Goal: Task Accomplishment & Management: Manage account settings

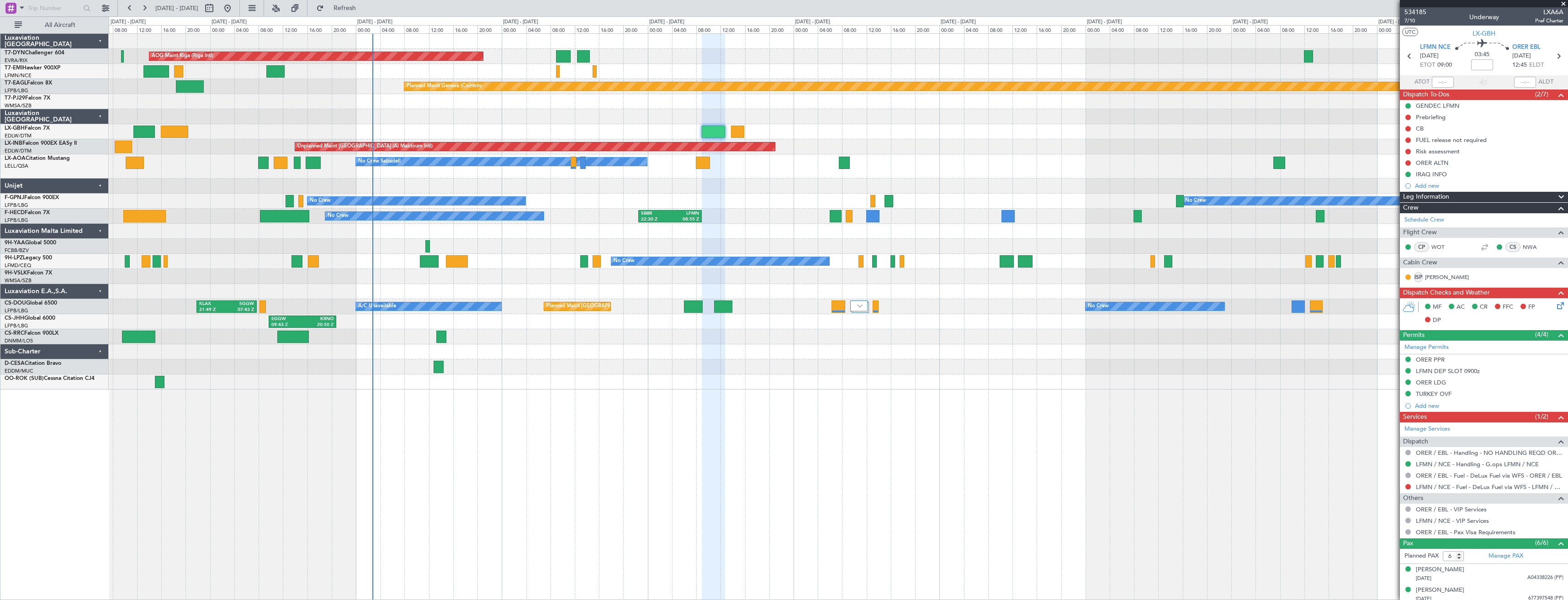
scroll to position [87, 0]
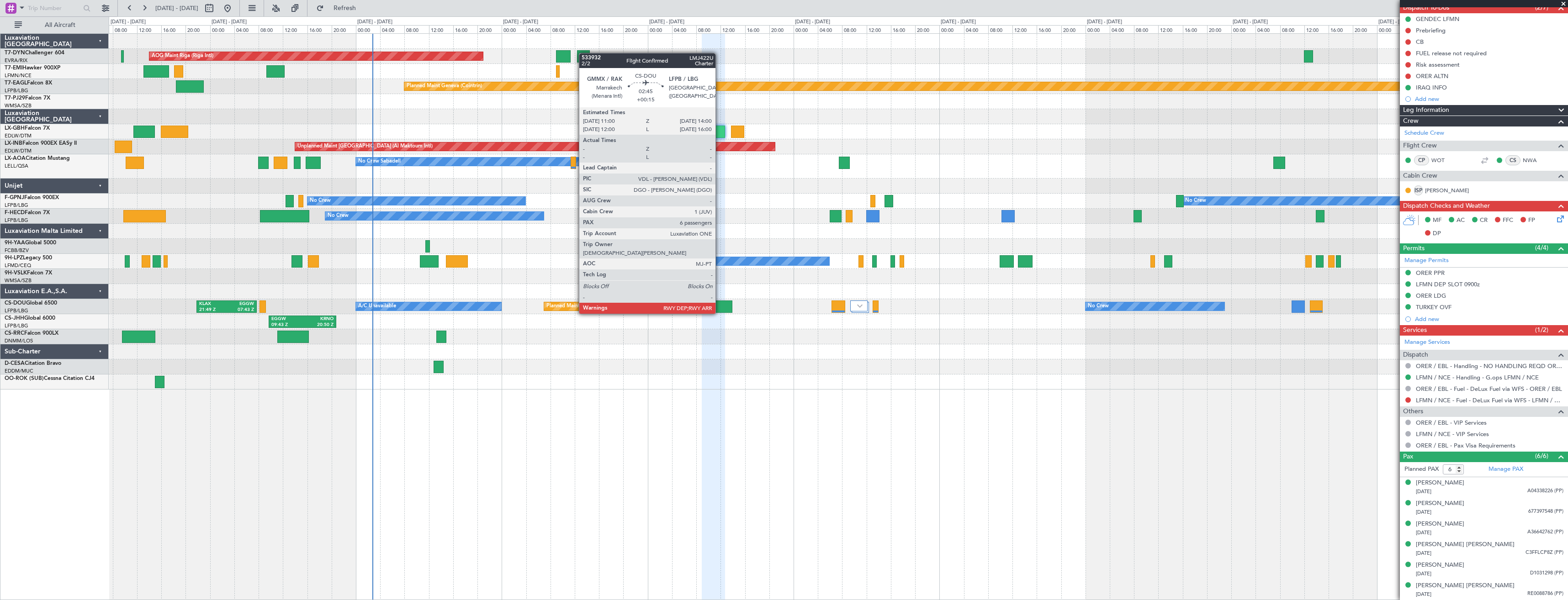
click at [719, 305] on div at bounding box center [723, 307] width 18 height 12
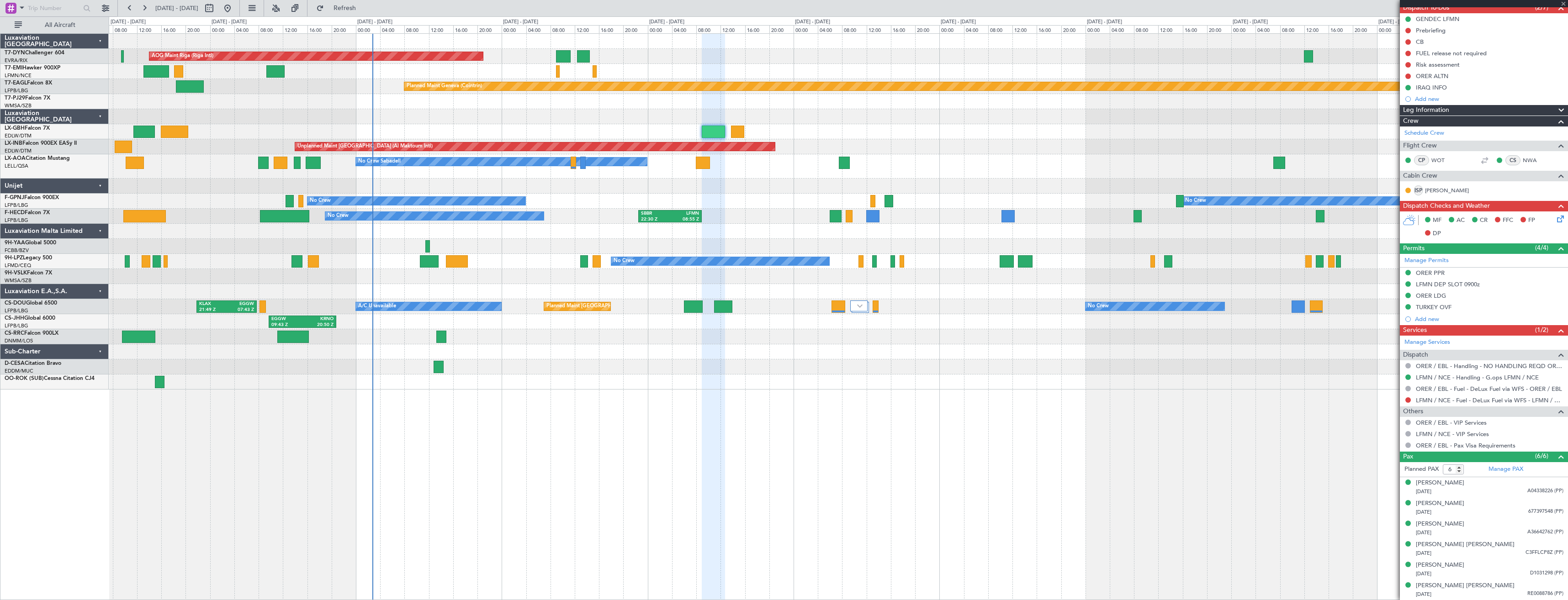
type input "+00:15"
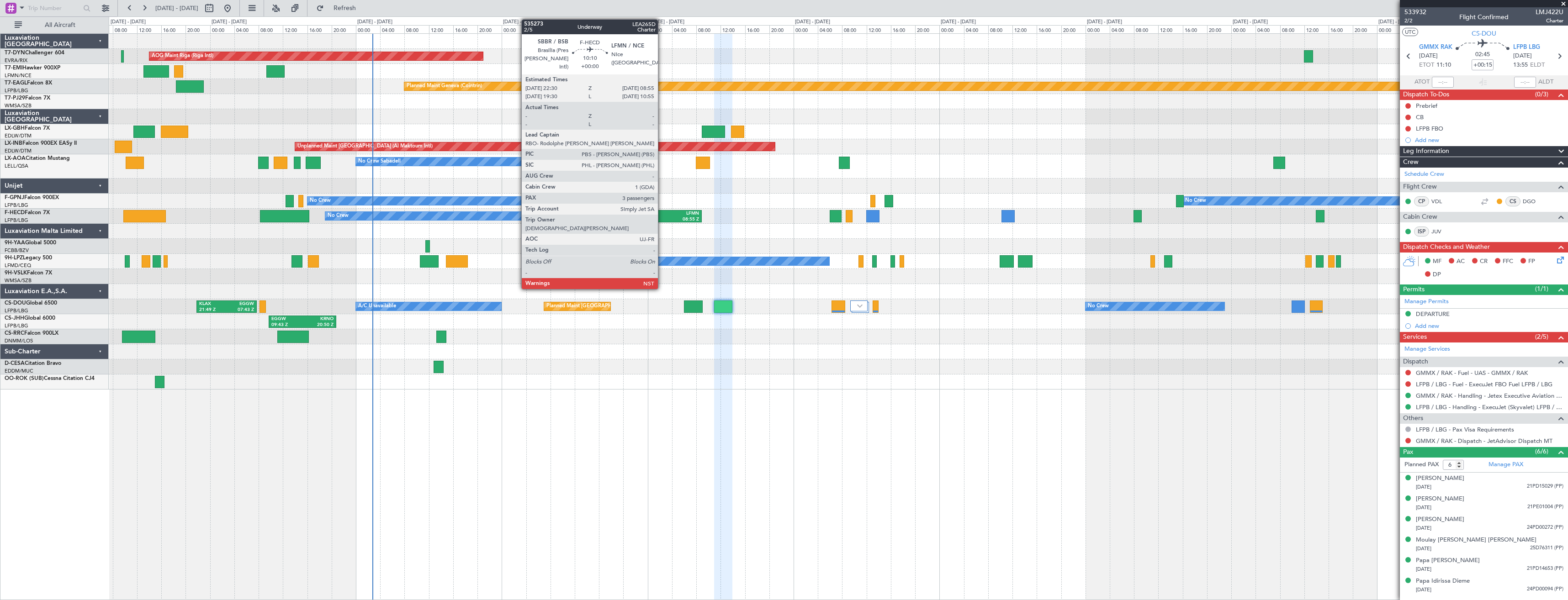
click at [662, 218] on div "22:30 Z" at bounding box center [656, 220] width 29 height 7
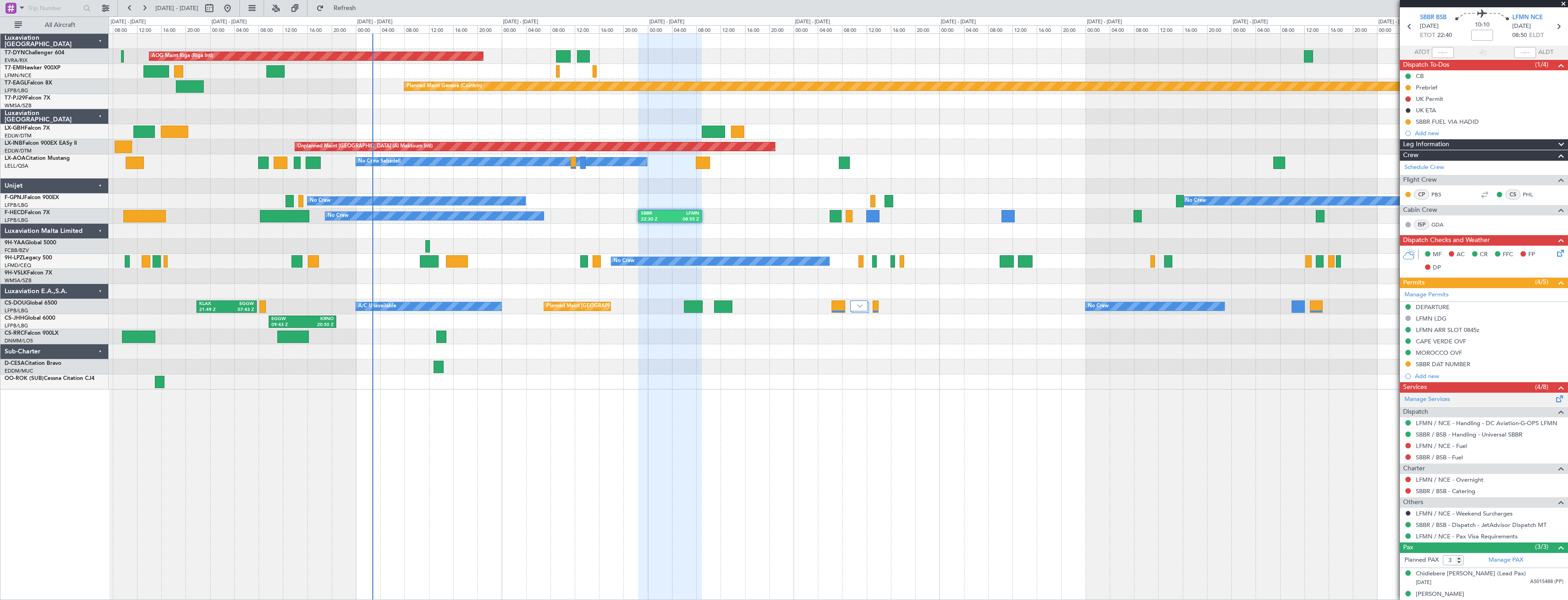
scroll to position [59, 0]
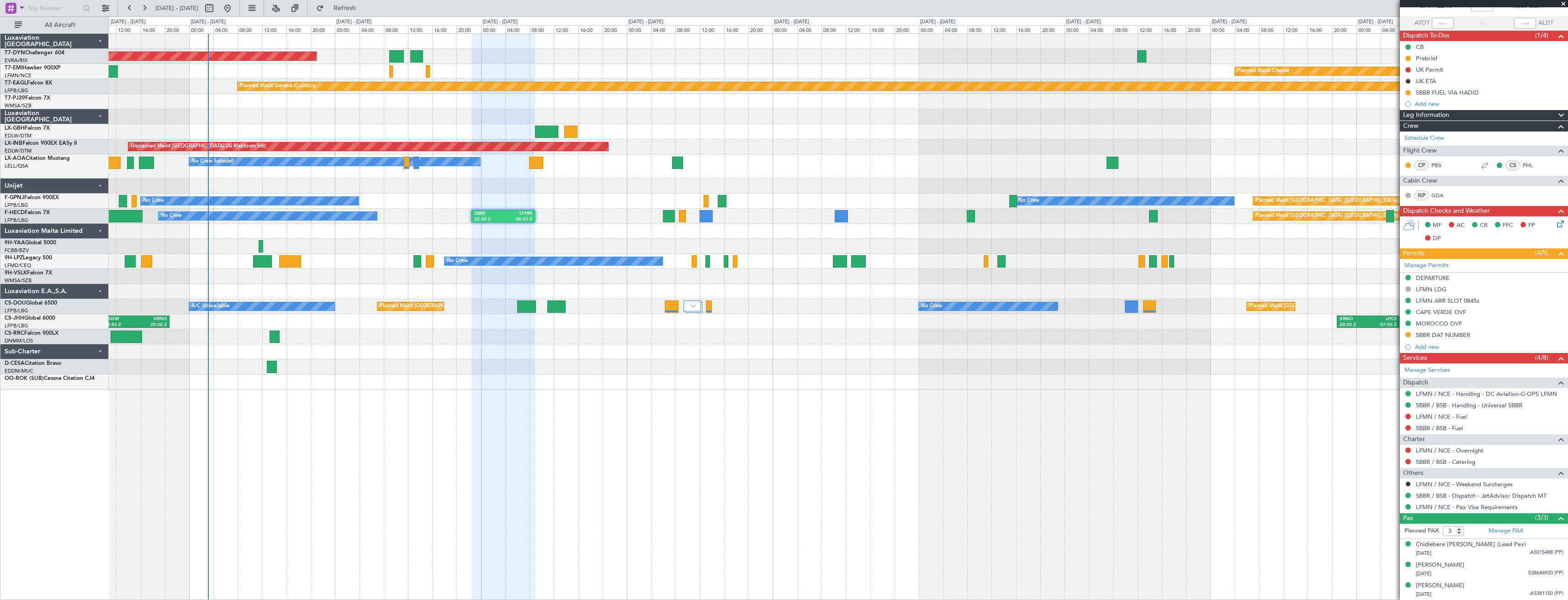
click at [729, 392] on div "AOG Maint Riga (Riga Intl) Planned Maint [GEOGRAPHIC_DATA]-[GEOGRAPHIC_DATA] Pl…" at bounding box center [838, 316] width 1459 height 567
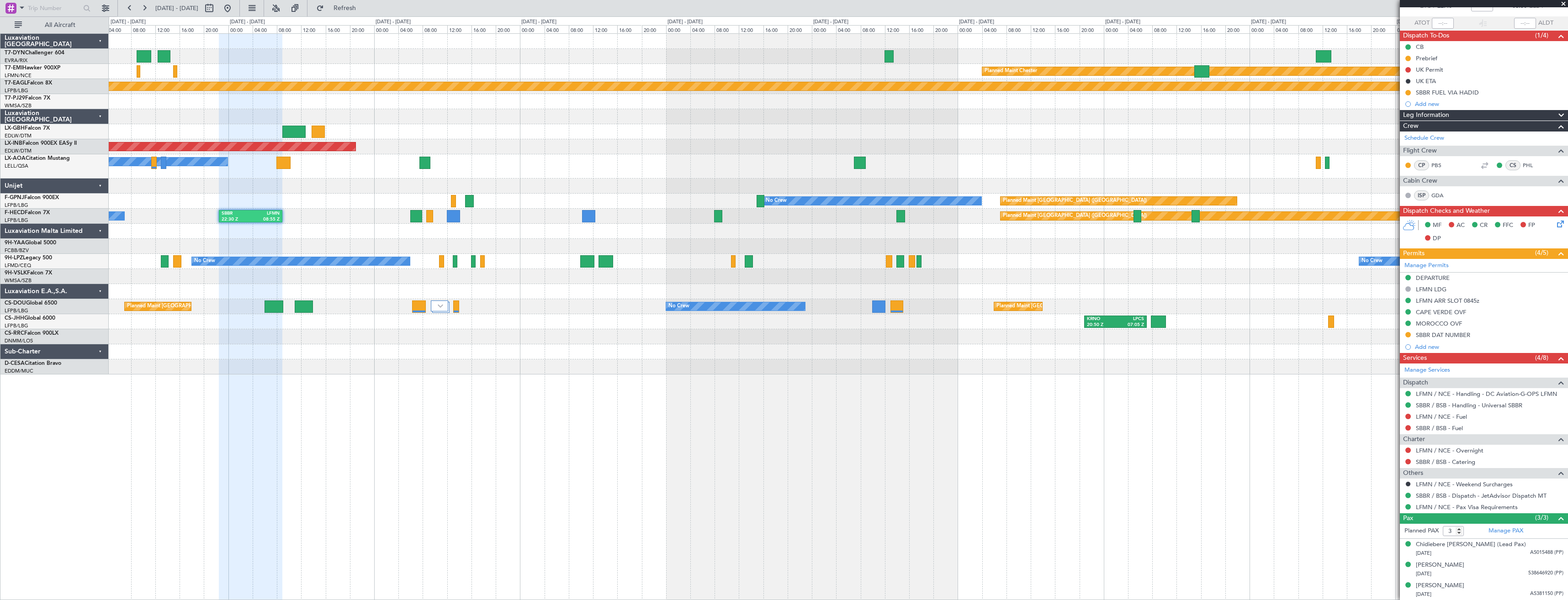
click at [721, 169] on div "No Crew Sabadell" at bounding box center [838, 167] width 1459 height 24
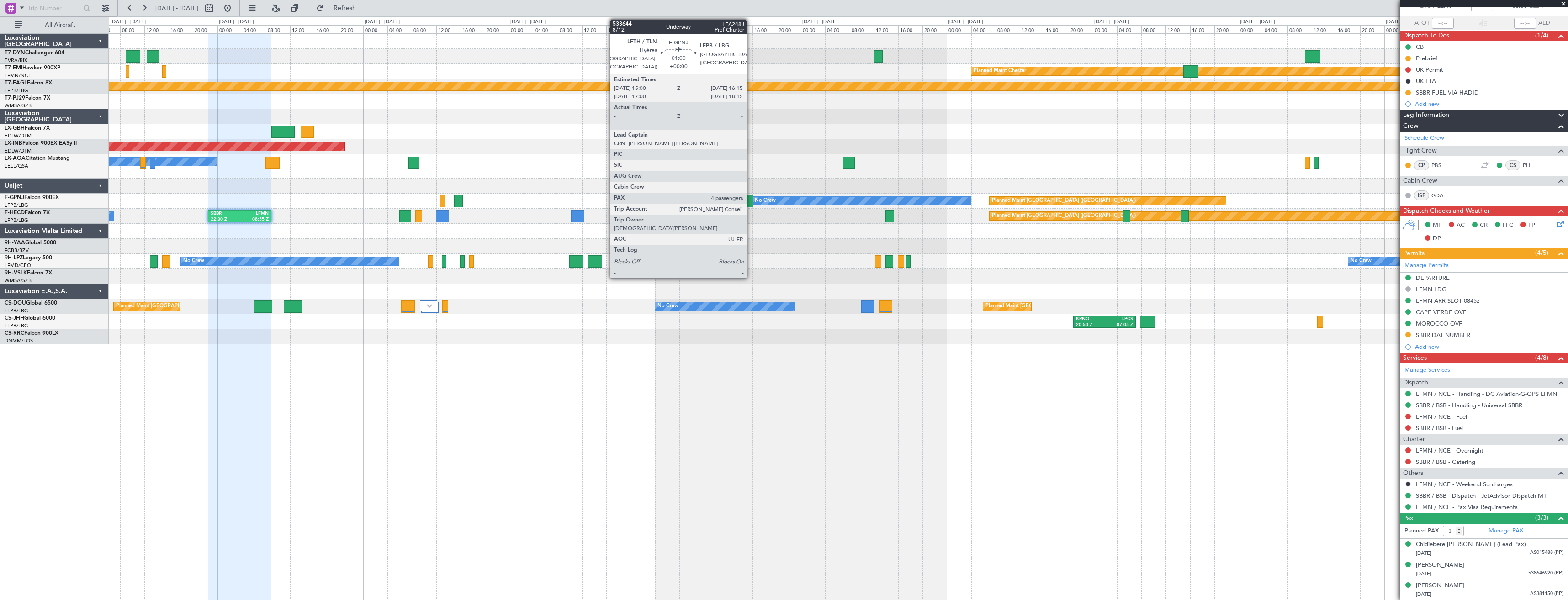
click at [751, 201] on div at bounding box center [749, 201] width 8 height 12
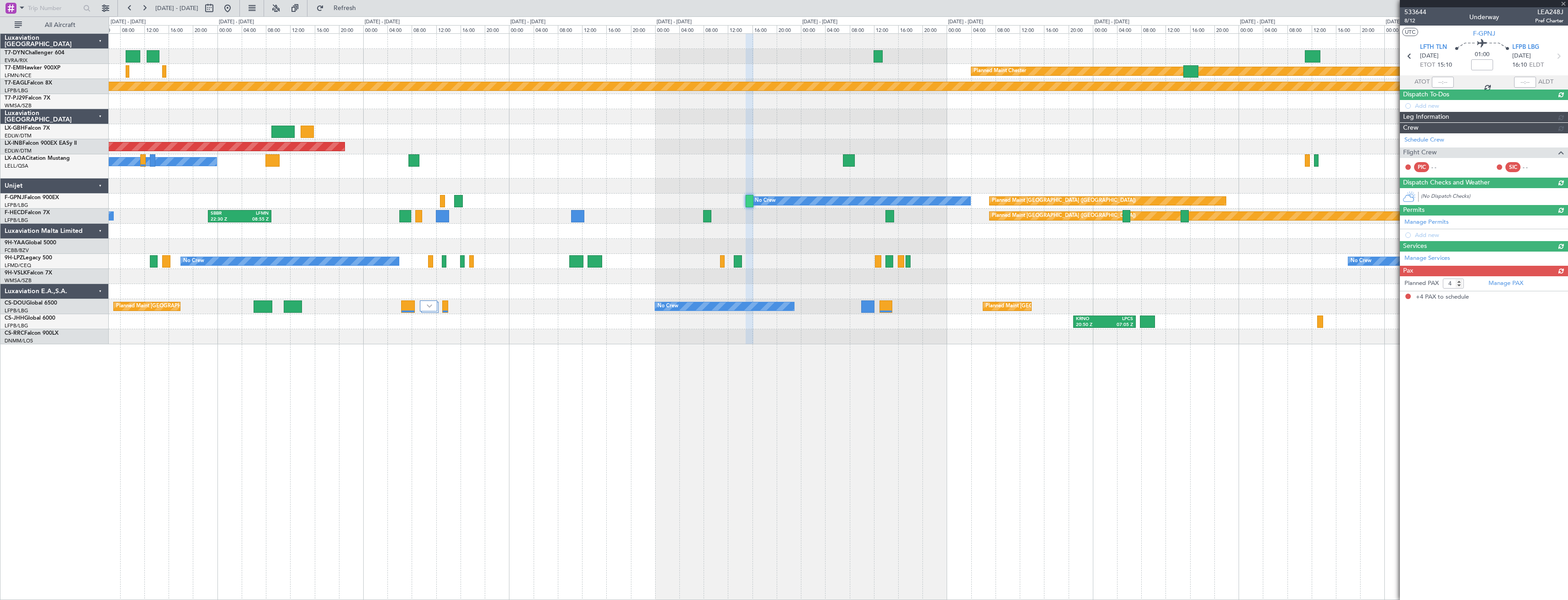
scroll to position [0, 0]
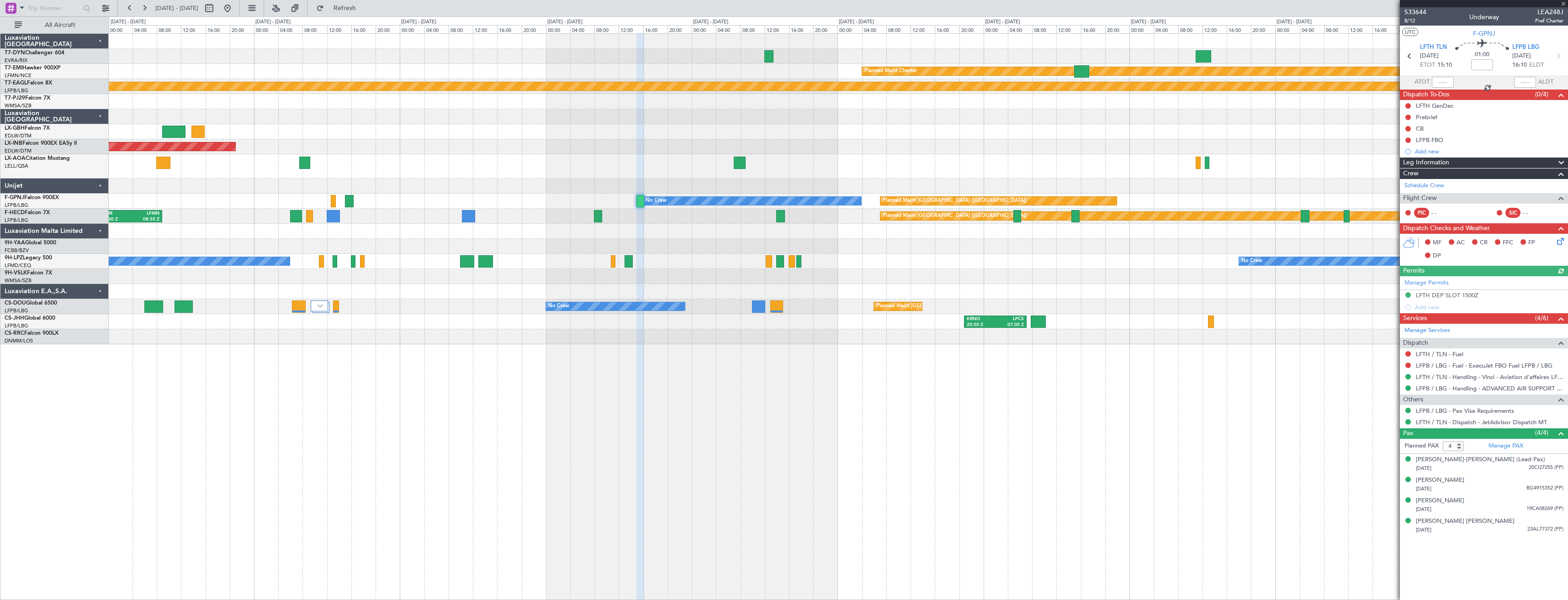
click at [643, 163] on div "No Crew Sabadell" at bounding box center [838, 167] width 1459 height 24
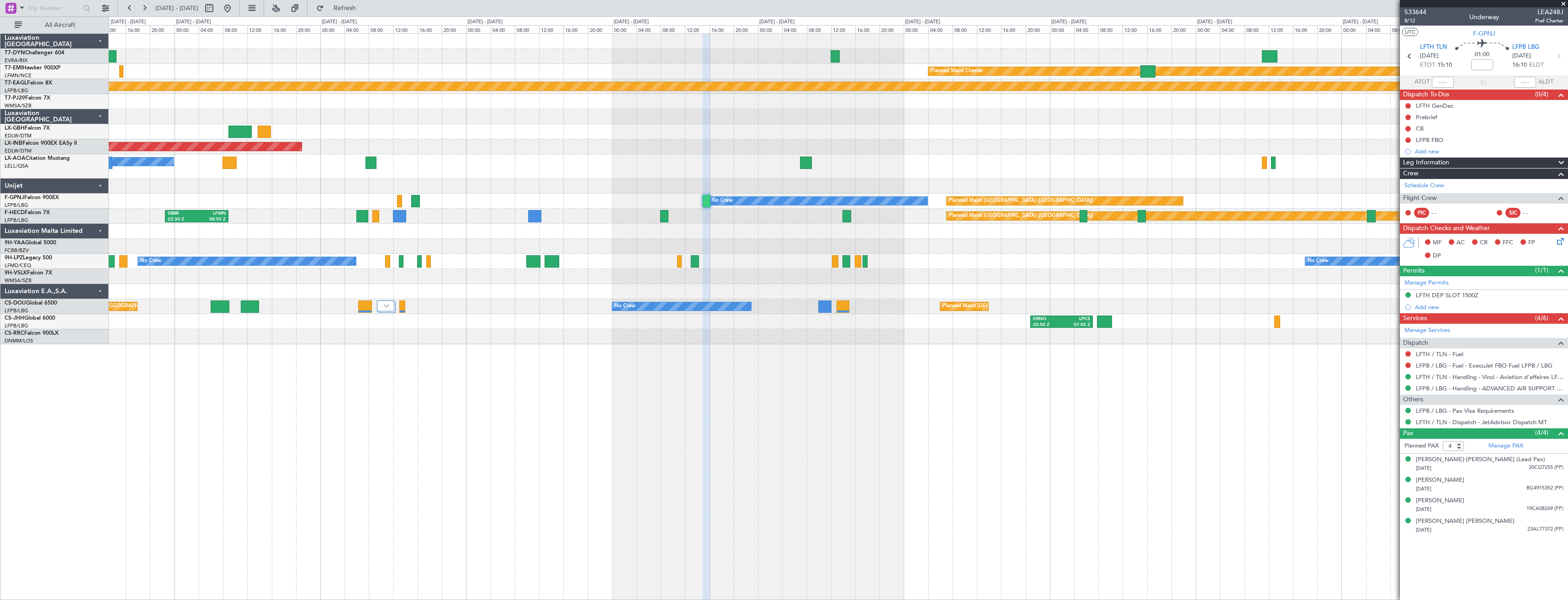
click at [772, 226] on div at bounding box center [838, 231] width 1459 height 15
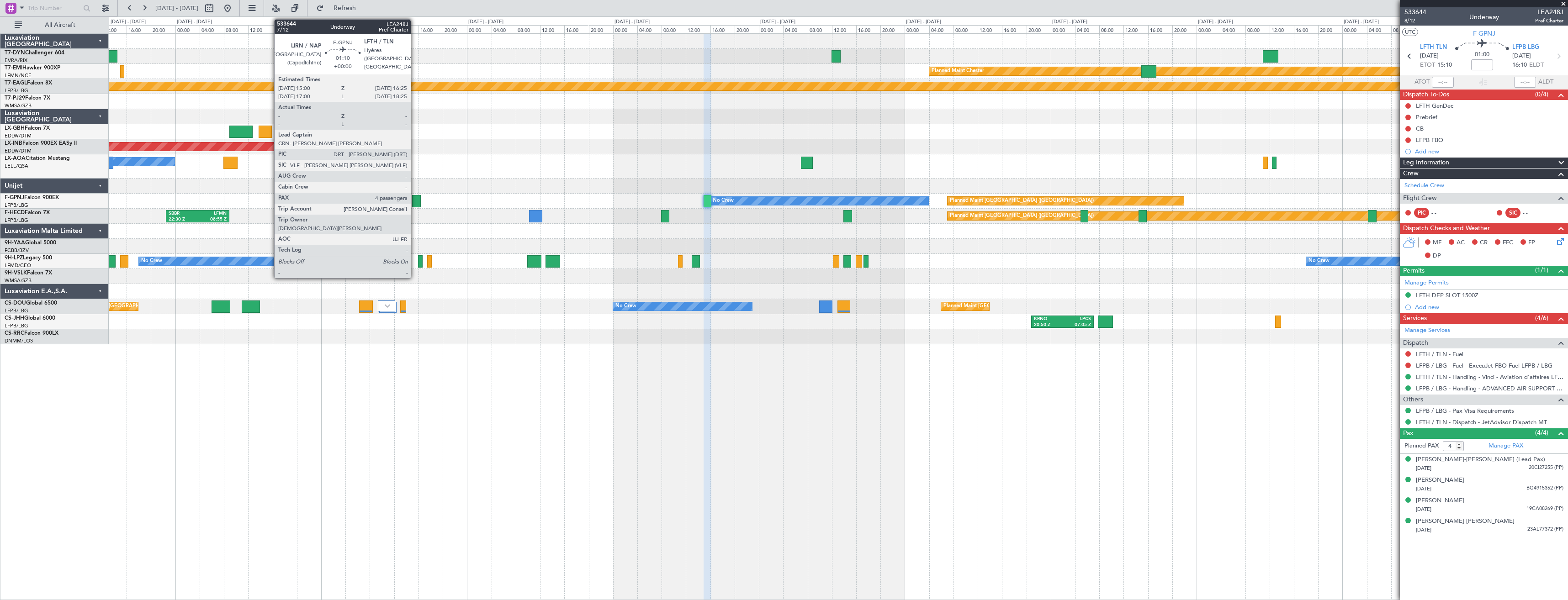
click at [415, 203] on div at bounding box center [416, 201] width 9 height 12
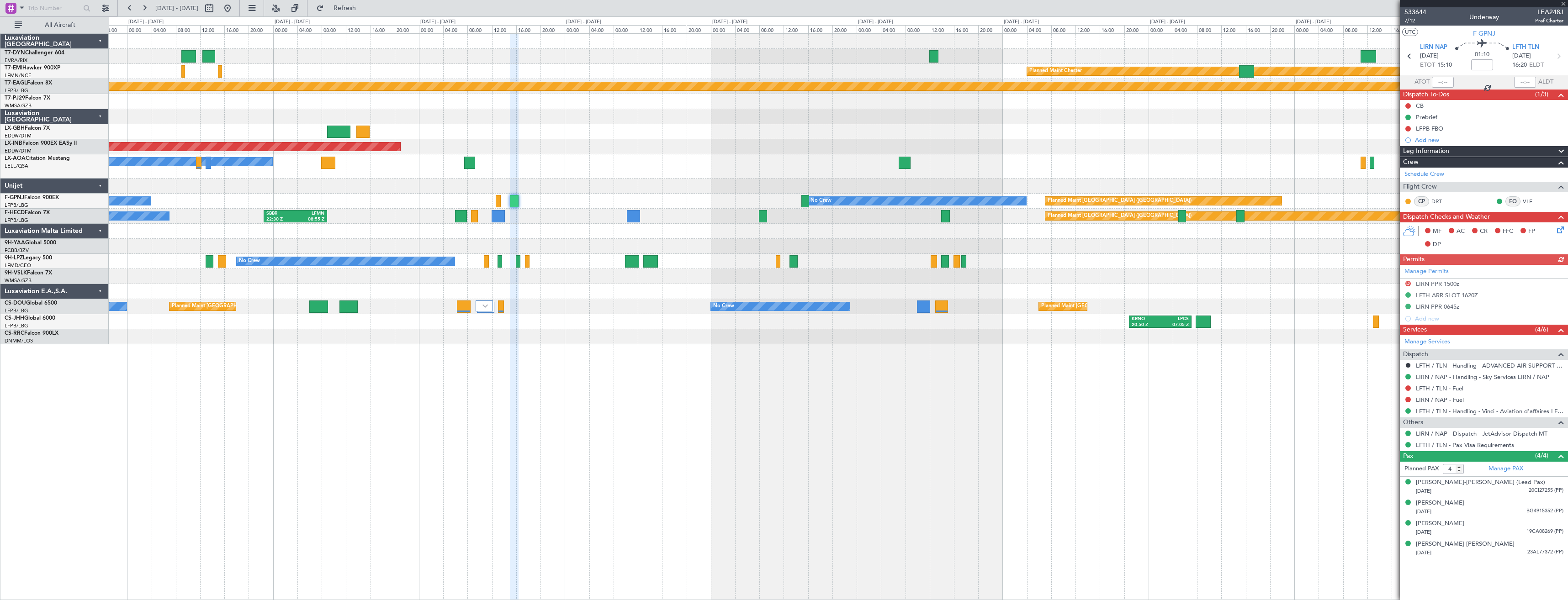
click at [588, 199] on div "Planned Maint [GEOGRAPHIC_DATA] ([GEOGRAPHIC_DATA]) No Crew No Crew No Crew" at bounding box center [838, 201] width 1459 height 15
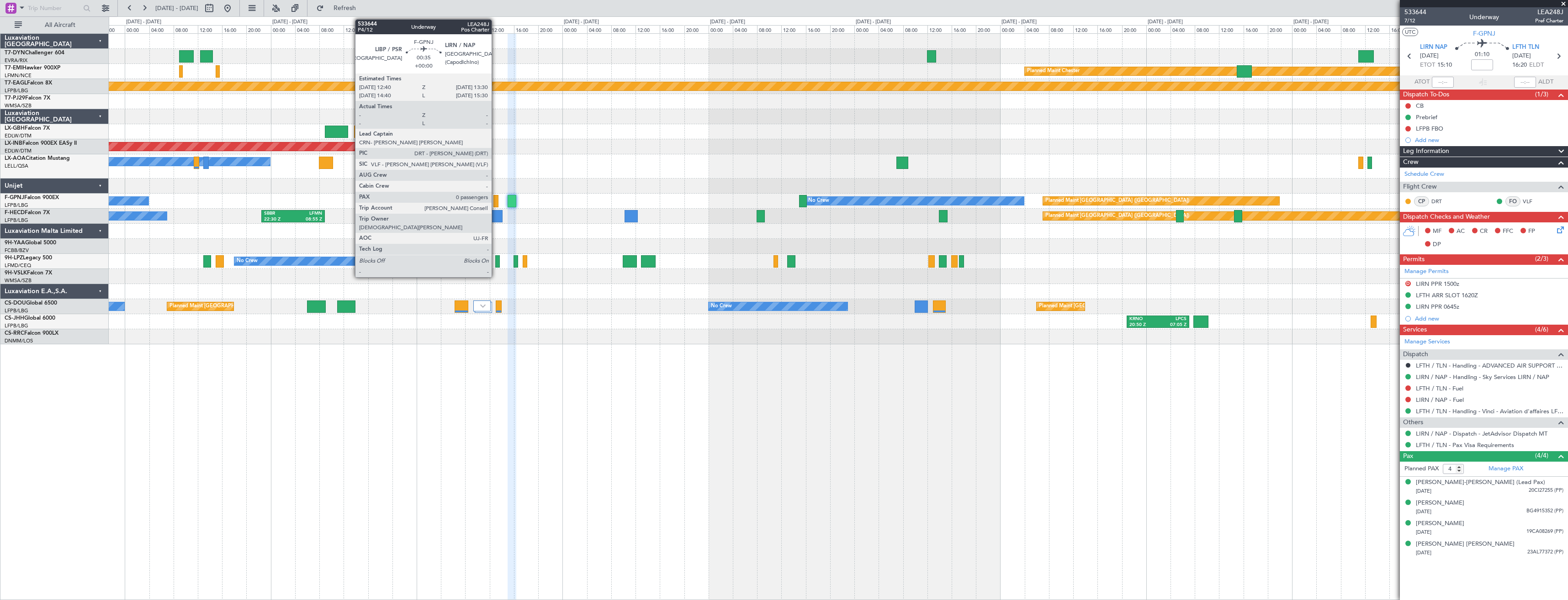
click at [495, 201] on div at bounding box center [496, 201] width 5 height 12
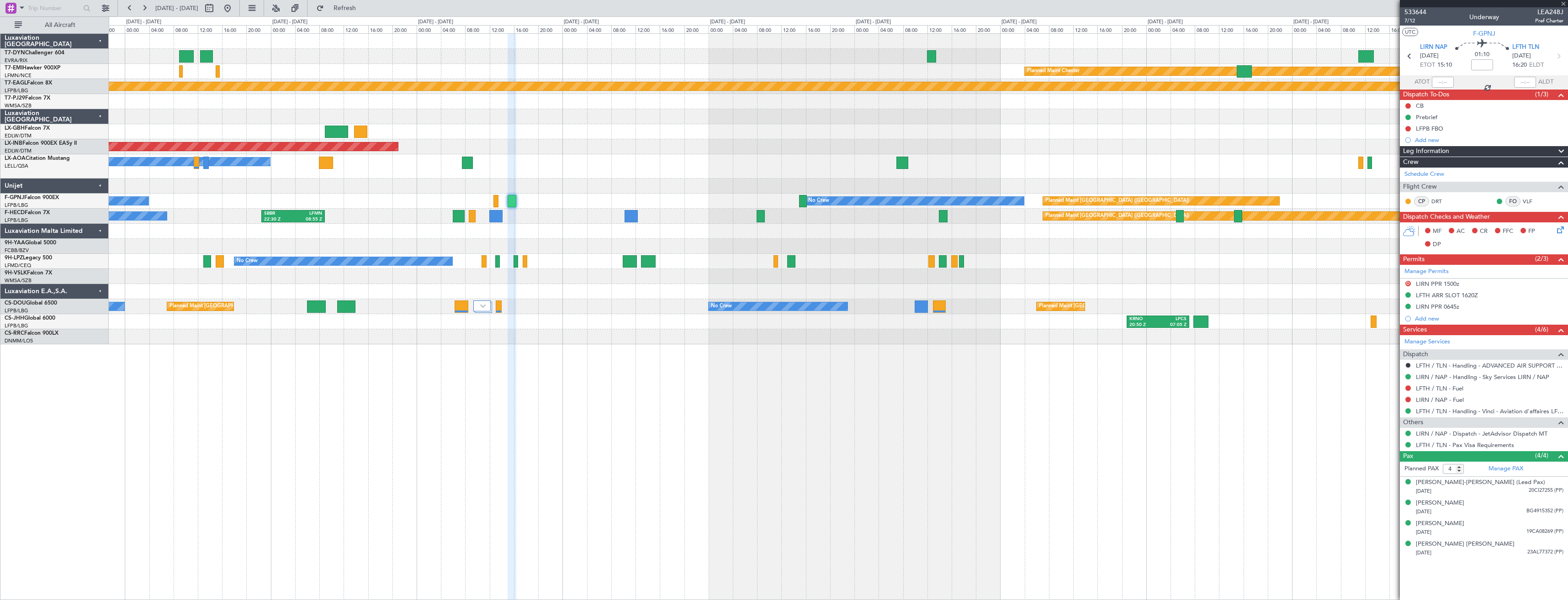
type input "0"
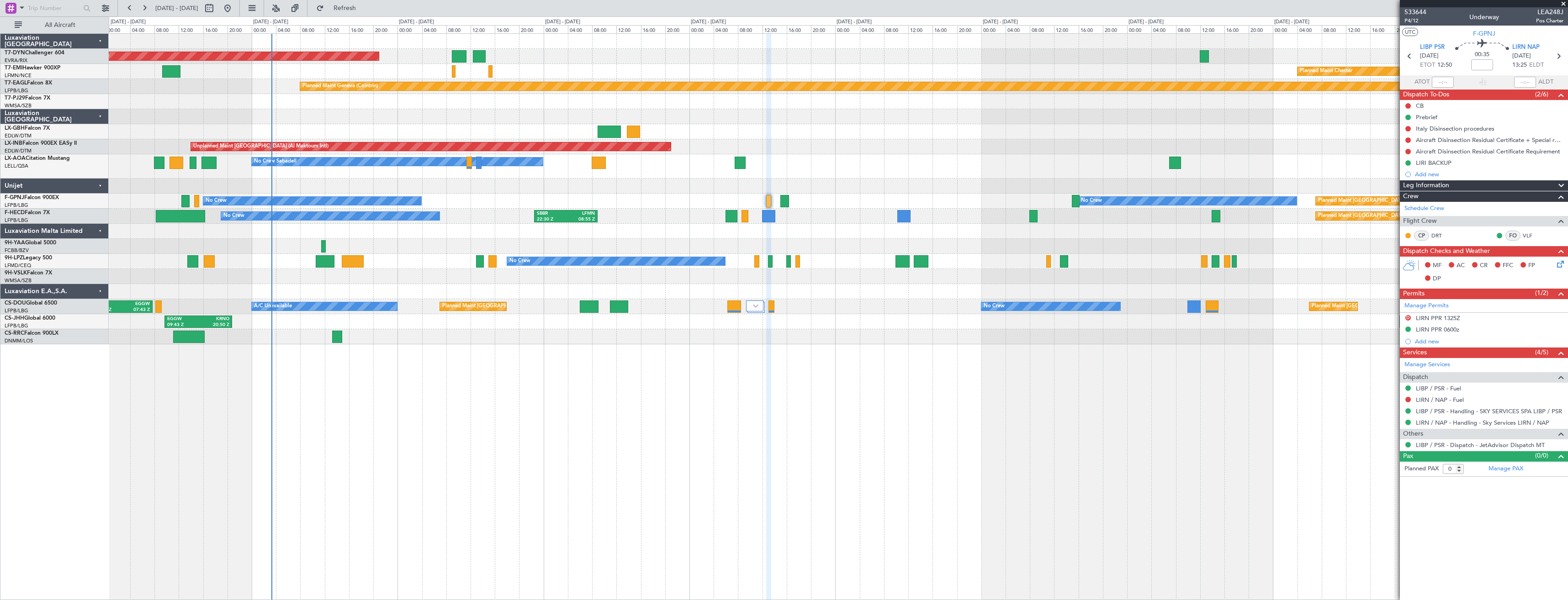
click at [644, 346] on div "AOG Maint Riga (Riga Intl) Planned Maint [GEOGRAPHIC_DATA]-[GEOGRAPHIC_DATA] Pl…" at bounding box center [838, 316] width 1459 height 567
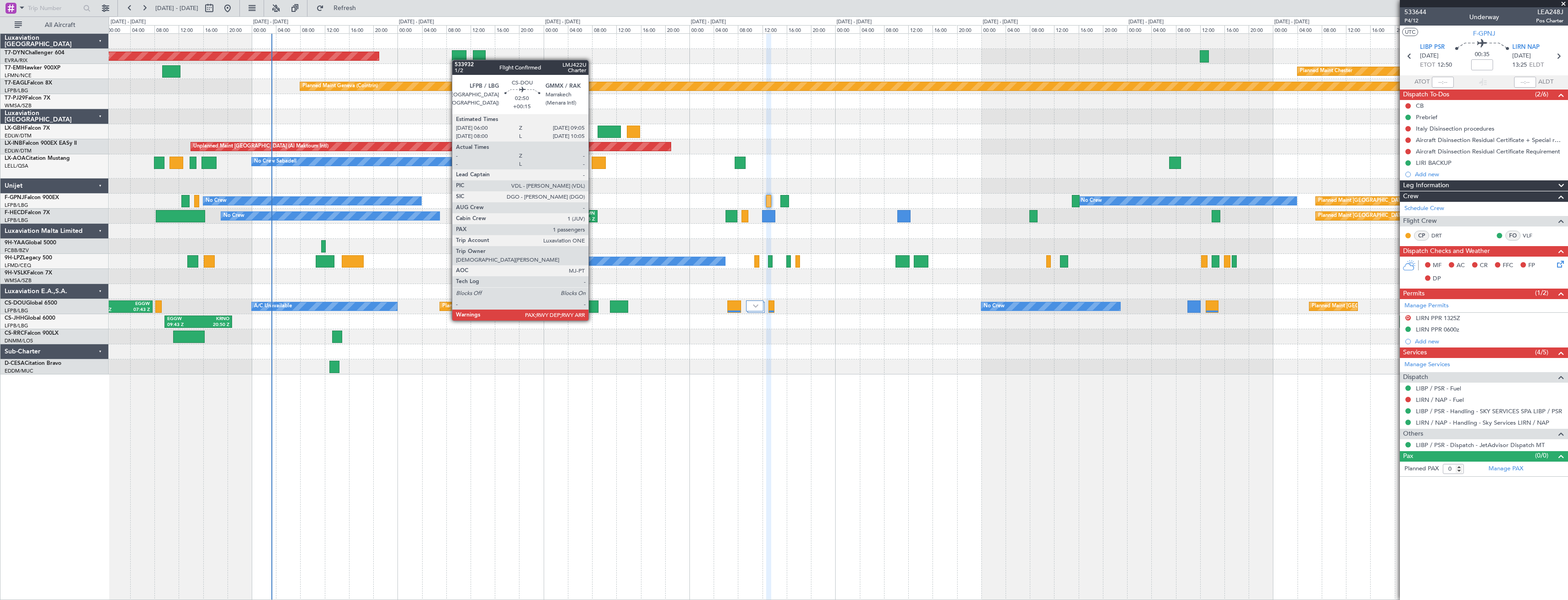
click at [593, 312] on div at bounding box center [589, 307] width 19 height 12
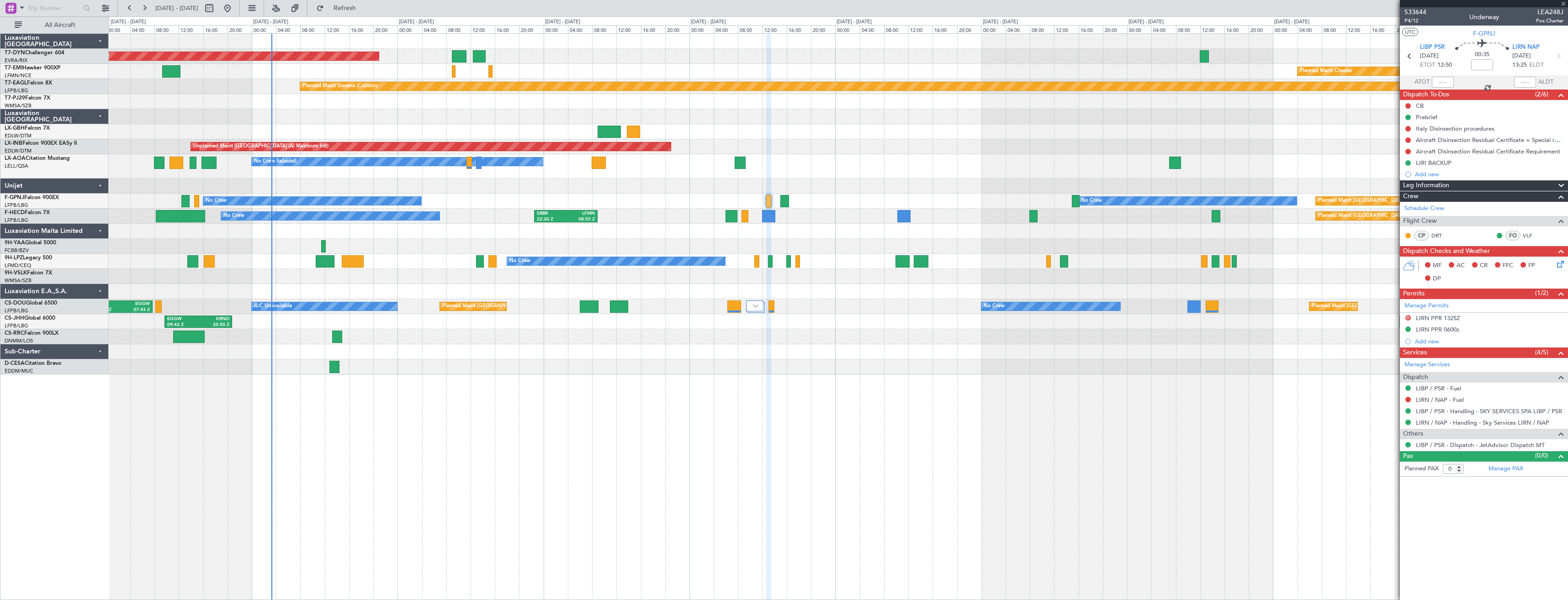
type input "+00:15"
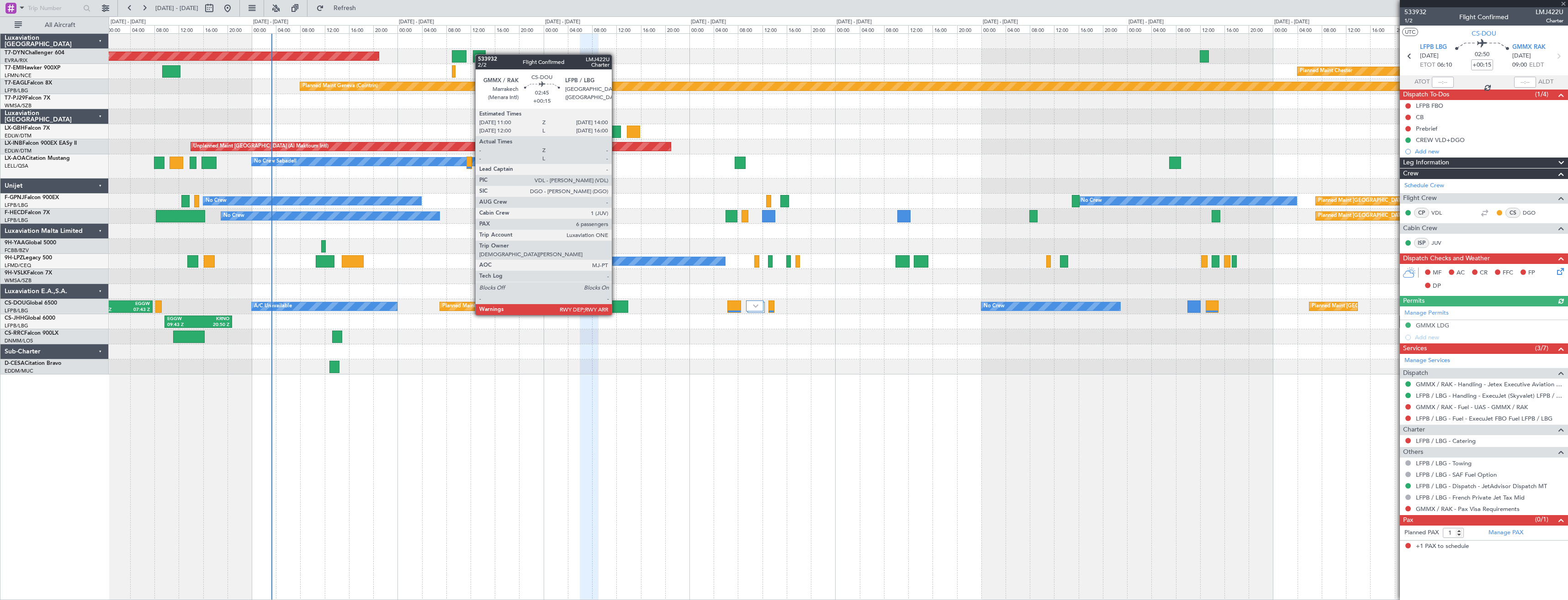
click at [616, 306] on div at bounding box center [619, 307] width 18 height 12
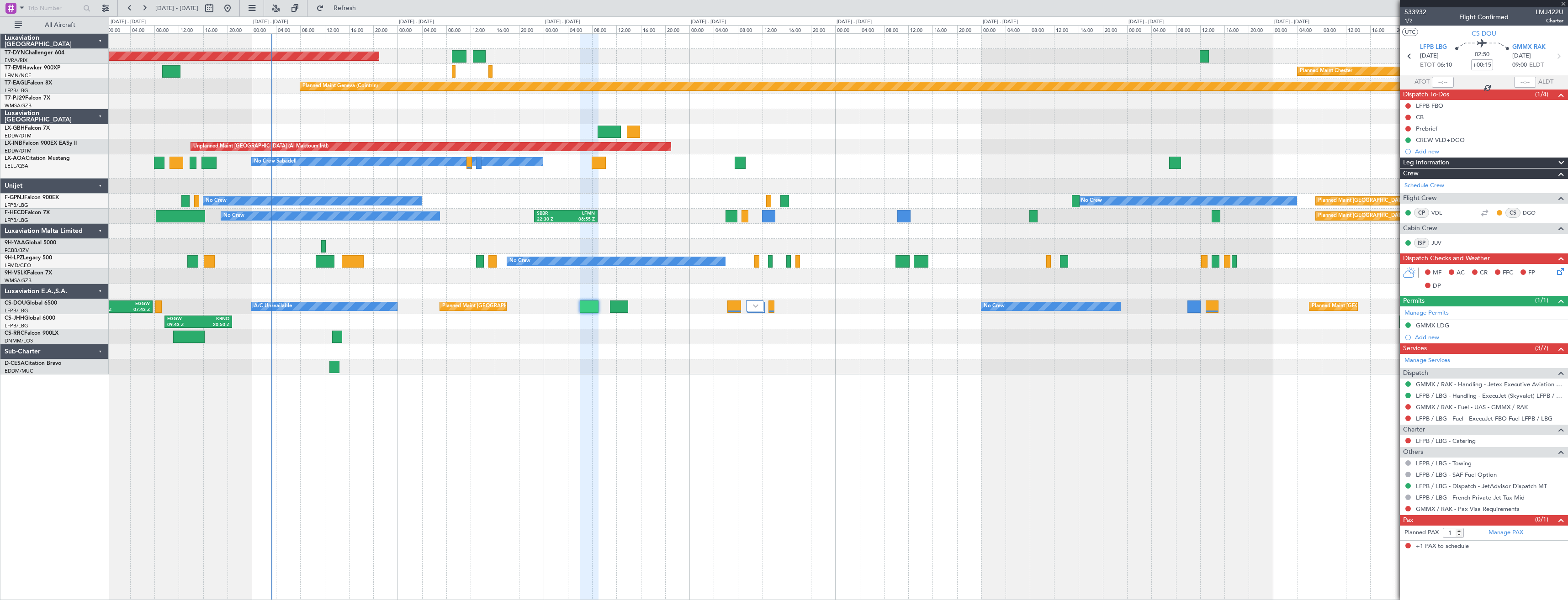
type input "6"
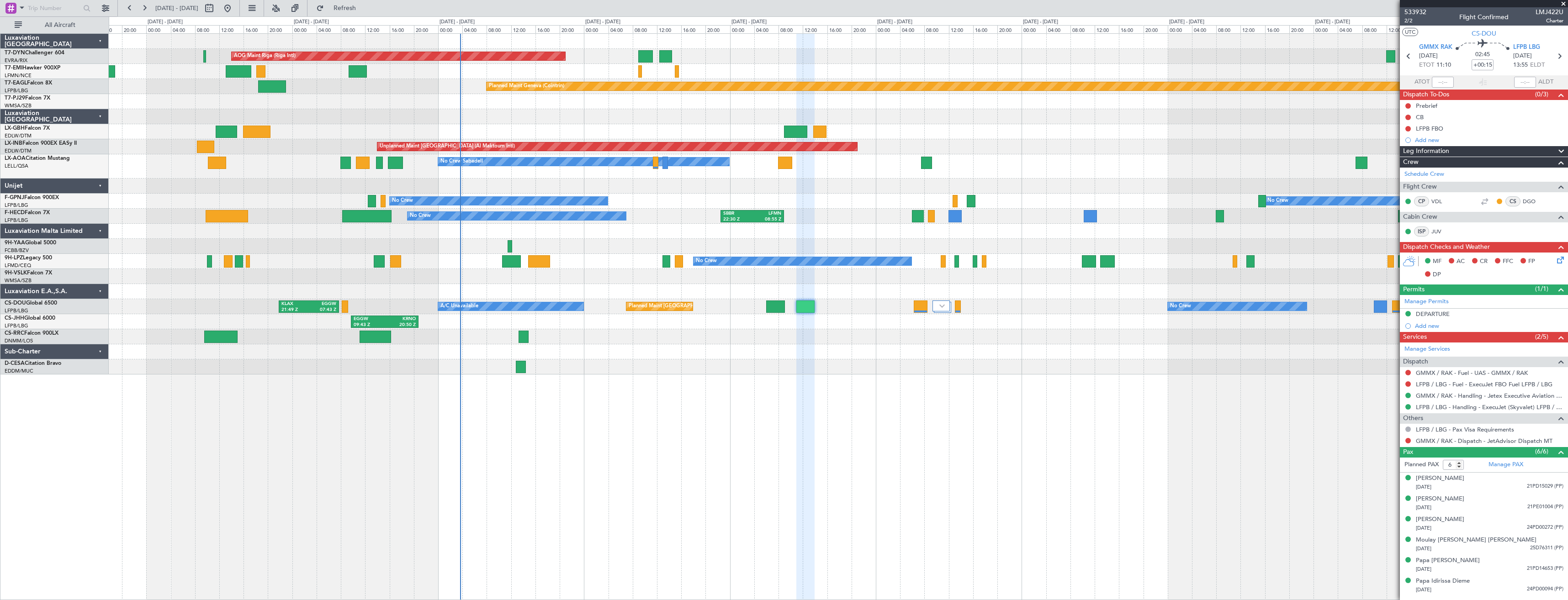
click at [565, 74] on div "Planned Maint [PERSON_NAME] Planned Maint [PERSON_NAME]" at bounding box center [838, 71] width 1459 height 15
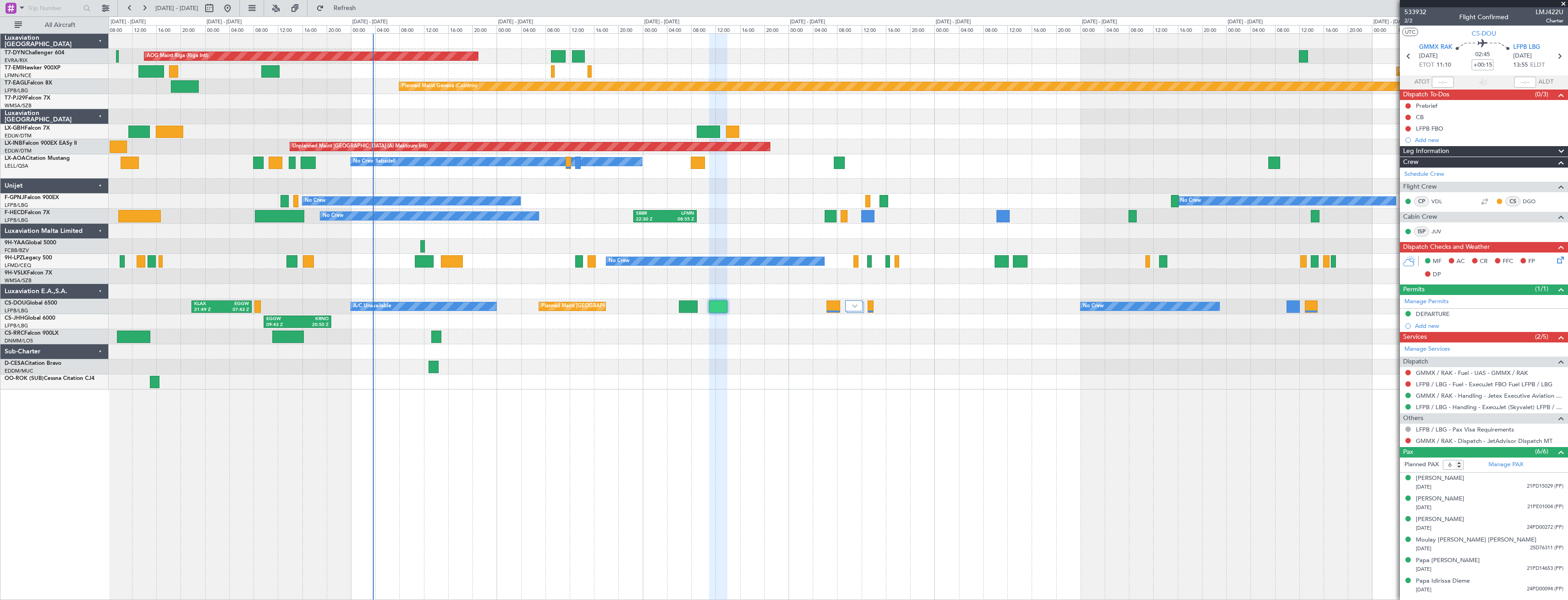
click at [358, 72] on div "Planned Maint [PERSON_NAME] Planned Maint [PERSON_NAME]" at bounding box center [838, 71] width 1459 height 15
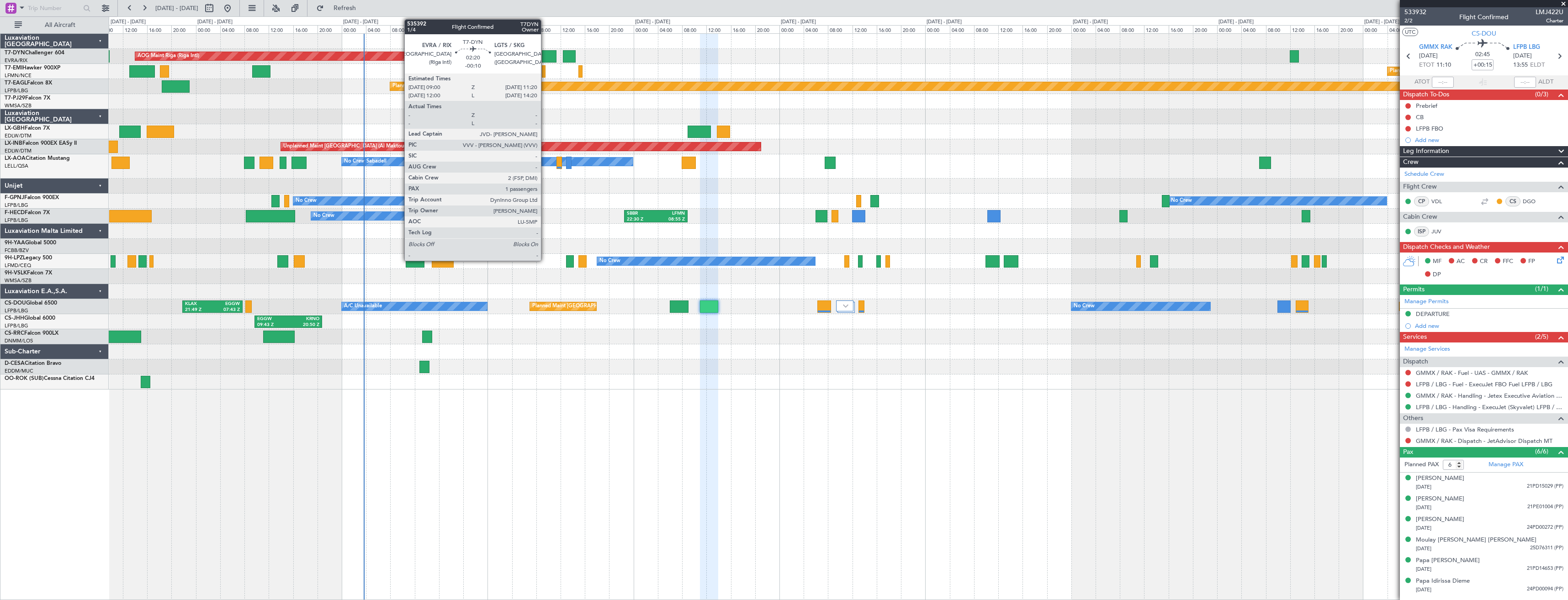
click at [545, 58] on div at bounding box center [549, 57] width 15 height 12
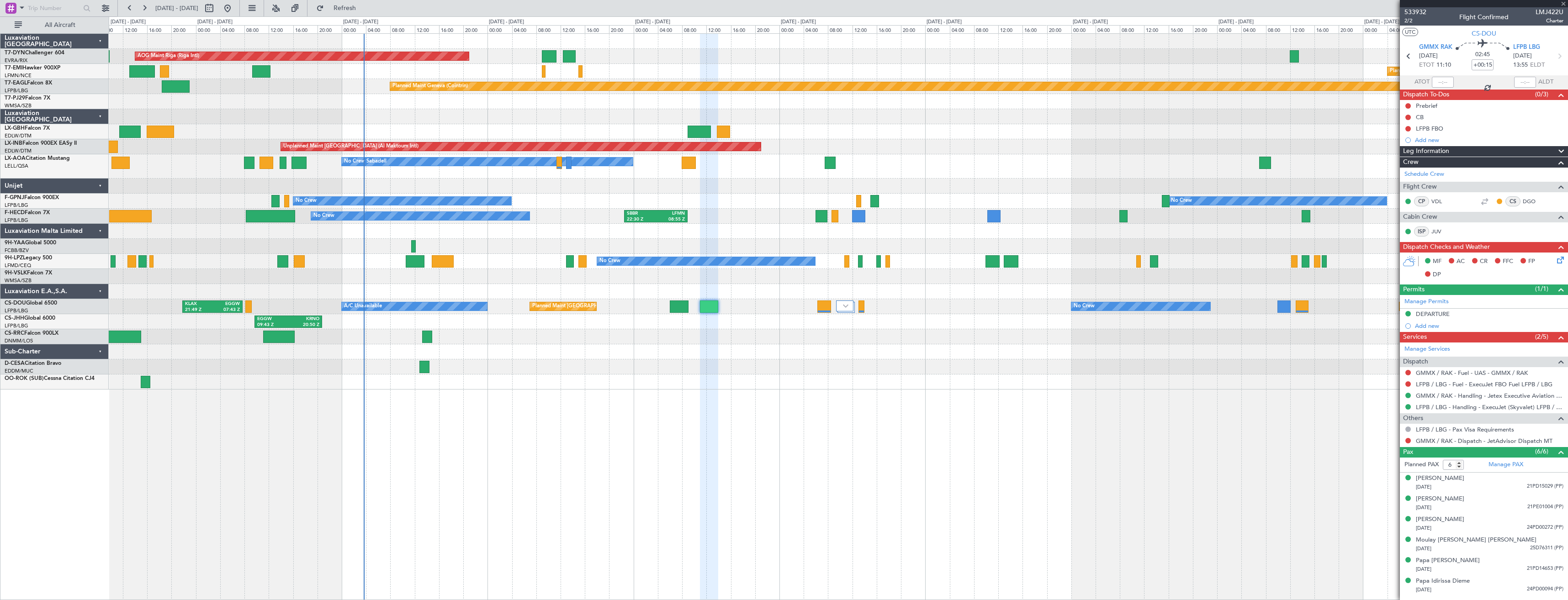
type input "-00:10"
type input "1"
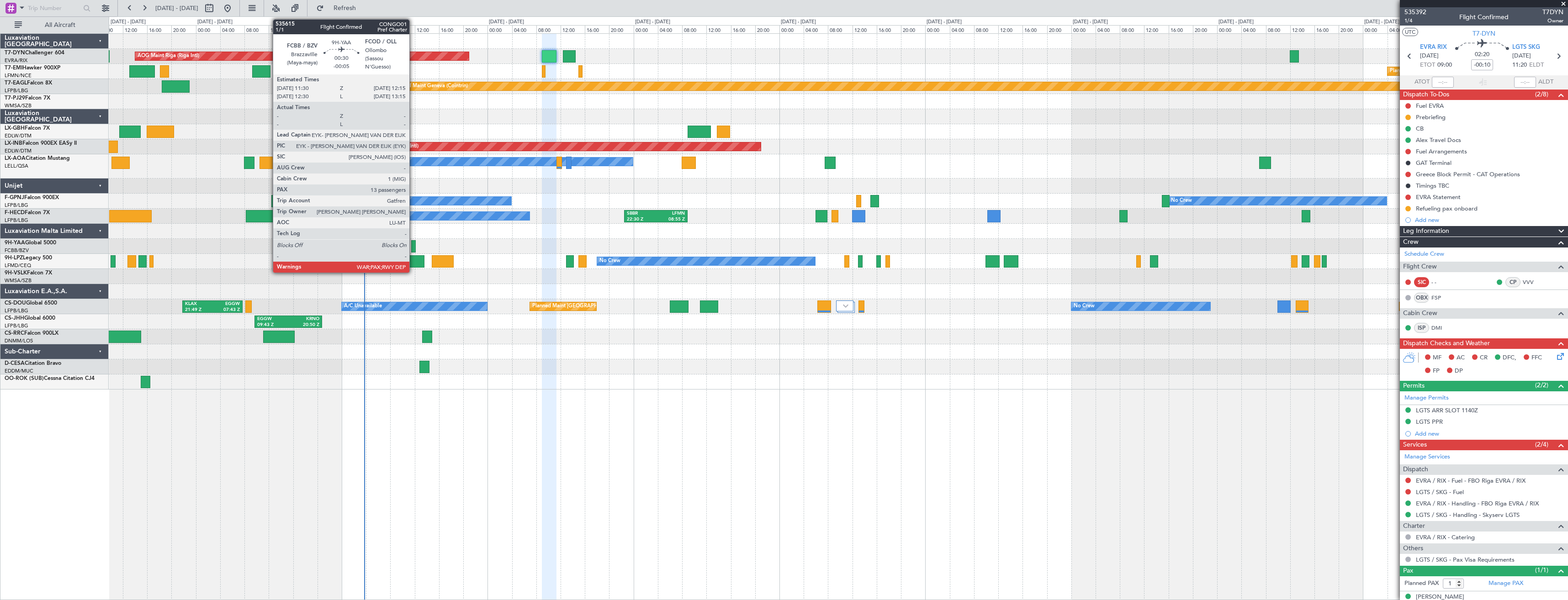
click at [413, 246] on div at bounding box center [414, 246] width 5 height 12
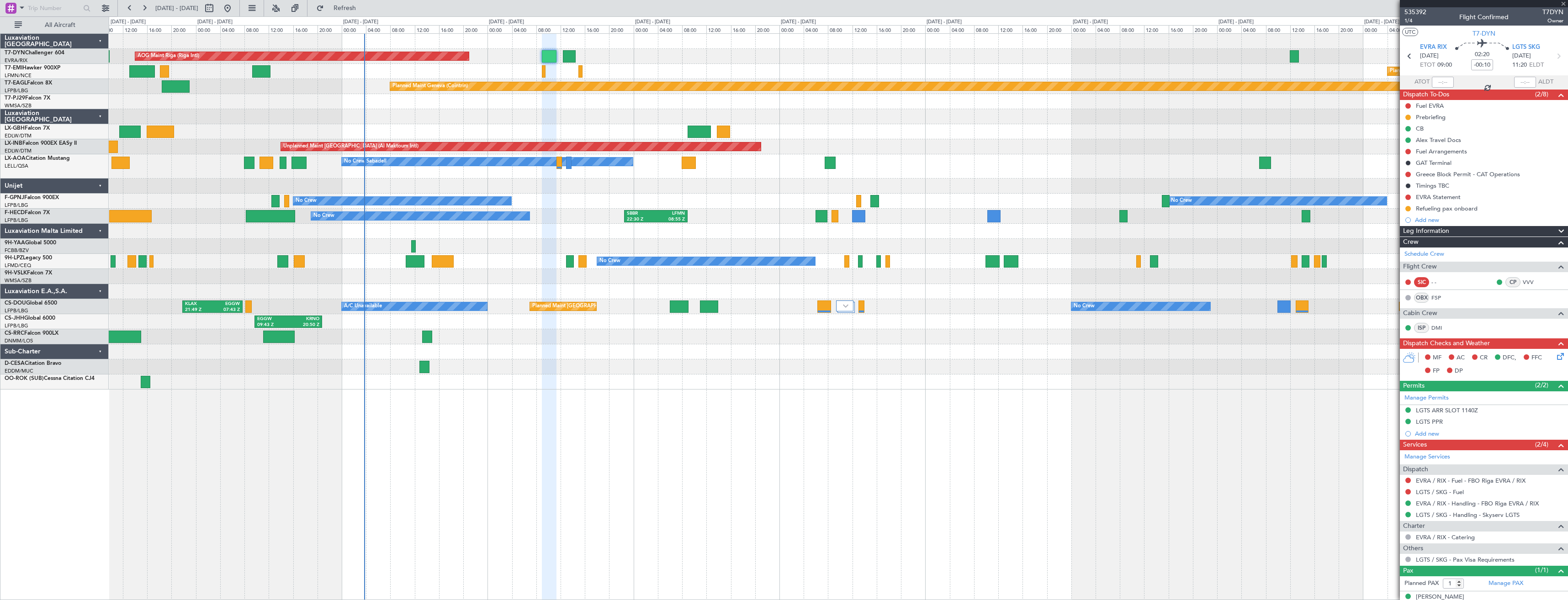
type input "-00:05"
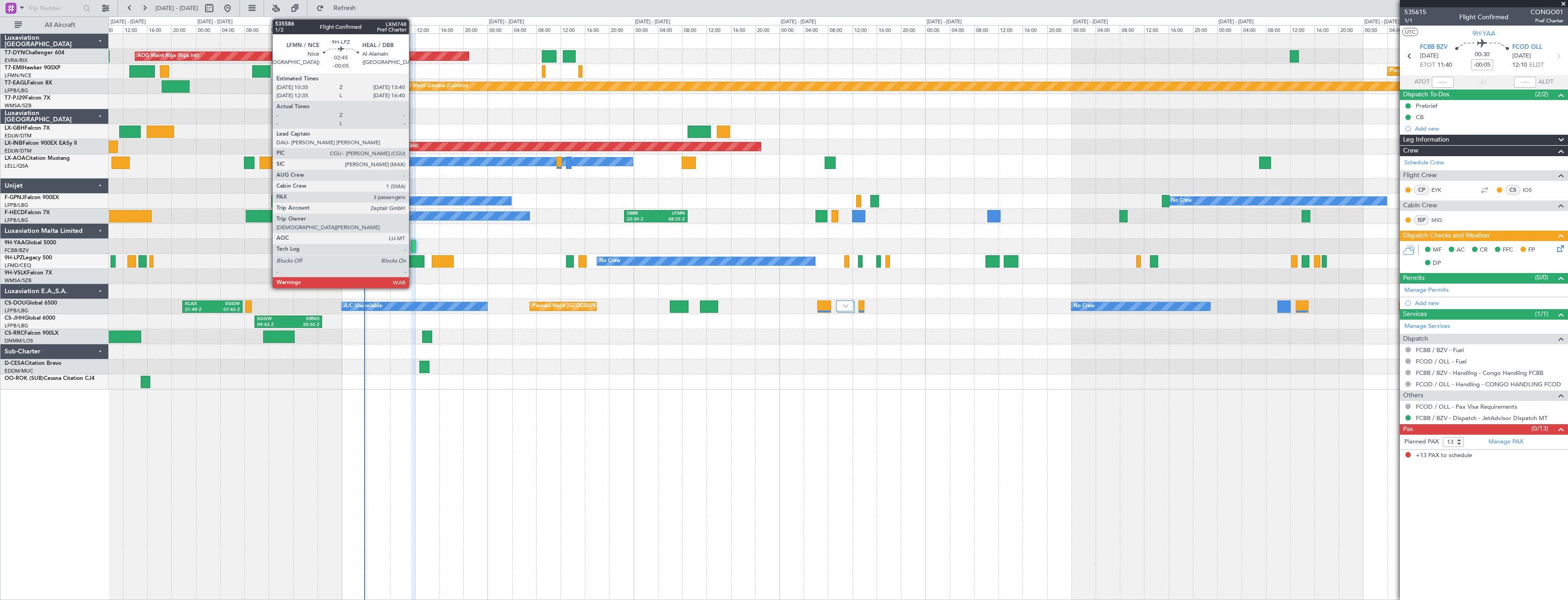
click at [413, 256] on div at bounding box center [416, 262] width 19 height 12
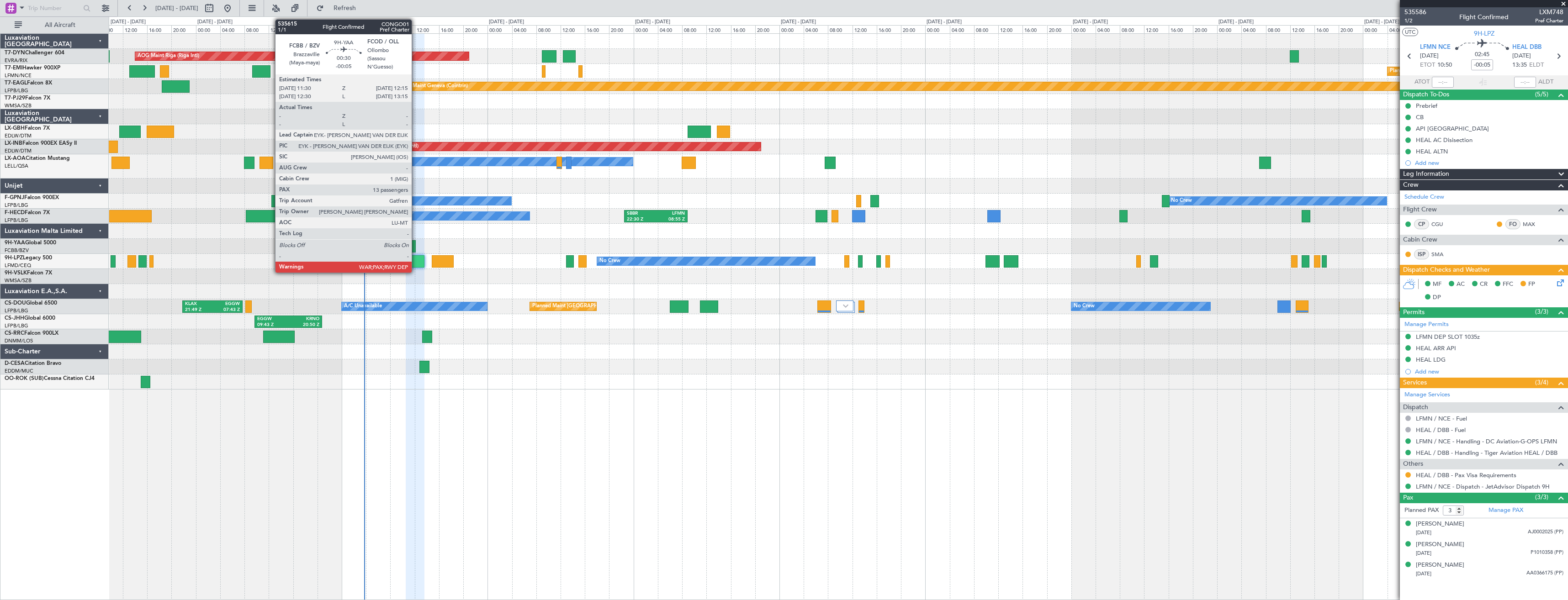
click at [416, 244] on div at bounding box center [414, 246] width 5 height 12
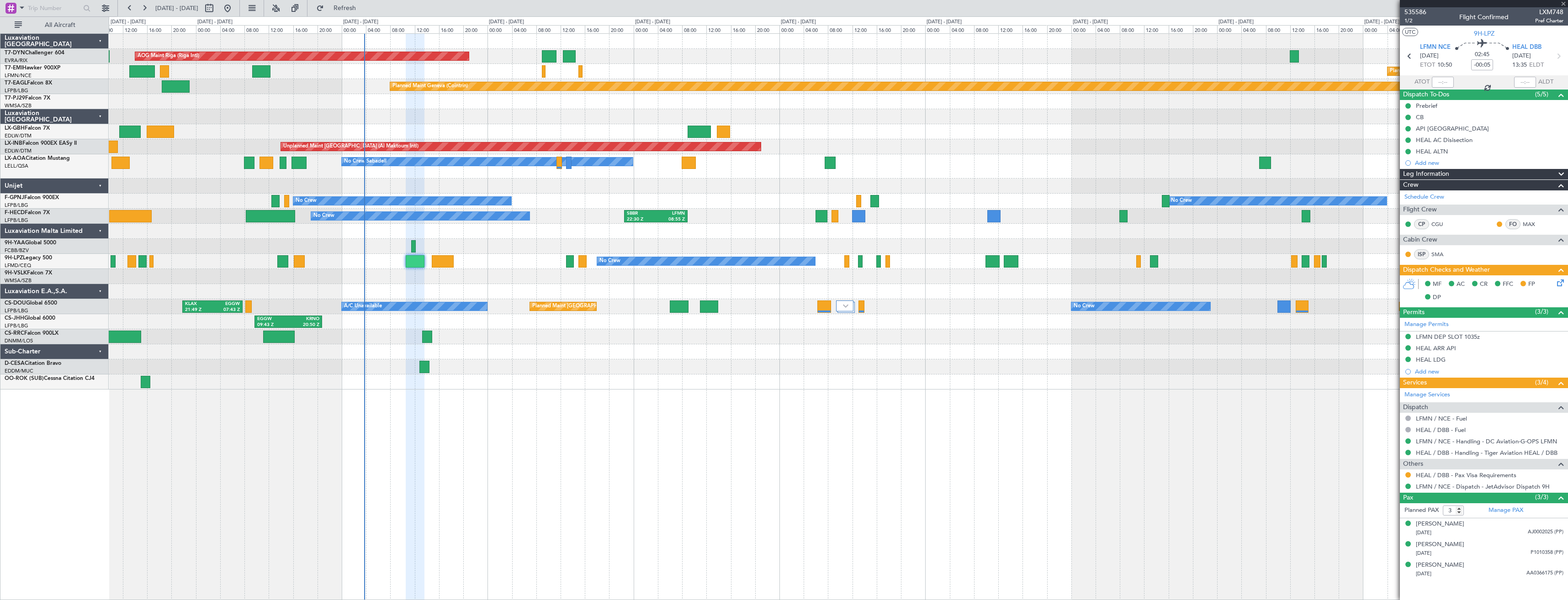
type input "13"
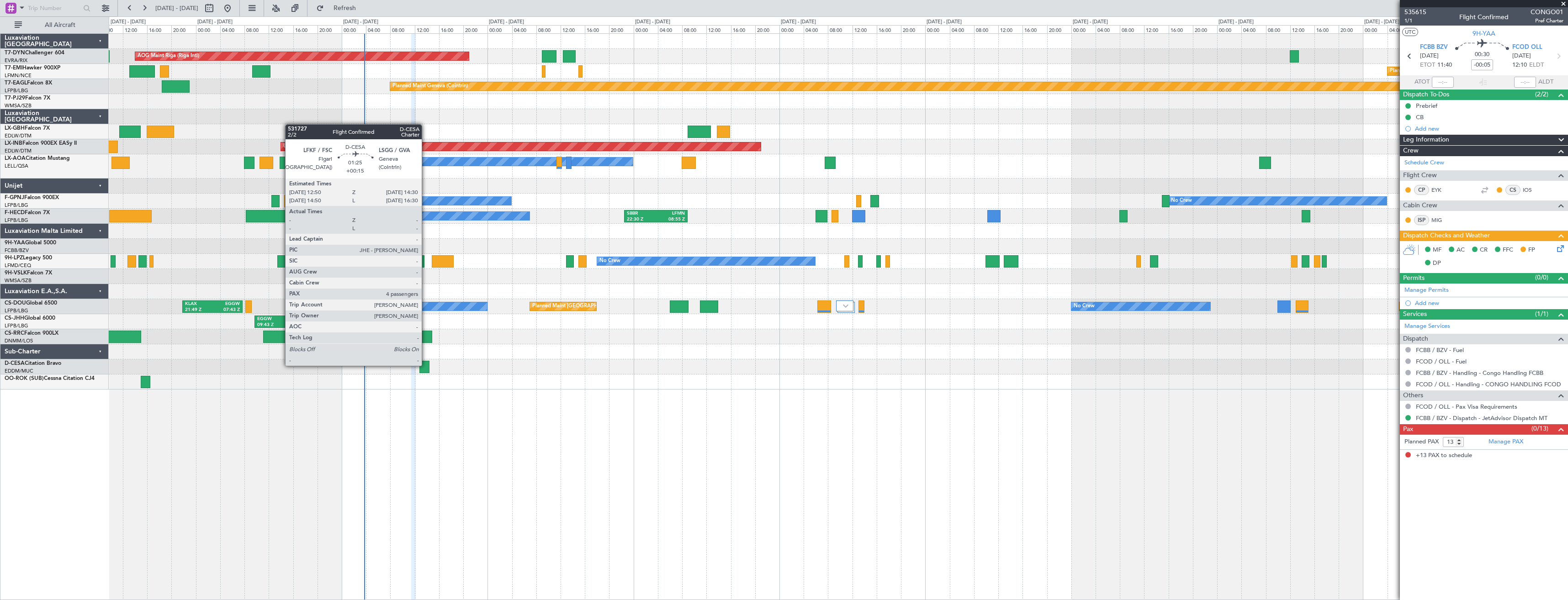
click at [426, 365] on div at bounding box center [424, 367] width 10 height 12
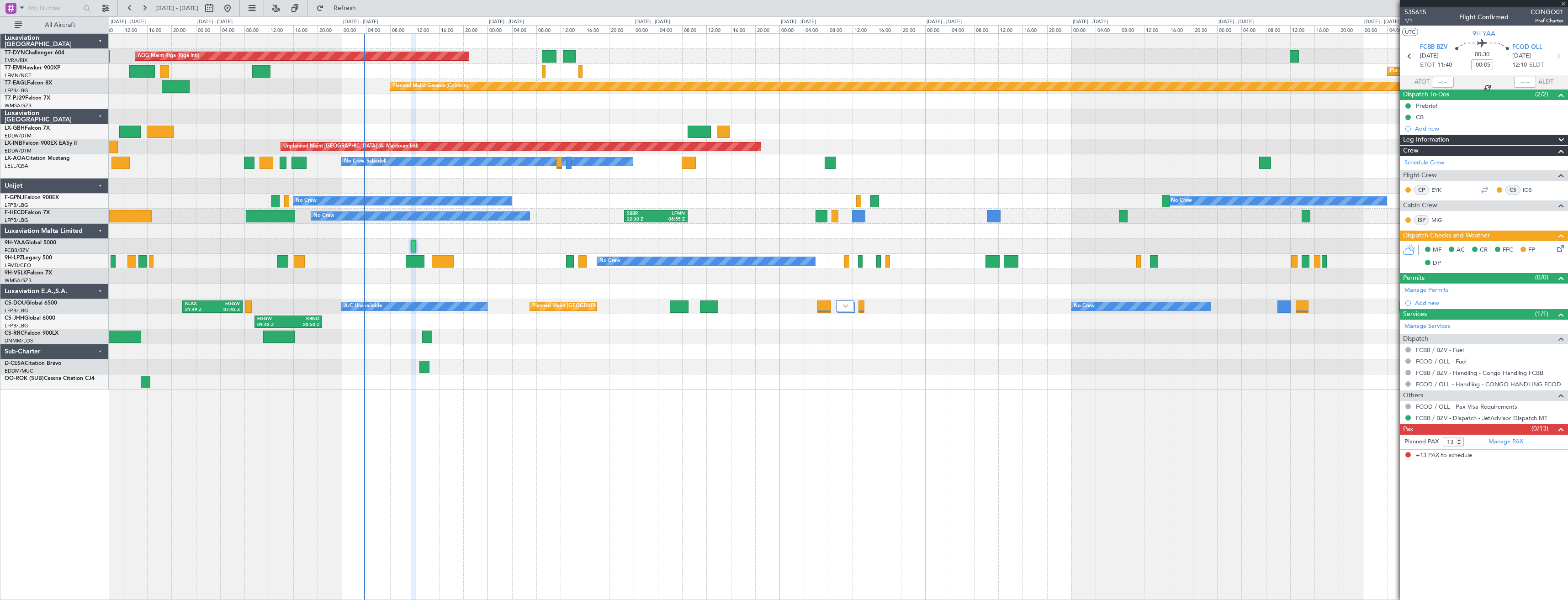
type input "+00:15"
type input "4"
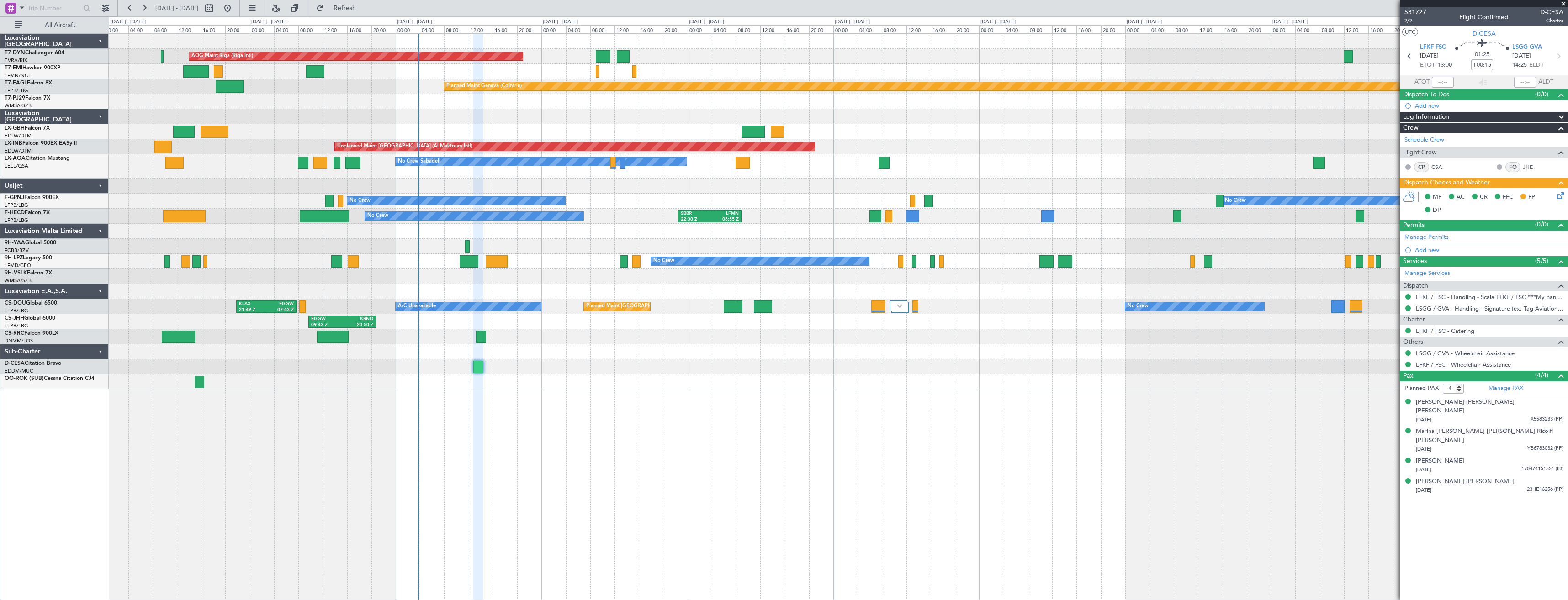
click at [637, 122] on div at bounding box center [838, 116] width 1459 height 15
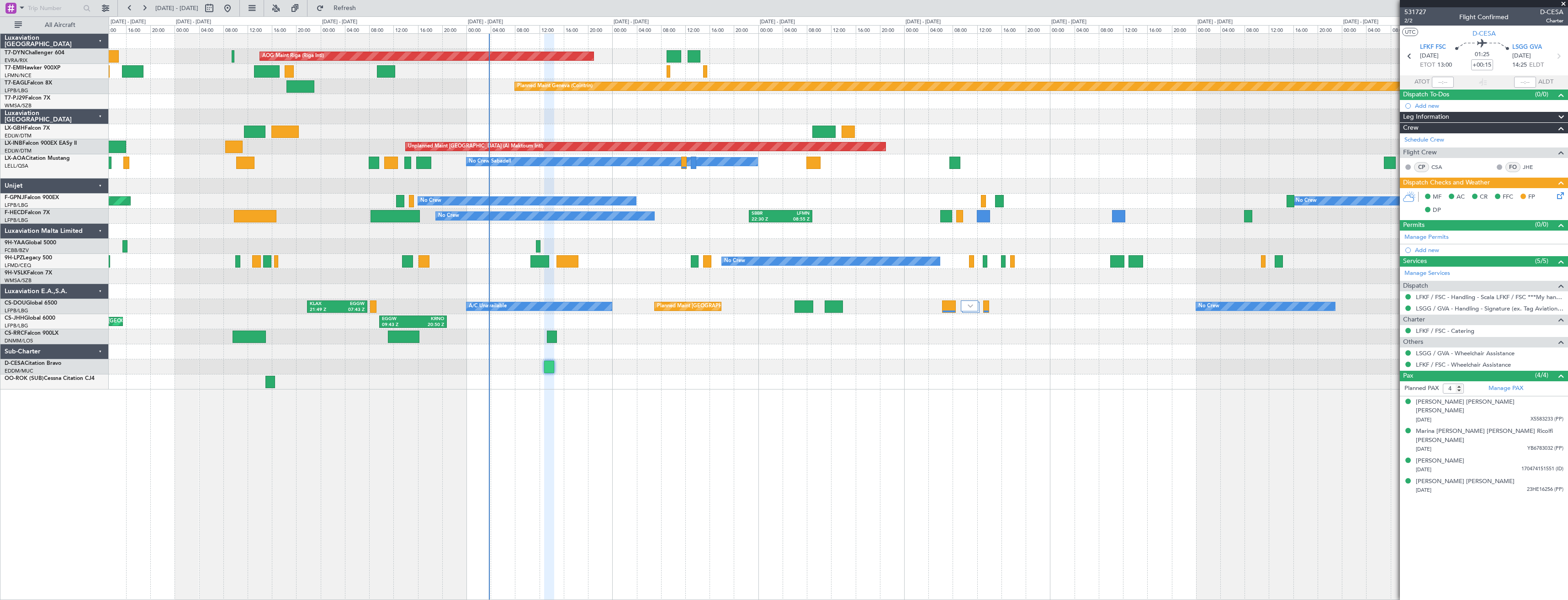
click at [456, 67] on div "AOG Maint Riga (Riga Intl) Planned Maint [GEOGRAPHIC_DATA]-[GEOGRAPHIC_DATA] Pl…" at bounding box center [838, 212] width 1459 height 356
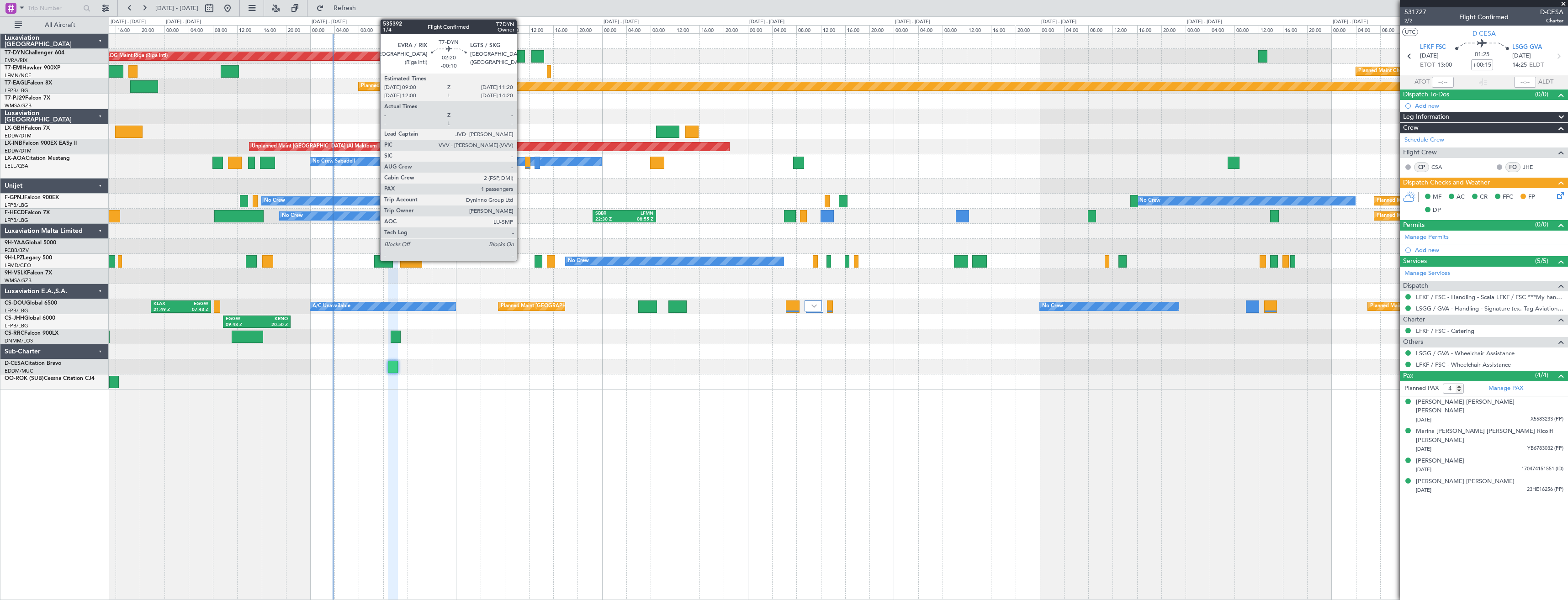
click at [521, 54] on div at bounding box center [517, 57] width 15 height 12
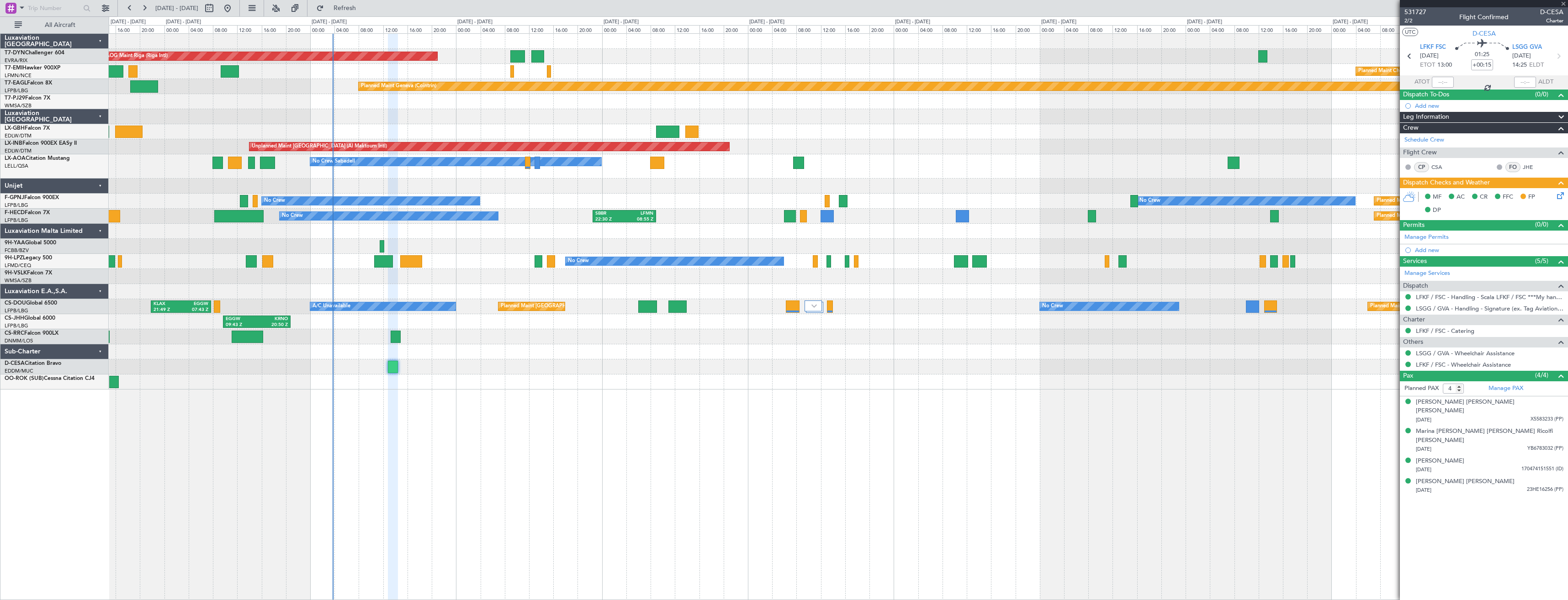
type input "-00:10"
type input "1"
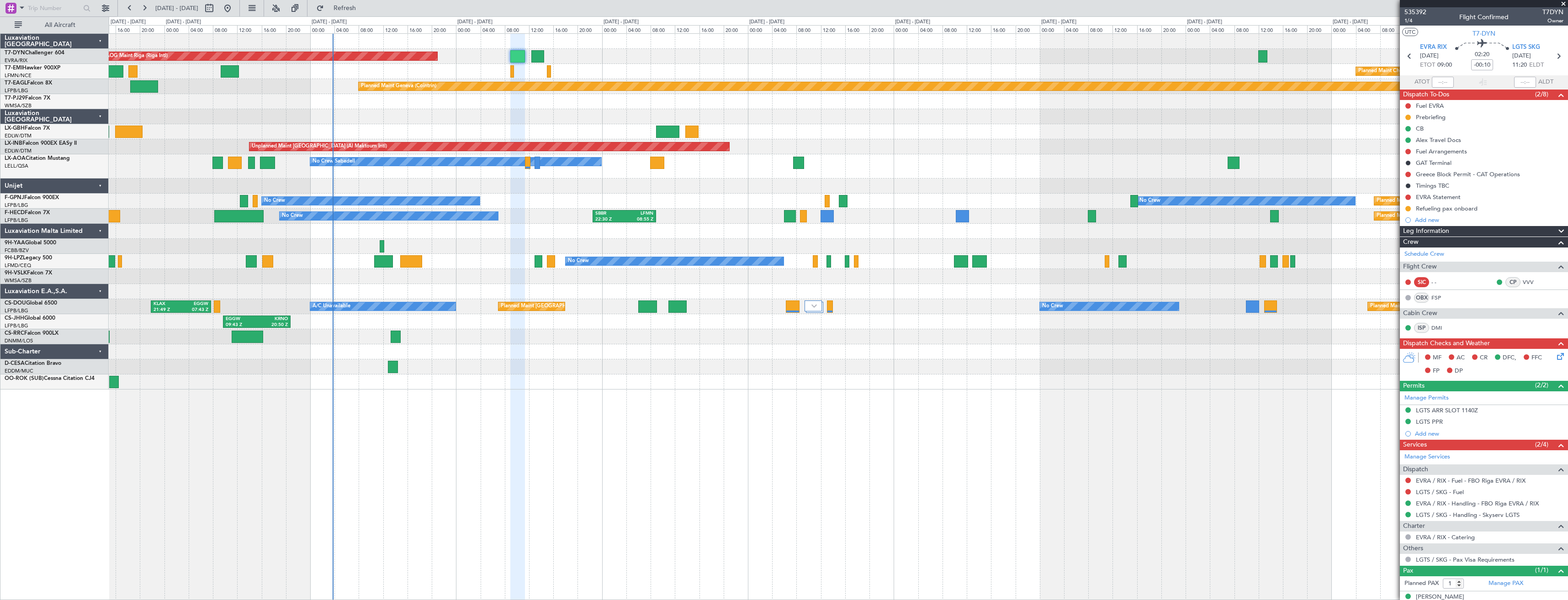
click at [600, 63] on div "AOG Maint Riga (Riga Intl) Planned Maint [GEOGRAPHIC_DATA]-[GEOGRAPHIC_DATA]" at bounding box center [838, 56] width 1459 height 15
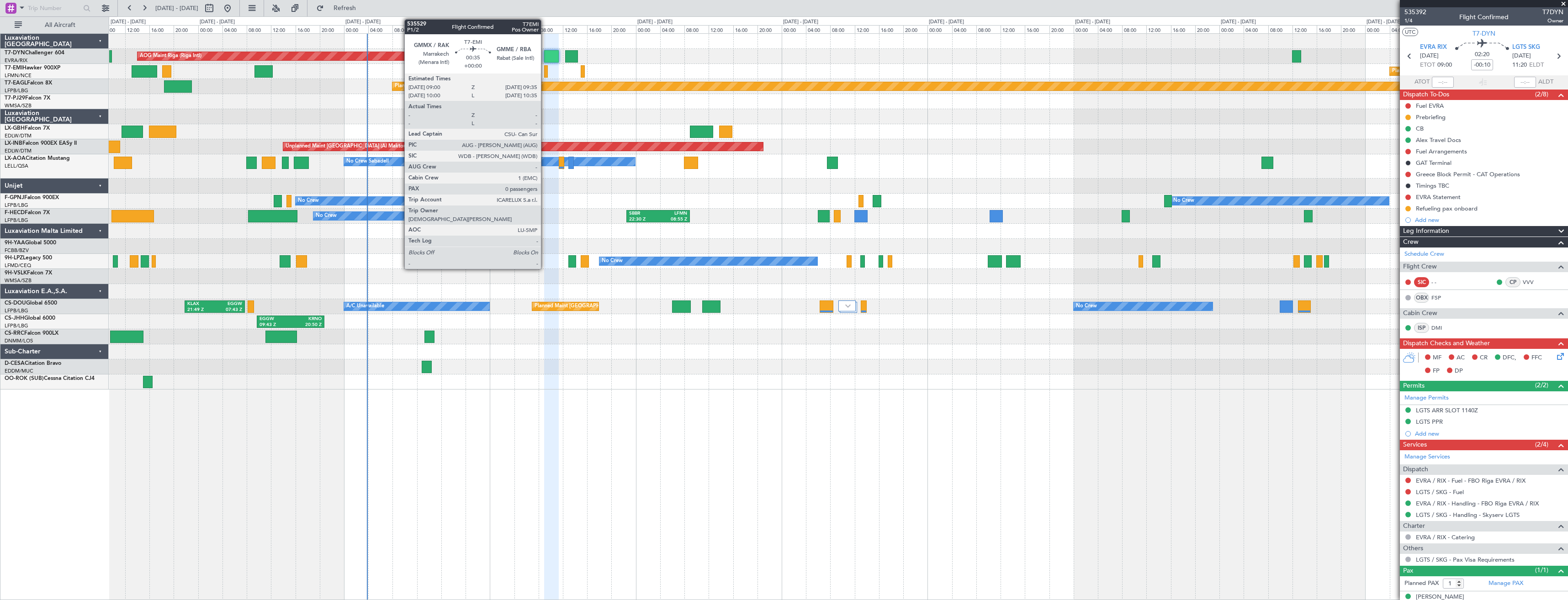
click at [545, 74] on div at bounding box center [546, 71] width 4 height 12
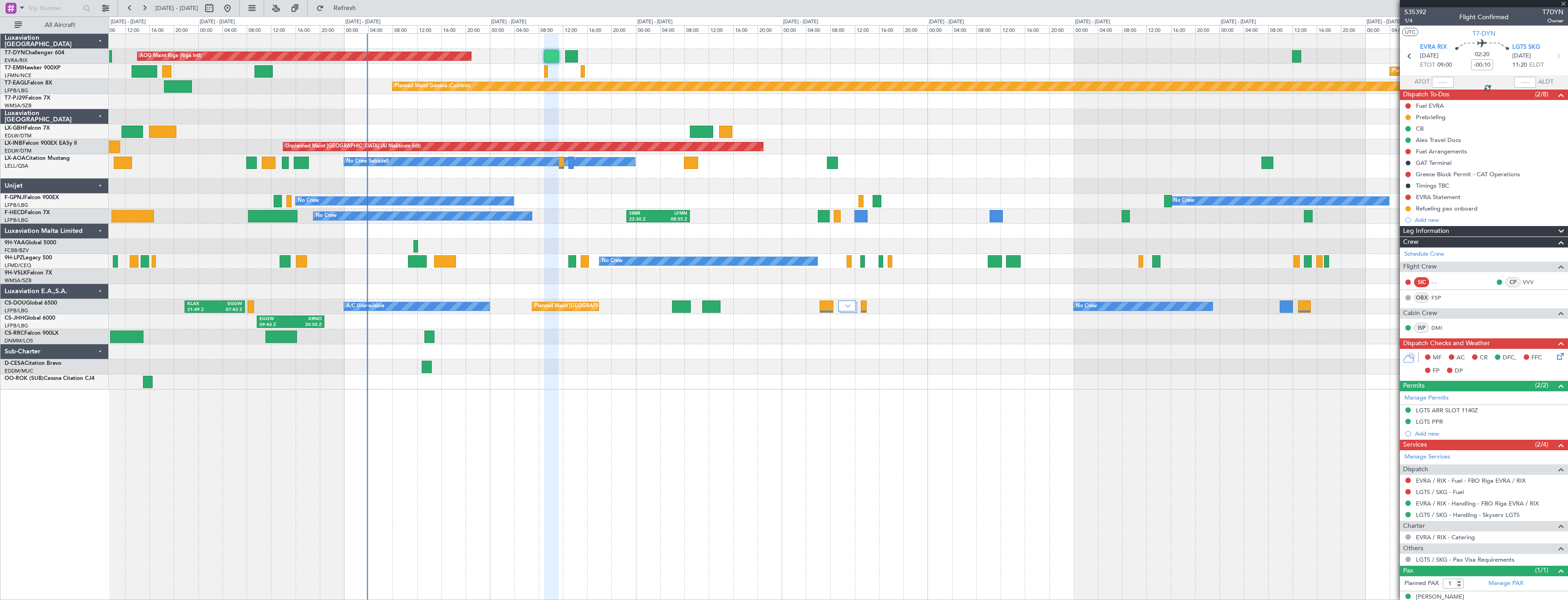
type input "0"
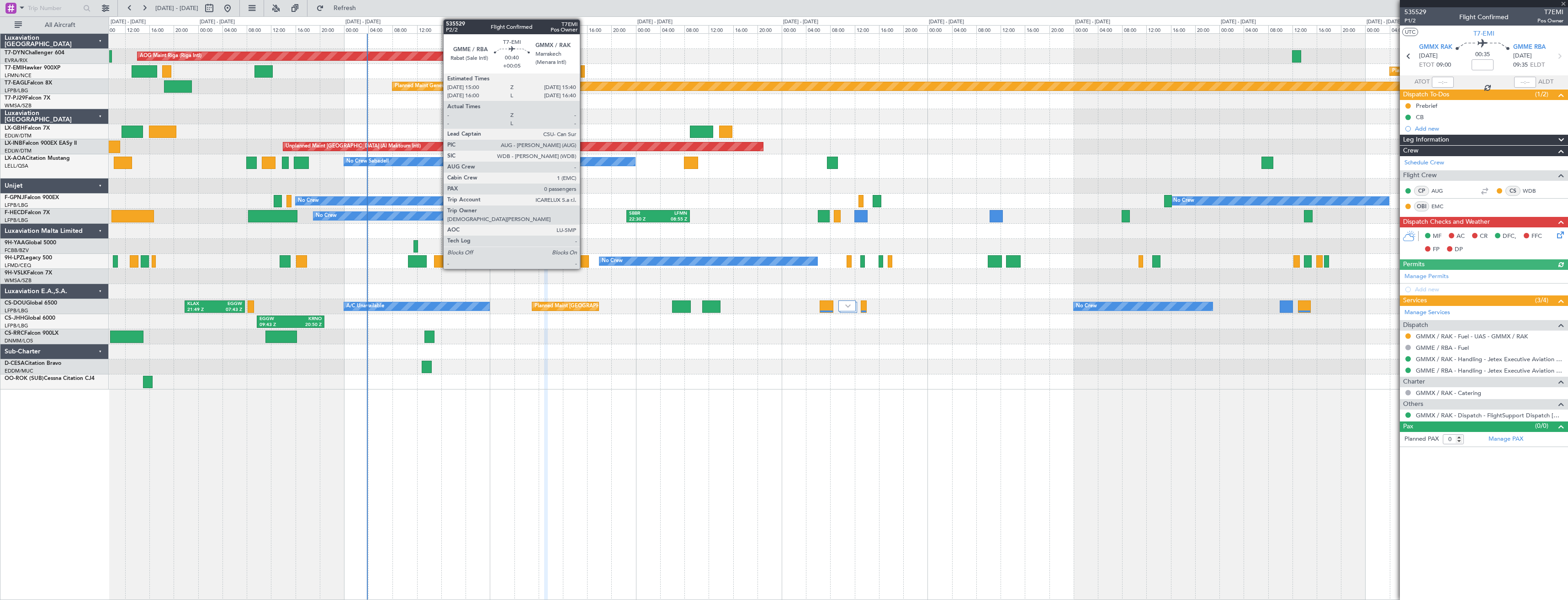
click at [584, 74] on div at bounding box center [583, 71] width 4 height 12
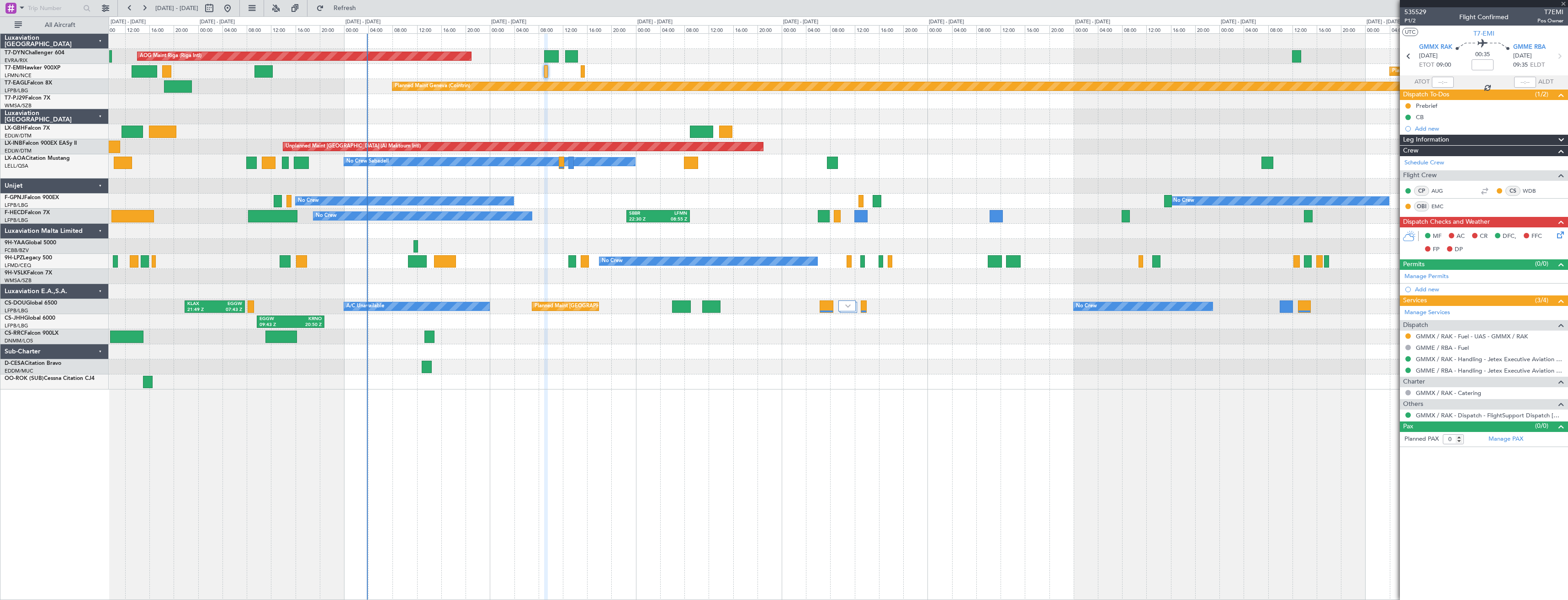
type input "+00:05"
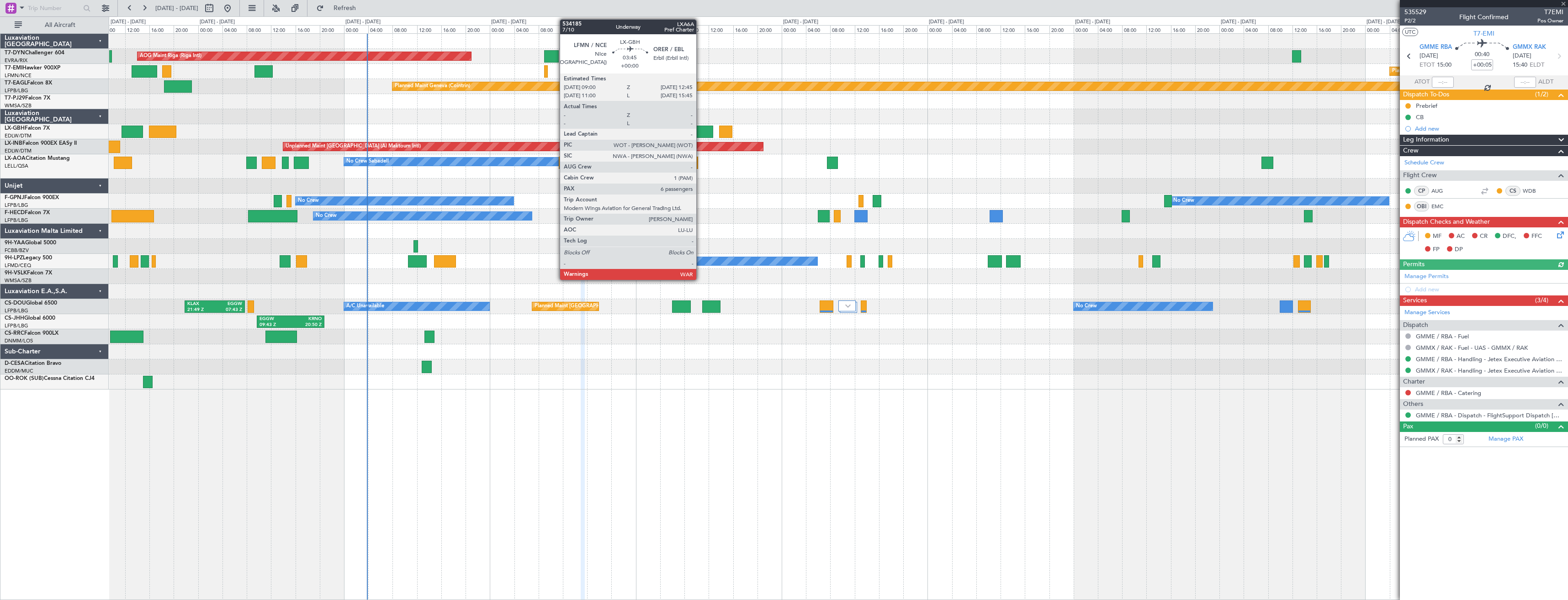
click at [701, 129] on div at bounding box center [701, 131] width 23 height 12
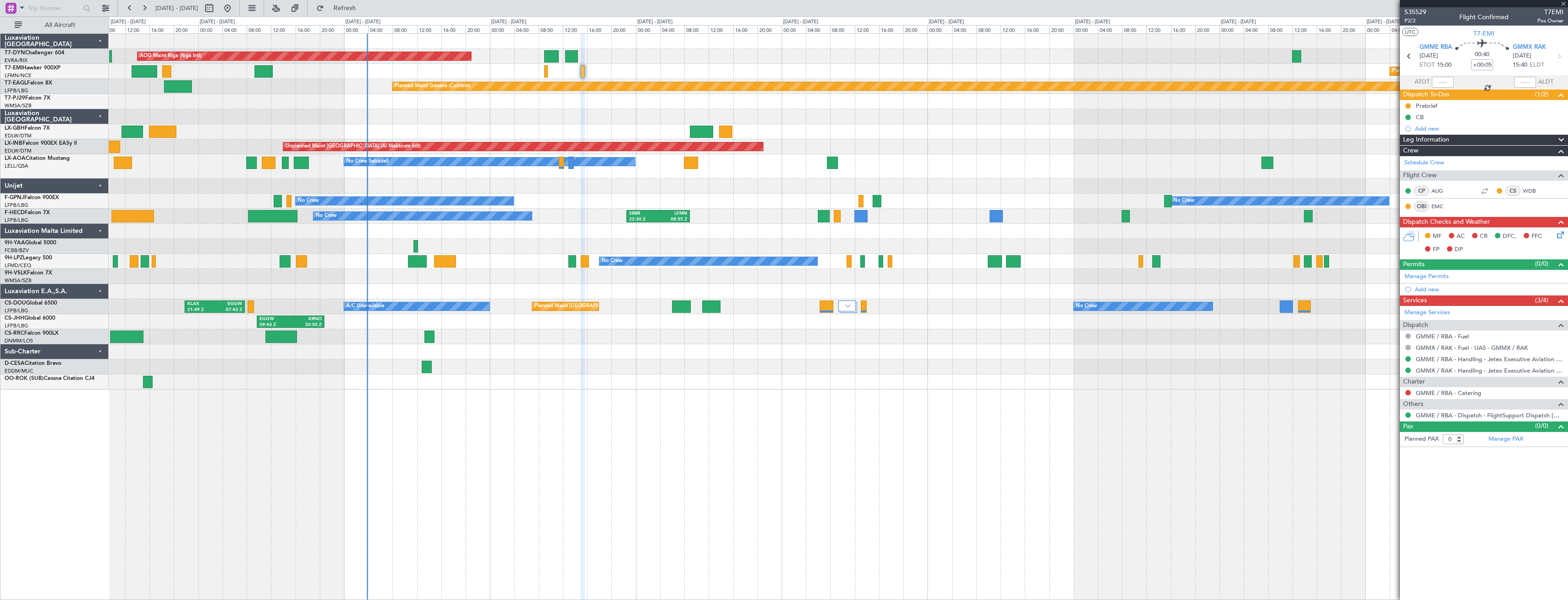
type input "6"
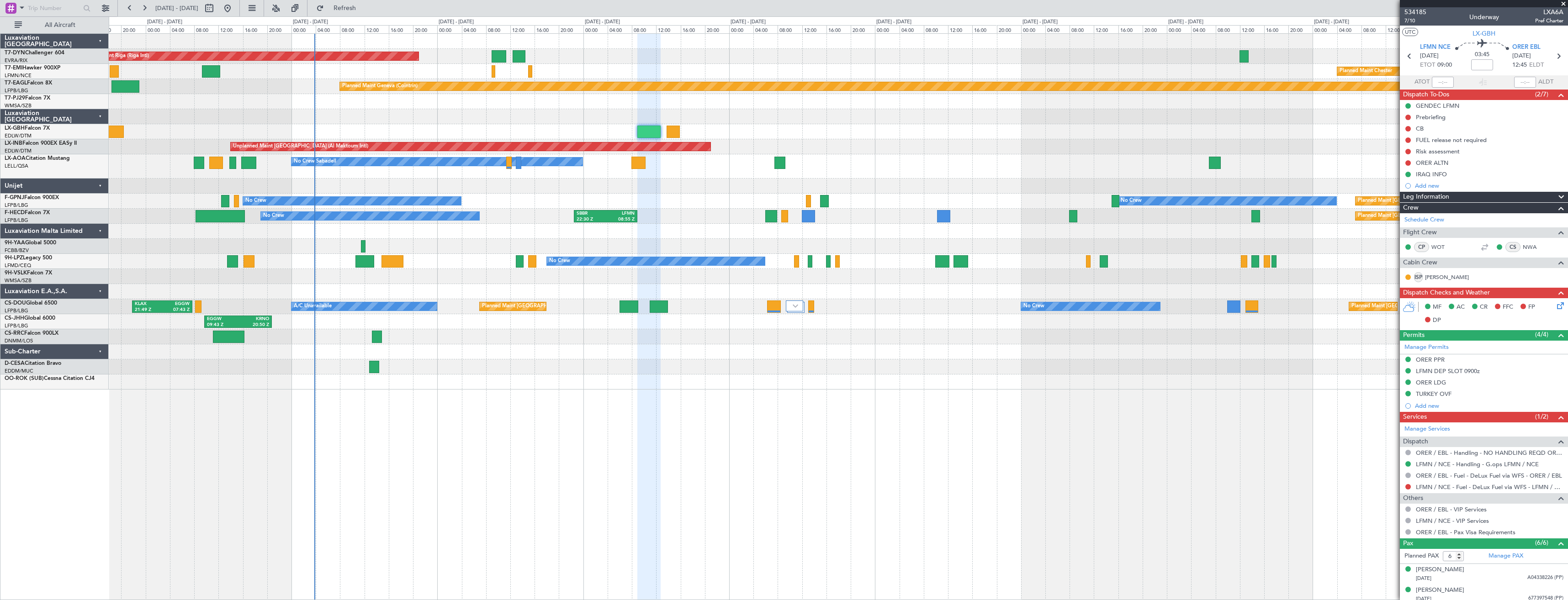
click at [530, 223] on div "AOG Maint Riga (Riga Intl) Planned Maint [GEOGRAPHIC_DATA]-[GEOGRAPHIC_DATA] Pl…" at bounding box center [838, 212] width 1459 height 356
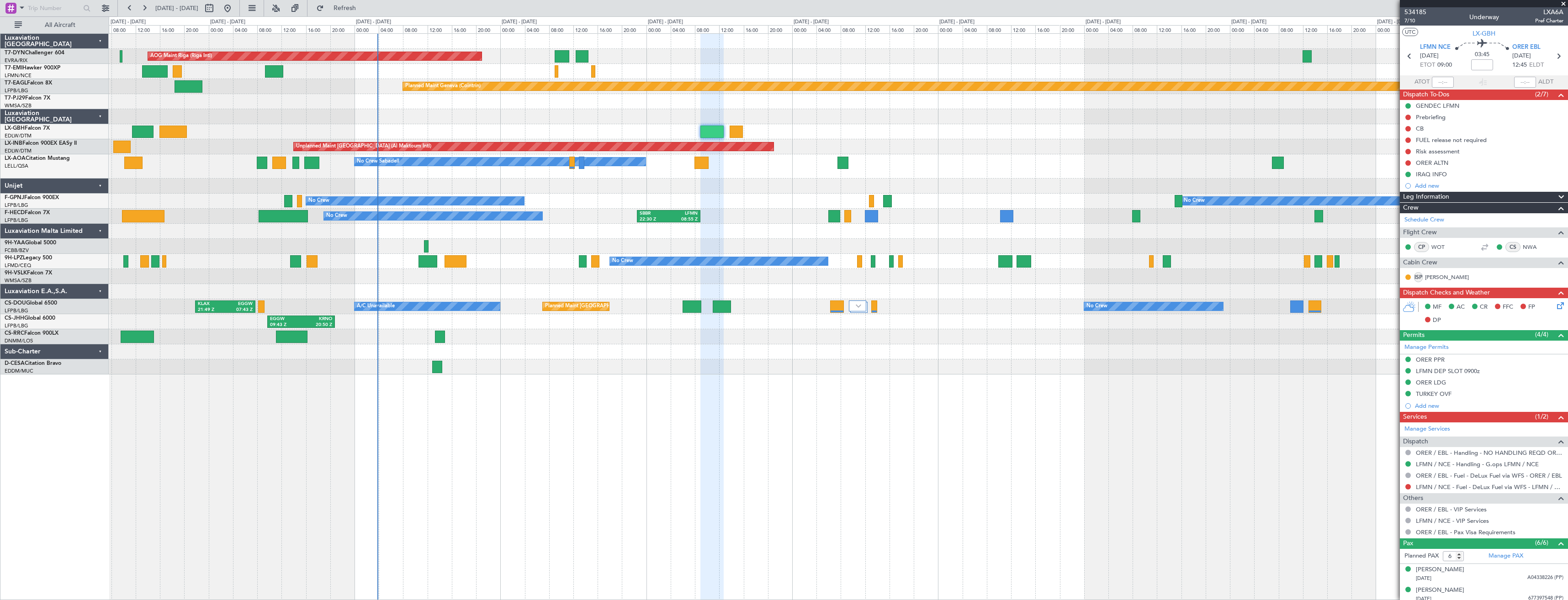
click at [468, 180] on div "AOG Maint Riga (Riga Intl) Planned Maint [GEOGRAPHIC_DATA]-[GEOGRAPHIC_DATA] Pl…" at bounding box center [838, 204] width 1459 height 341
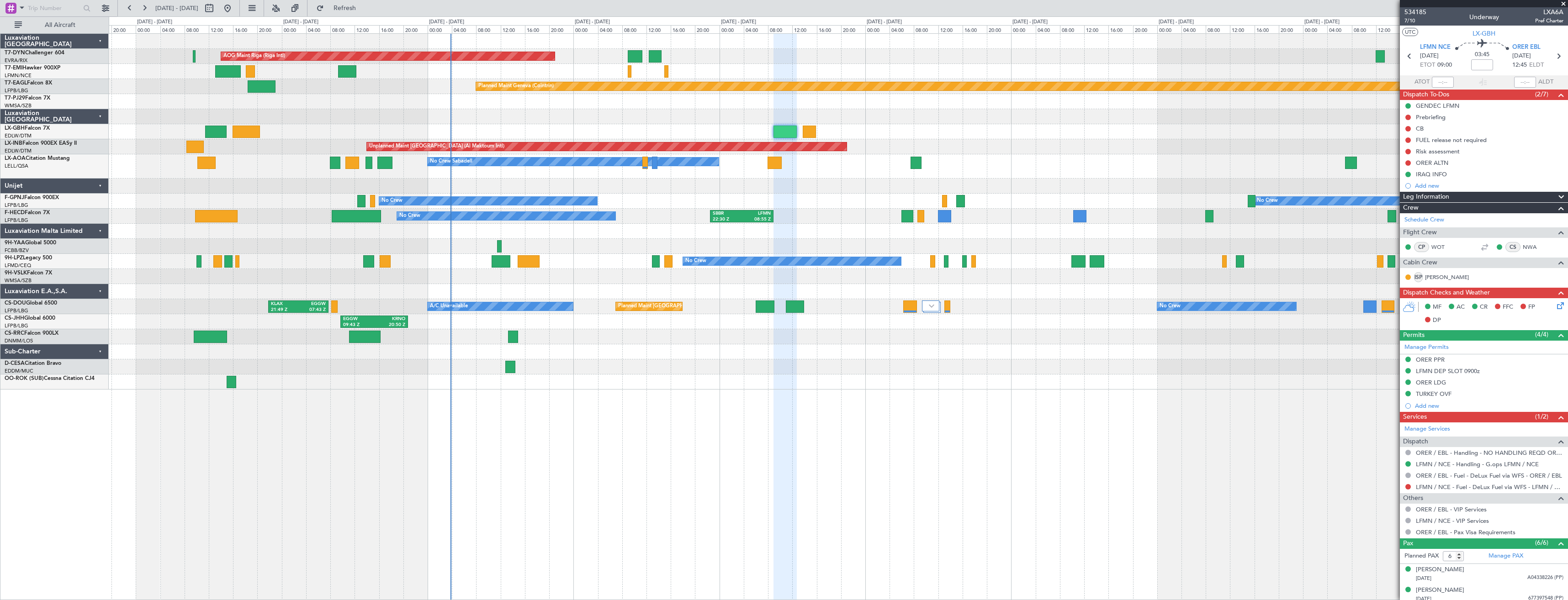
click at [380, 175] on div "No Crew Sabadell No Crew Sabadell" at bounding box center [838, 167] width 1459 height 24
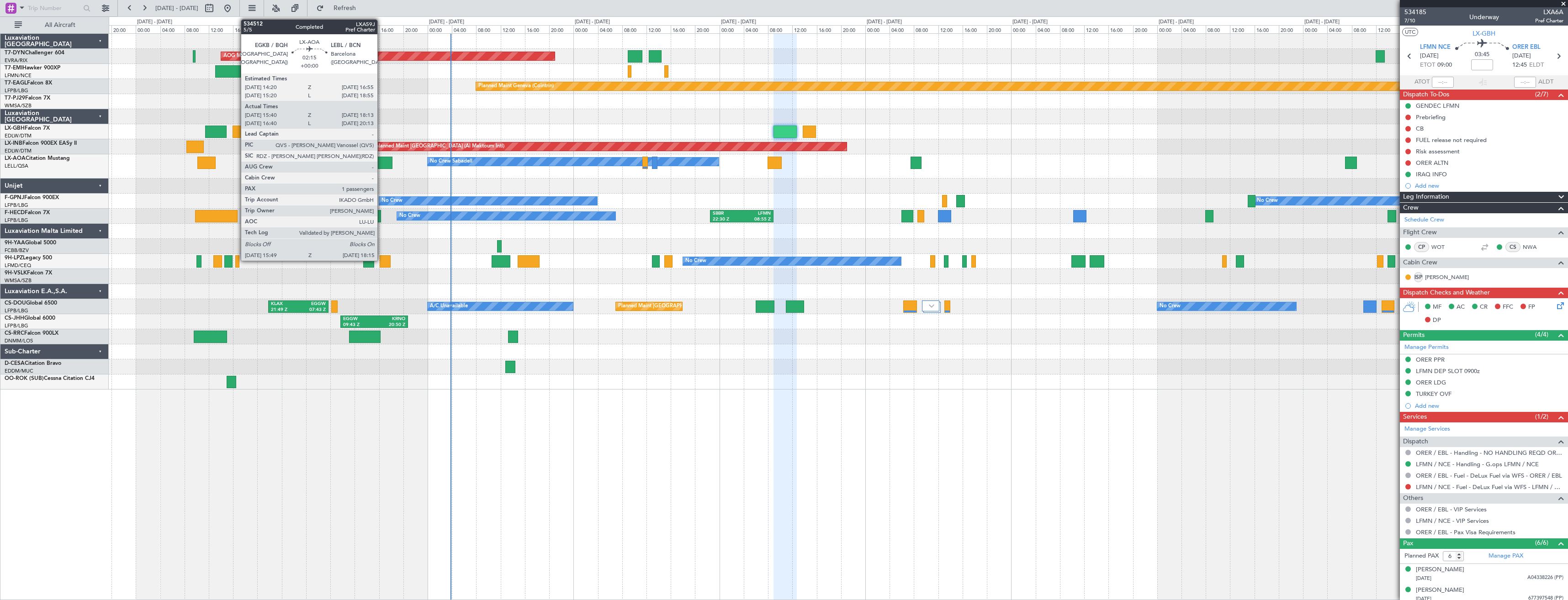
click at [382, 165] on div at bounding box center [385, 162] width 15 height 12
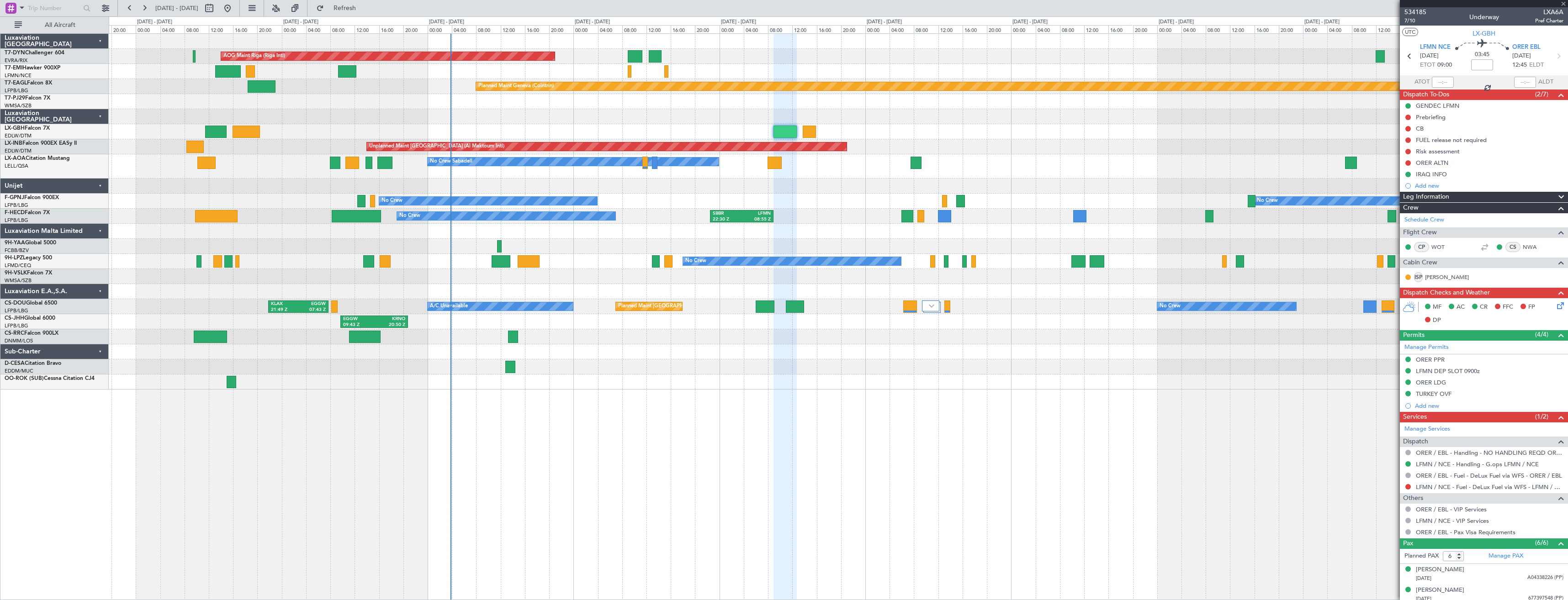
type input "15:50"
type input "18:03"
type input "1"
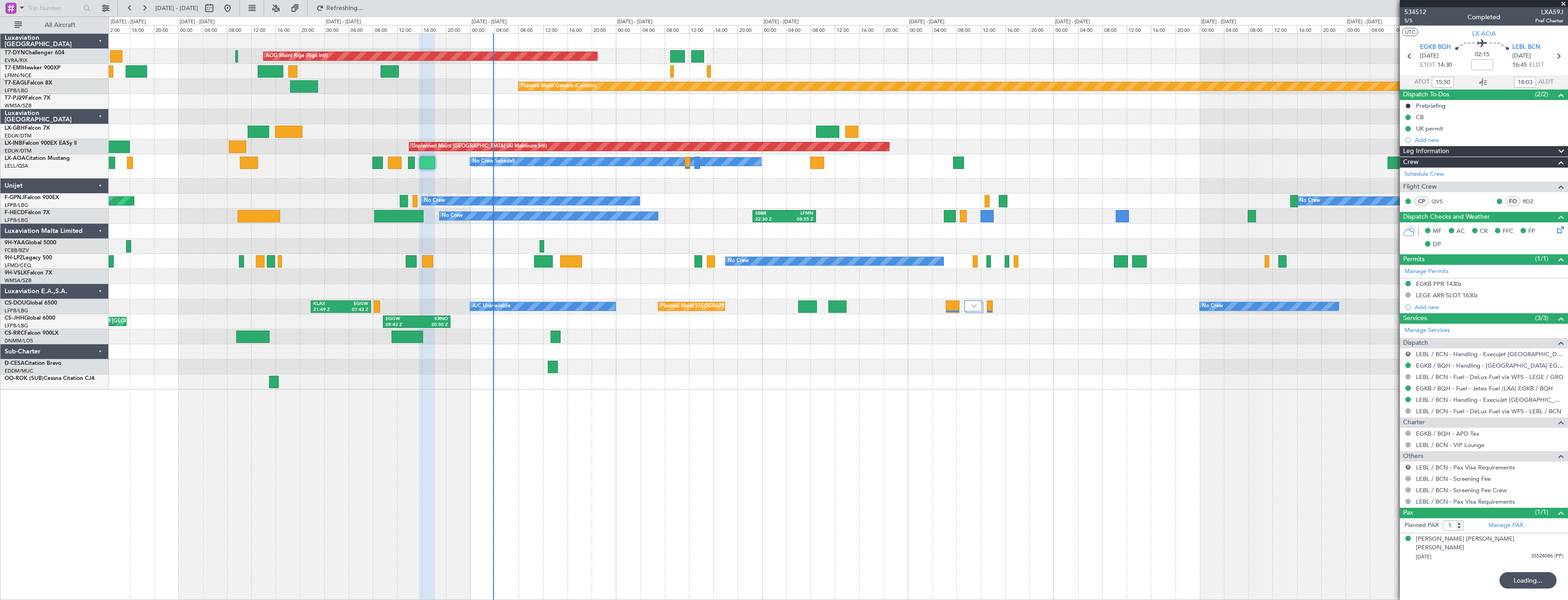
click at [494, 178] on div "AOG Maint Riga (Riga Intl) Planned Maint [GEOGRAPHIC_DATA]-[GEOGRAPHIC_DATA] Pl…" at bounding box center [838, 212] width 1459 height 356
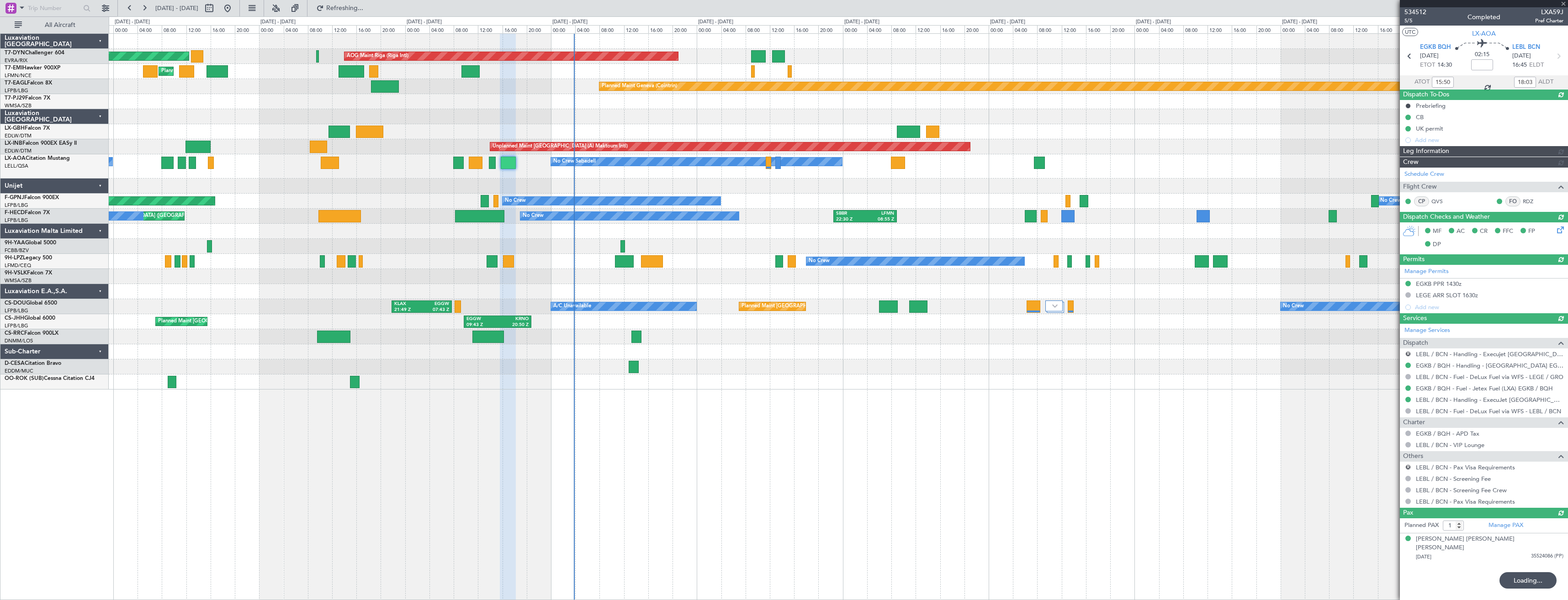
click at [423, 182] on div at bounding box center [838, 186] width 1459 height 15
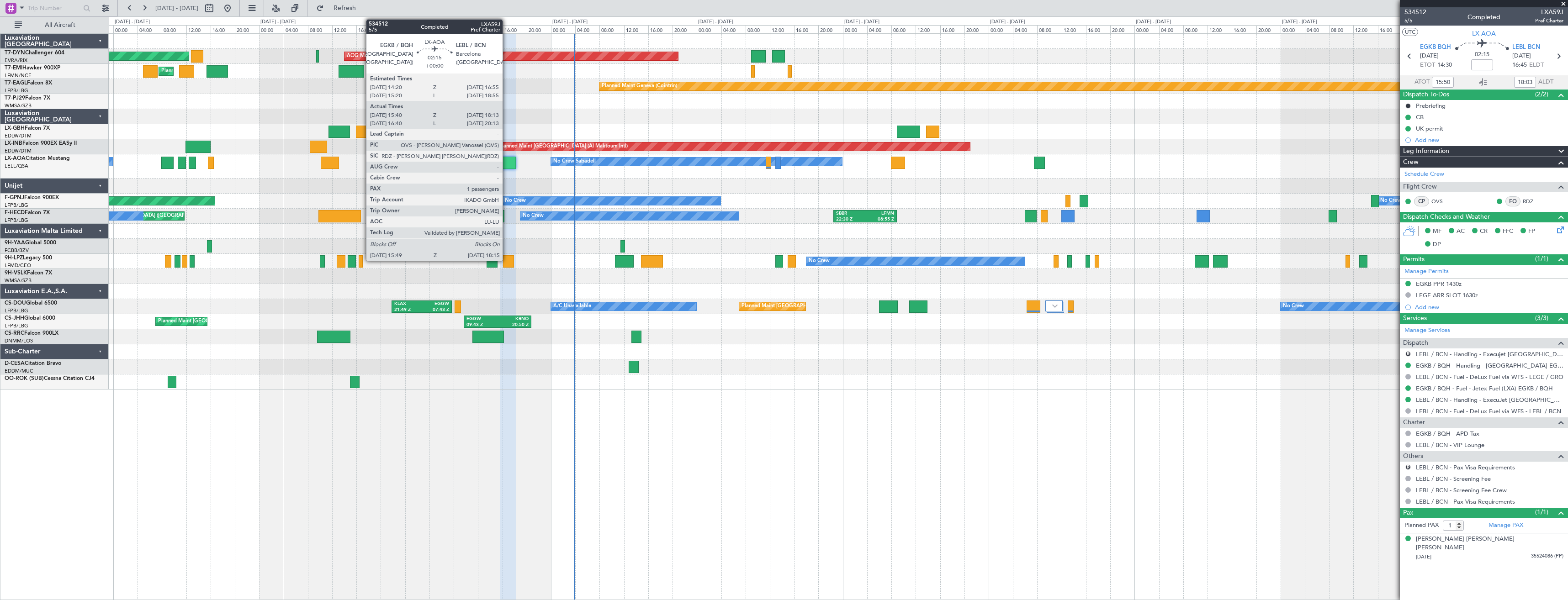
click at [506, 162] on div at bounding box center [508, 162] width 15 height 12
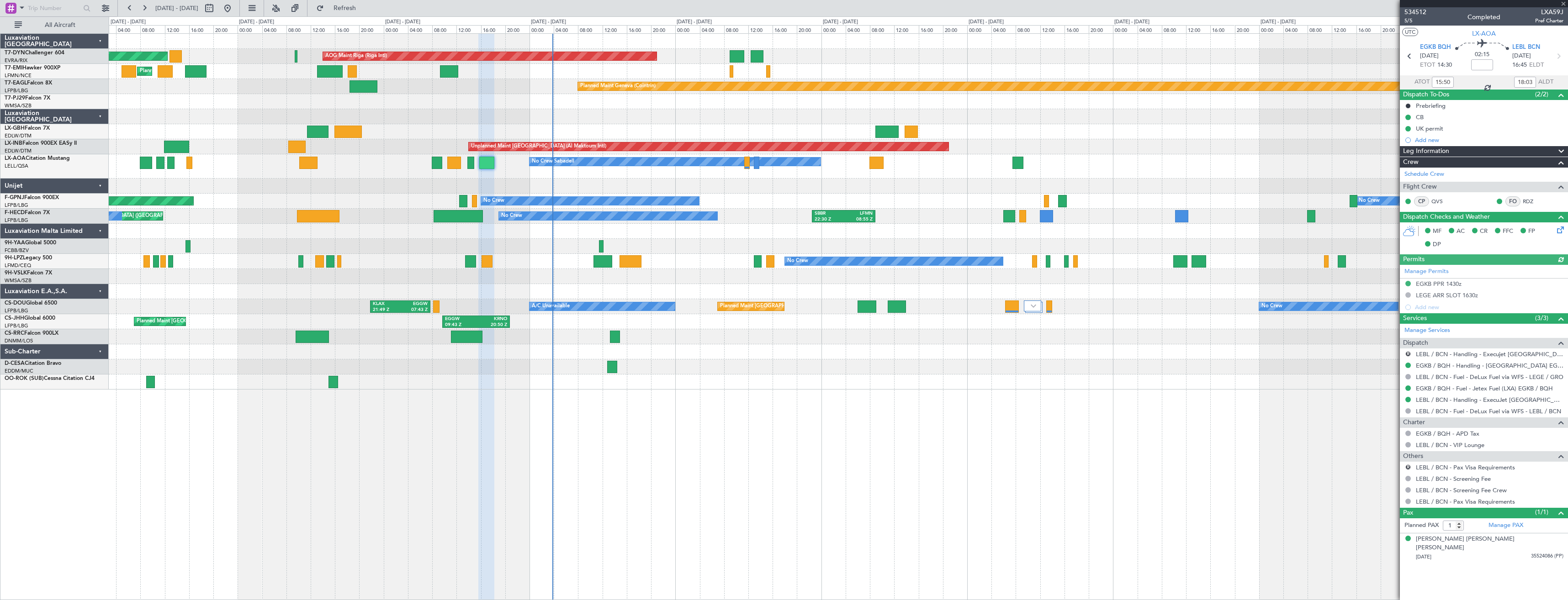
click at [649, 182] on div at bounding box center [838, 186] width 1459 height 15
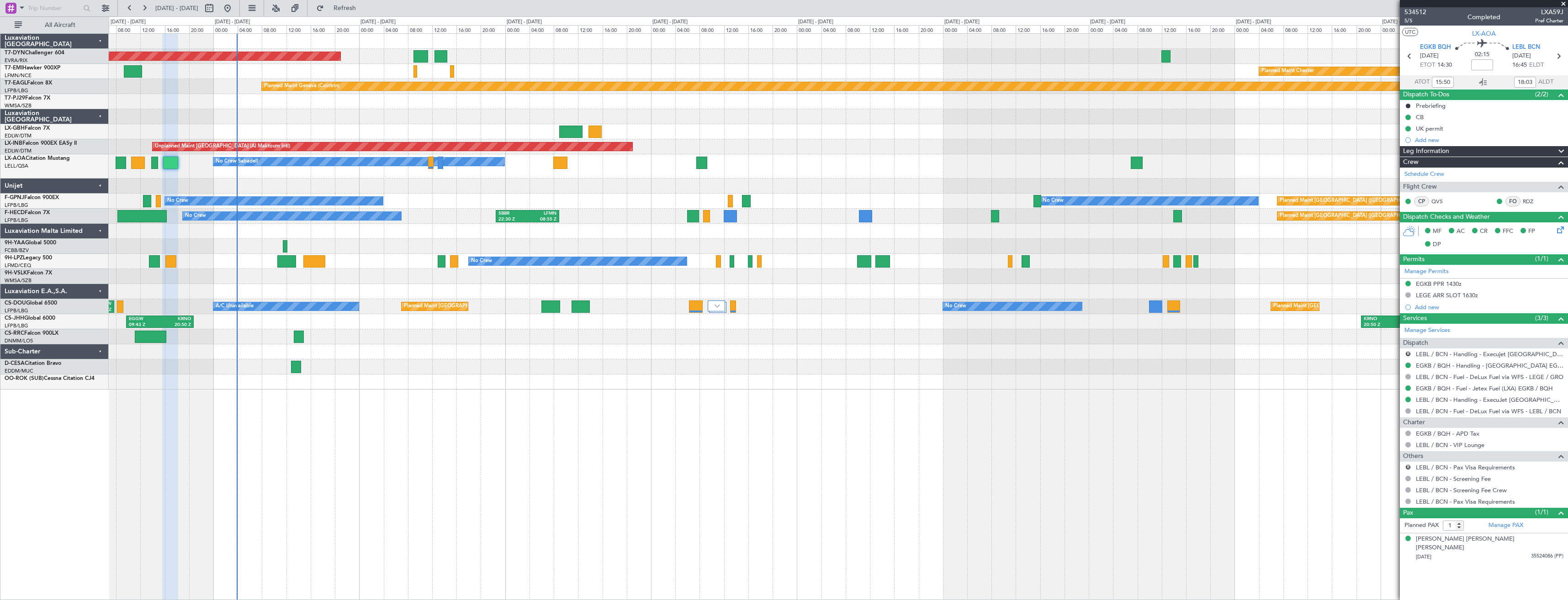
click at [378, 117] on div "AOG Maint Riga (Riga Intl) Planned Maint [GEOGRAPHIC_DATA]-[GEOGRAPHIC_DATA] Pl…" at bounding box center [838, 212] width 1459 height 356
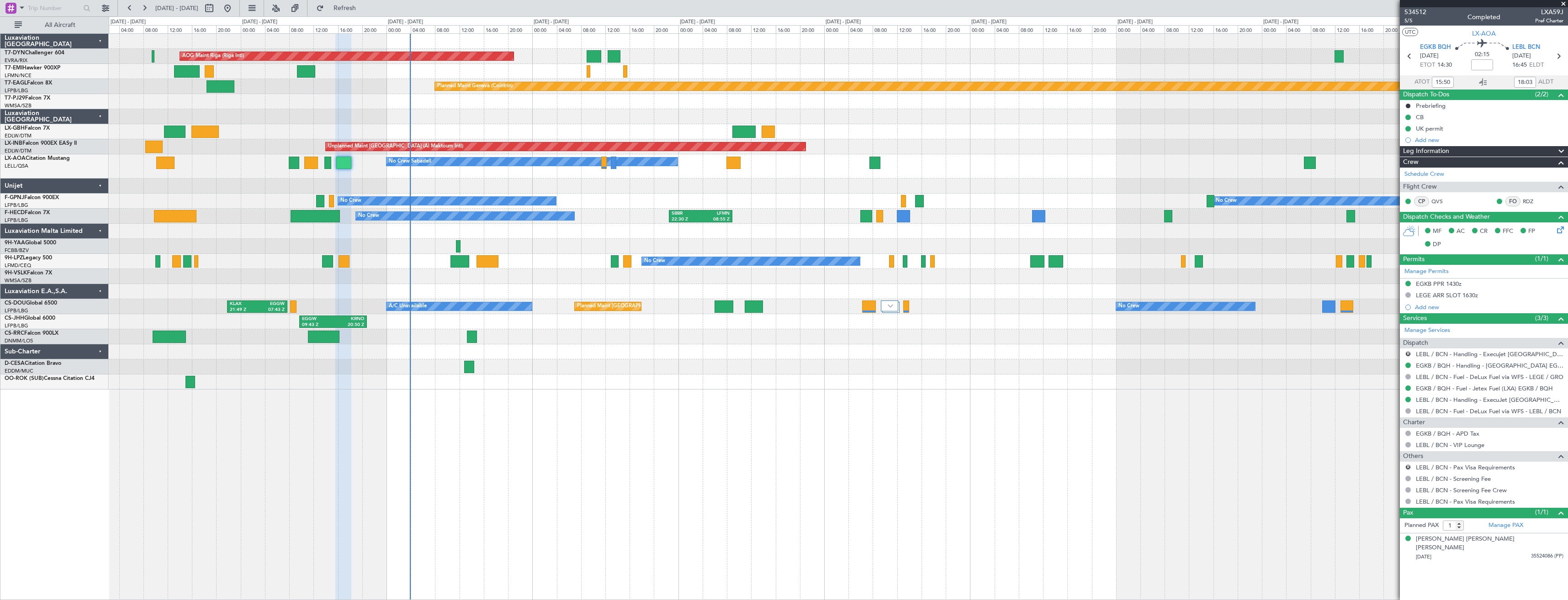
click at [639, 395] on div "AOG Maint Riga (Riga Intl) Planned Maint [GEOGRAPHIC_DATA]-[GEOGRAPHIC_DATA] Pl…" at bounding box center [838, 316] width 1459 height 567
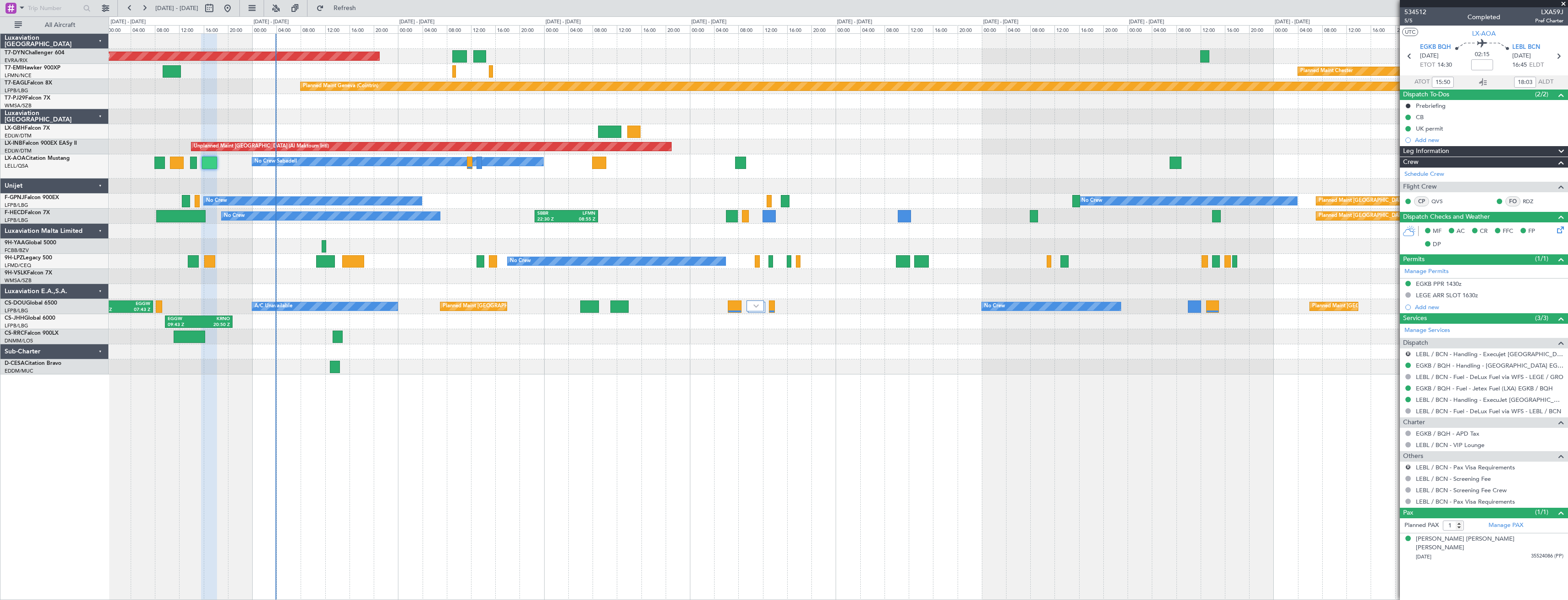
click at [581, 411] on div "AOG Maint Riga (Riga Intl) Planned Maint [GEOGRAPHIC_DATA]-[GEOGRAPHIC_DATA] Pl…" at bounding box center [838, 316] width 1459 height 567
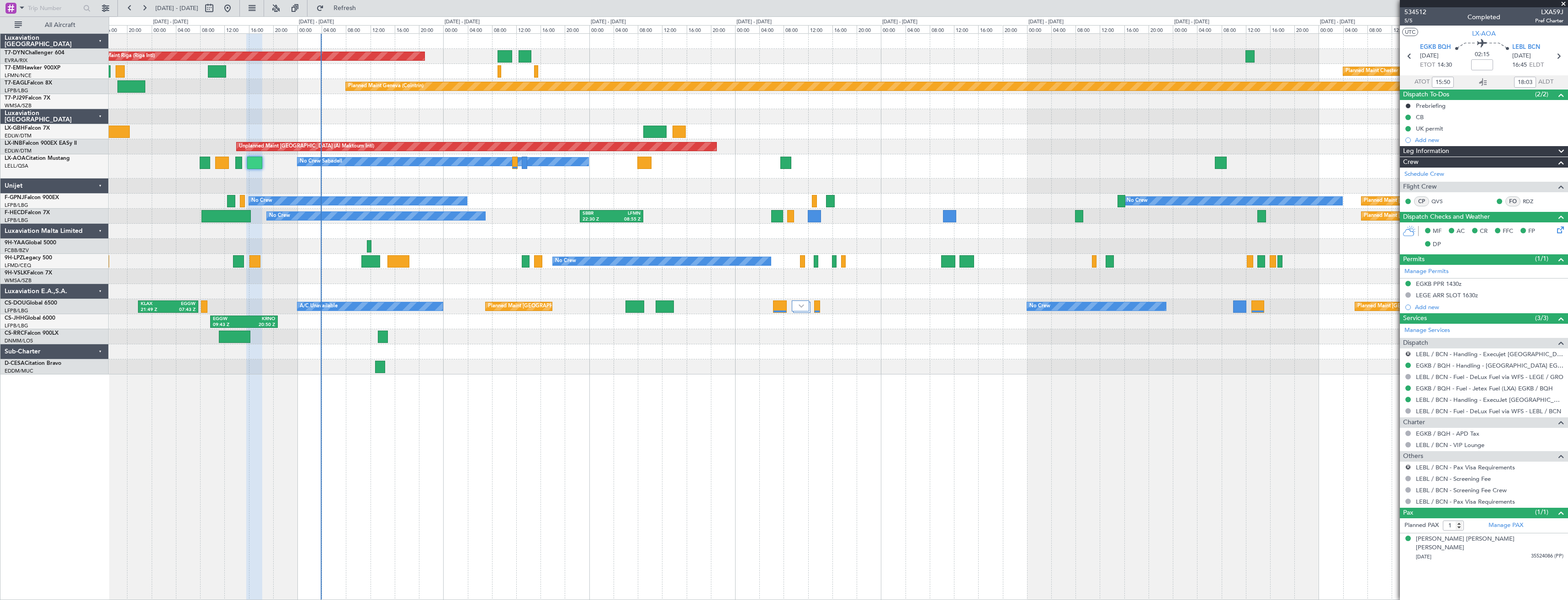
click at [292, 169] on div "No Crew Sabadell No Crew Sabadell" at bounding box center [838, 167] width 1459 height 24
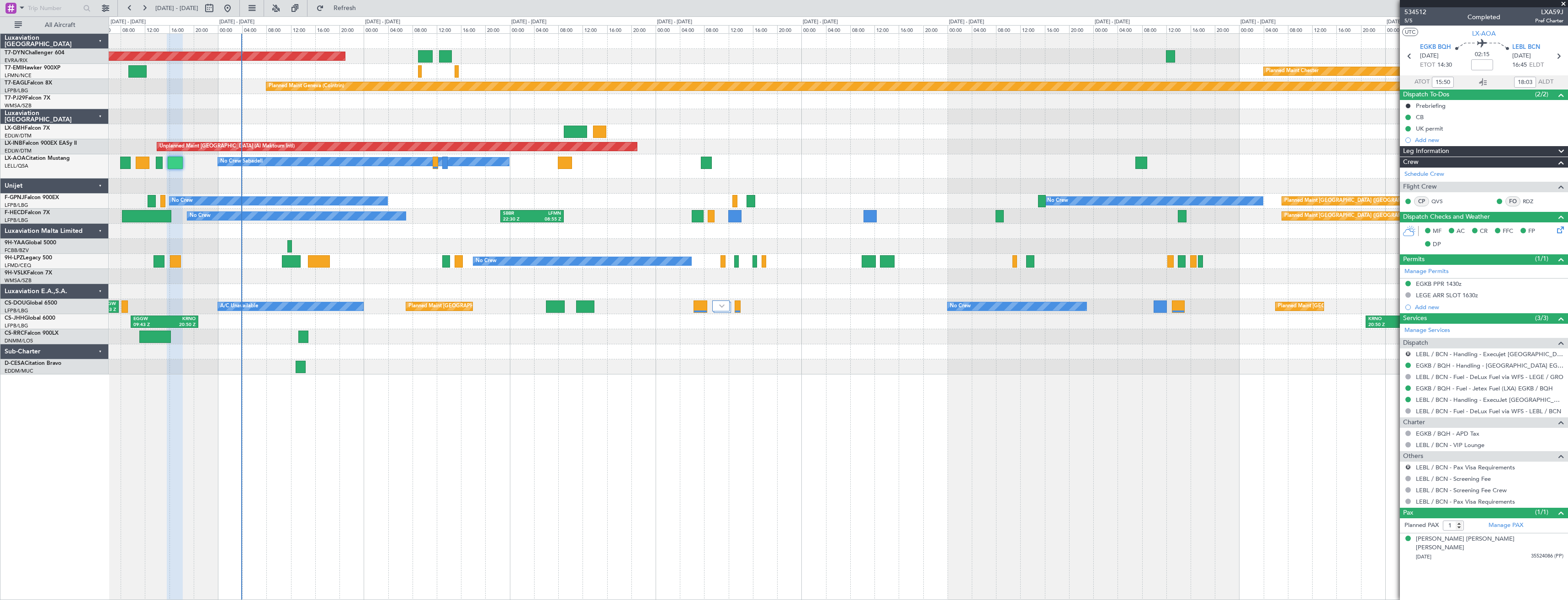
click at [593, 175] on div "AOG Maint Riga (Riga Intl) Planned Maint [GEOGRAPHIC_DATA]-[GEOGRAPHIC_DATA] Pl…" at bounding box center [838, 204] width 1459 height 341
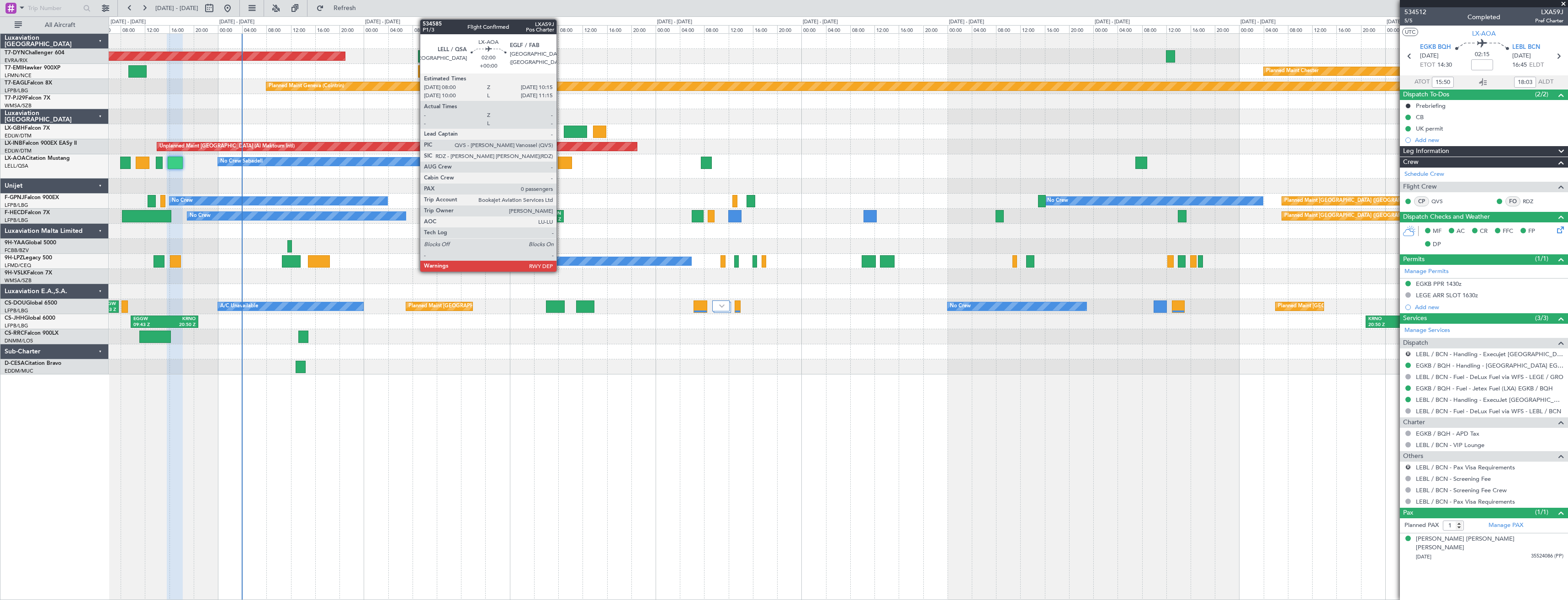
click at [561, 163] on div at bounding box center [564, 162] width 14 height 12
type input "0"
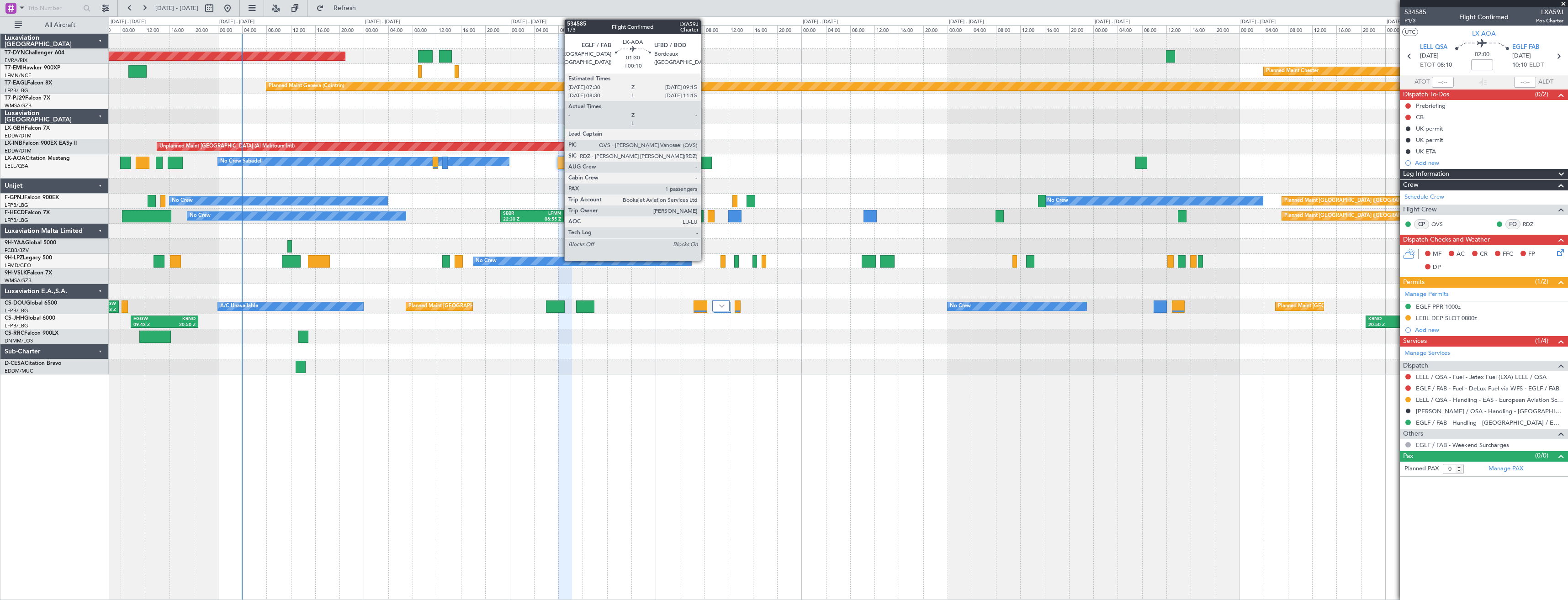
click at [705, 160] on div at bounding box center [706, 162] width 11 height 12
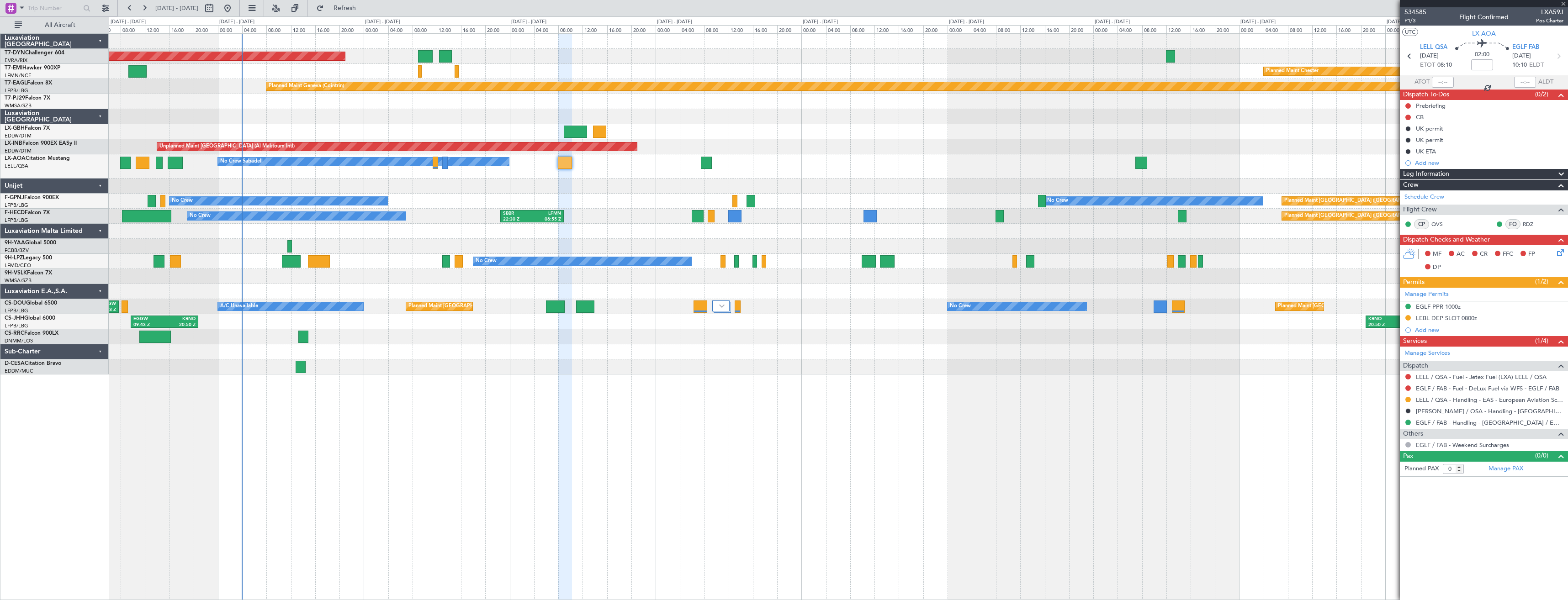
type input "+00:10"
type input "1"
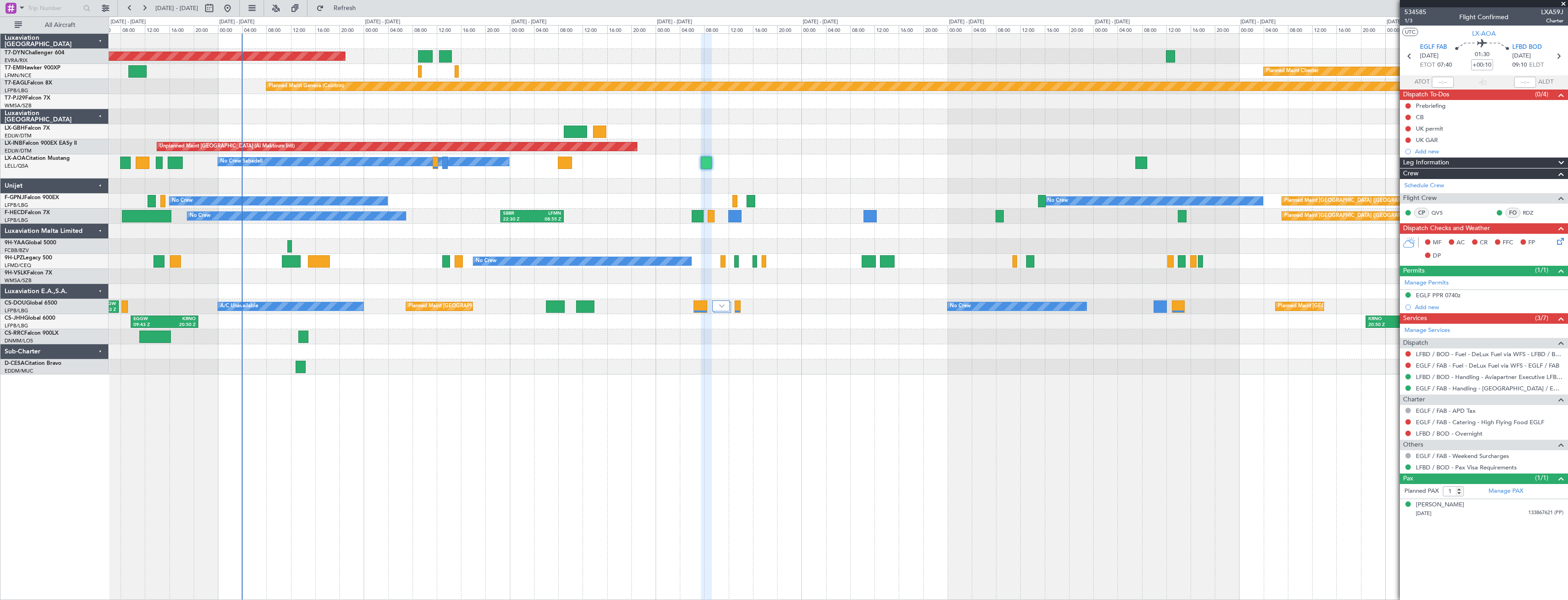
click at [759, 199] on div "No Crew Planned Maint [GEOGRAPHIC_DATA] ([GEOGRAPHIC_DATA]) No Crew No Crew [GE…" at bounding box center [838, 201] width 1459 height 15
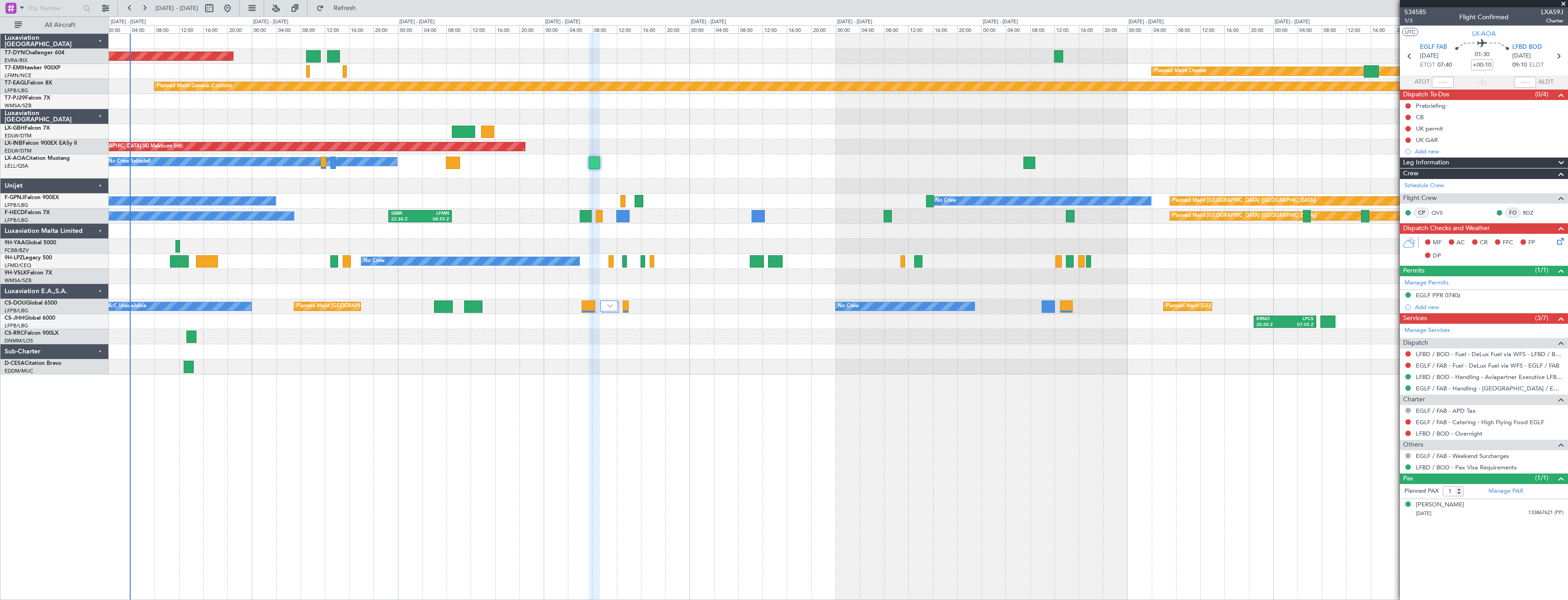
click at [698, 198] on div "No Crew Planned Maint [GEOGRAPHIC_DATA] ([GEOGRAPHIC_DATA]) No Crew No Crew [GE…" at bounding box center [838, 201] width 1459 height 15
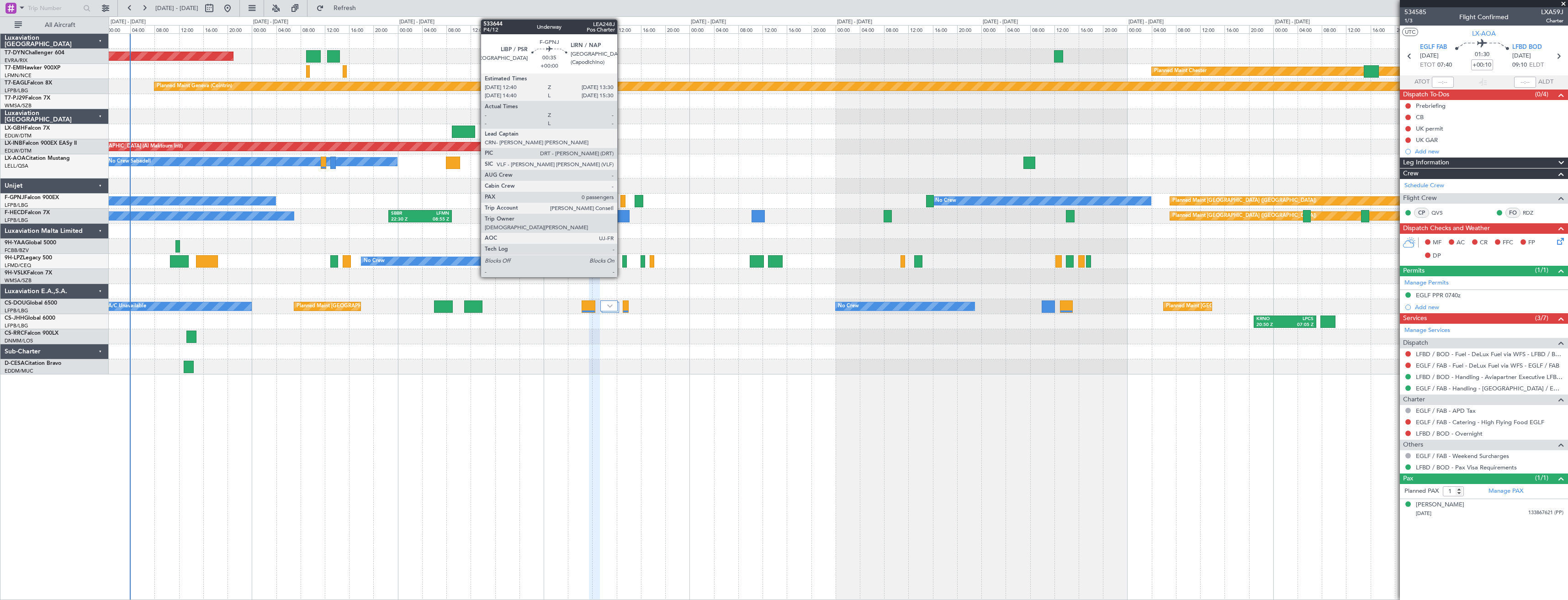
click at [621, 203] on div at bounding box center [623, 201] width 5 height 12
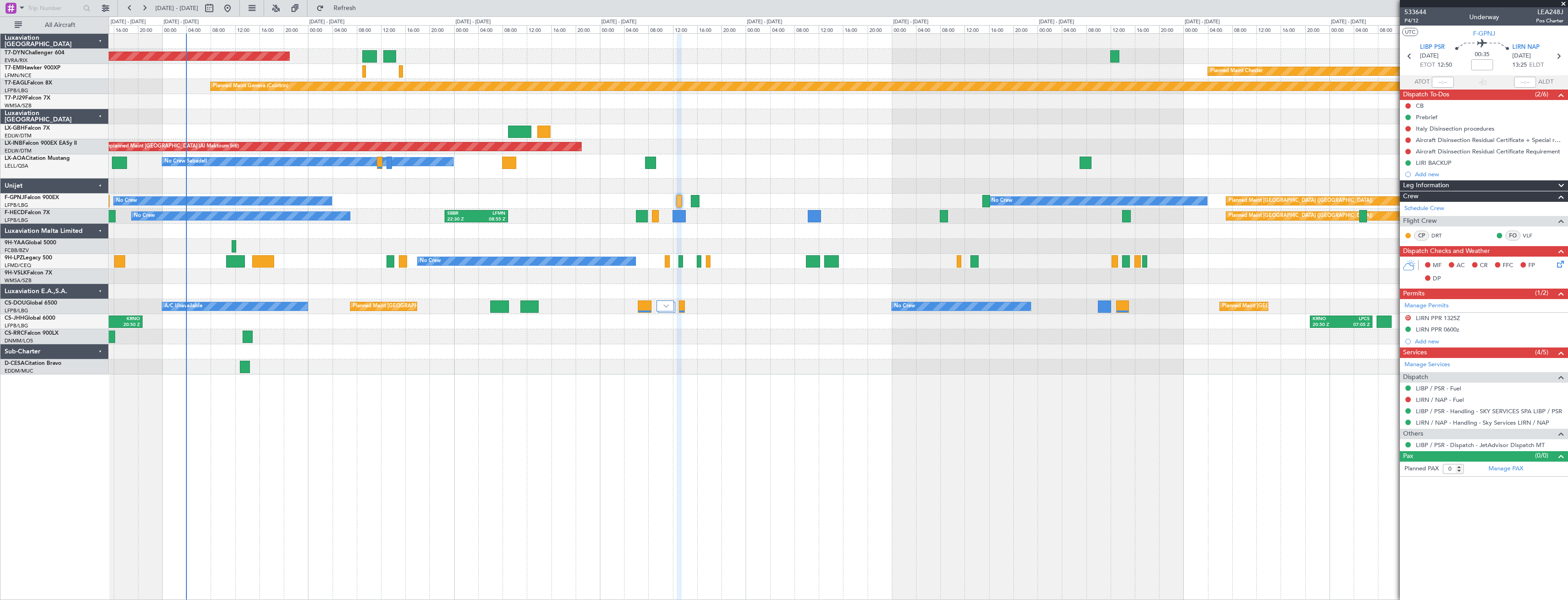
click at [793, 194] on div "AOG Maint Riga (Riga Intl) Planned Maint Basel-Mulhouse Planned Maint Chester P…" at bounding box center [838, 204] width 1459 height 341
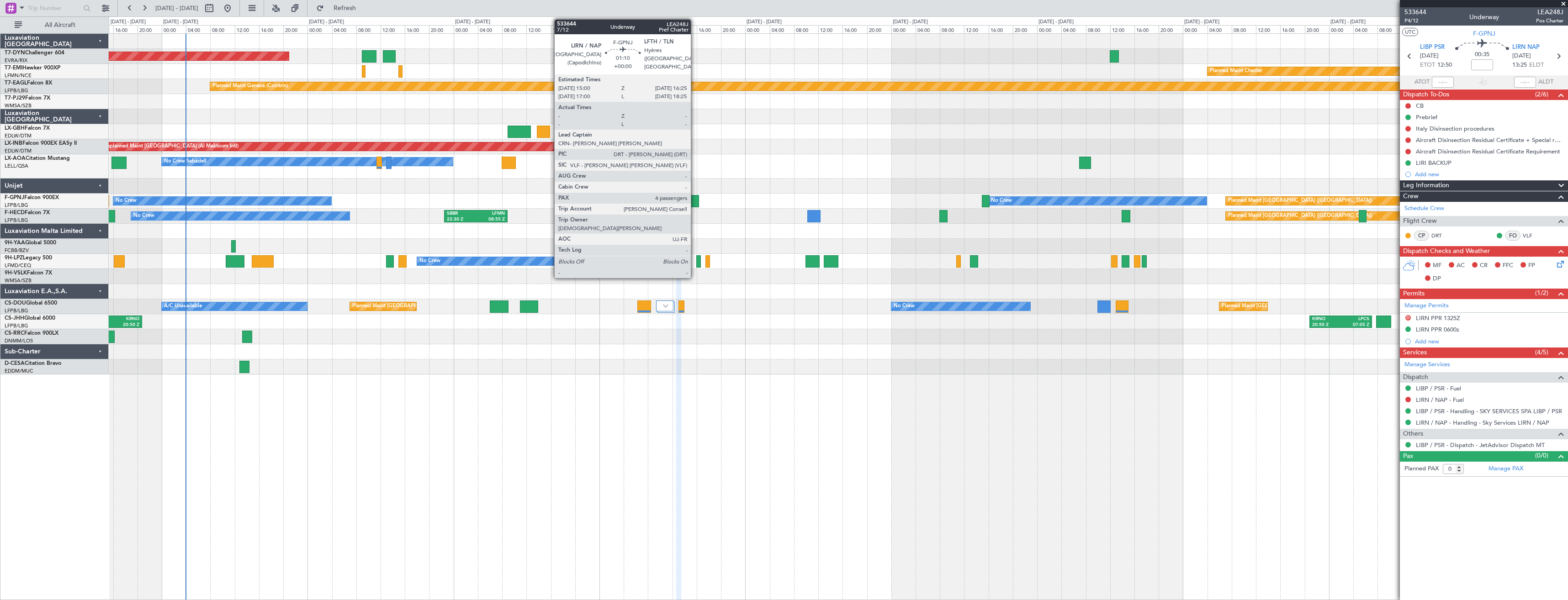
click at [695, 205] on div at bounding box center [695, 201] width 9 height 12
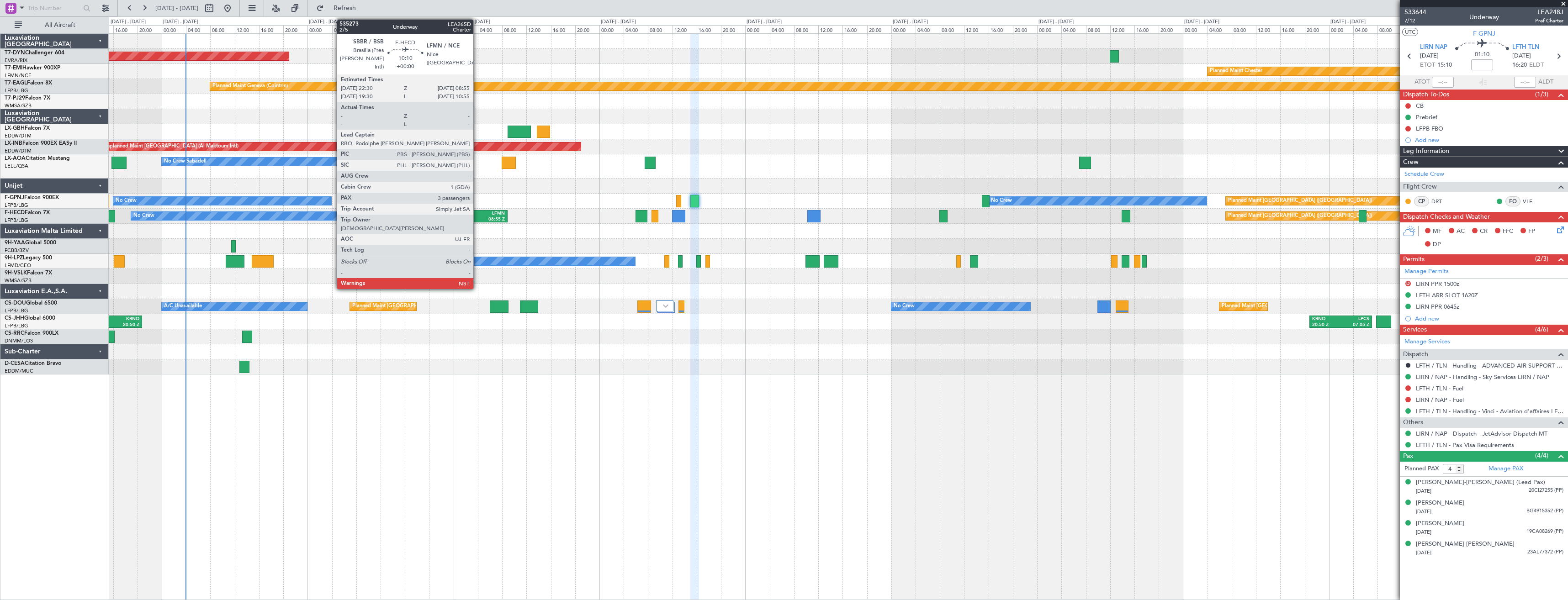
click at [477, 217] on div "08:55 Z" at bounding box center [490, 220] width 29 height 7
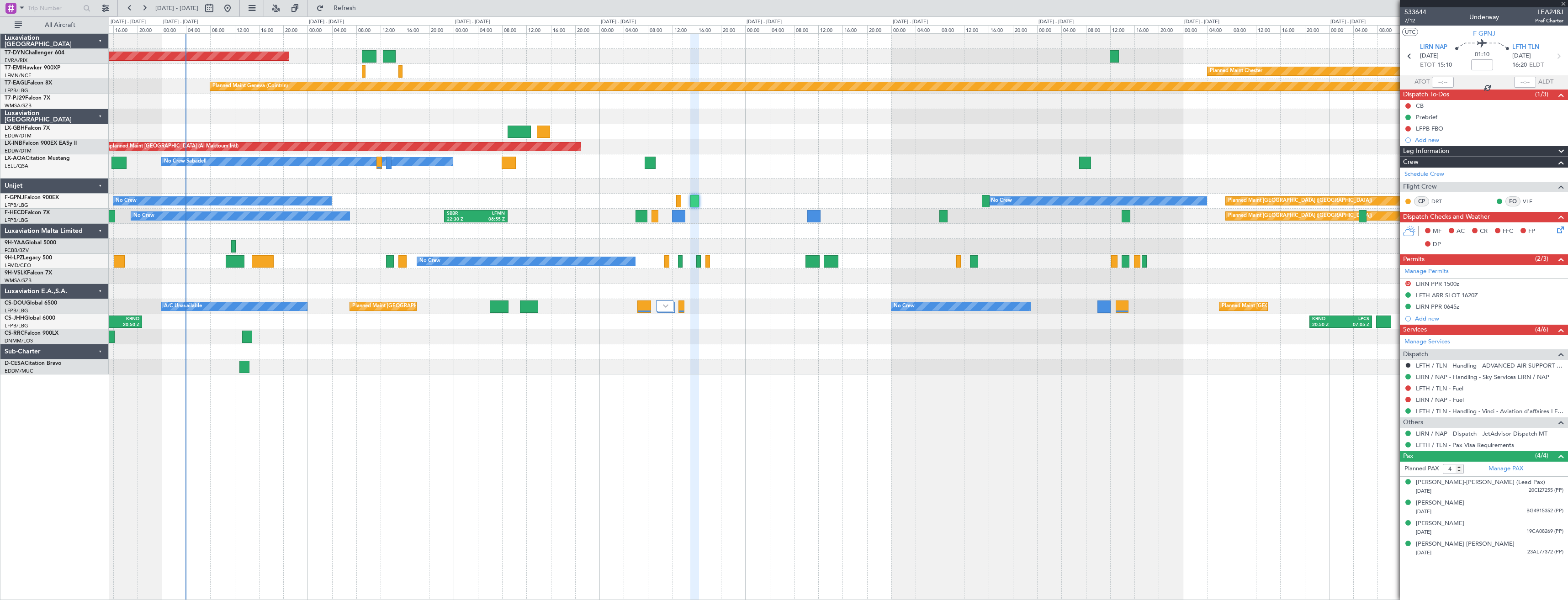
type input "3"
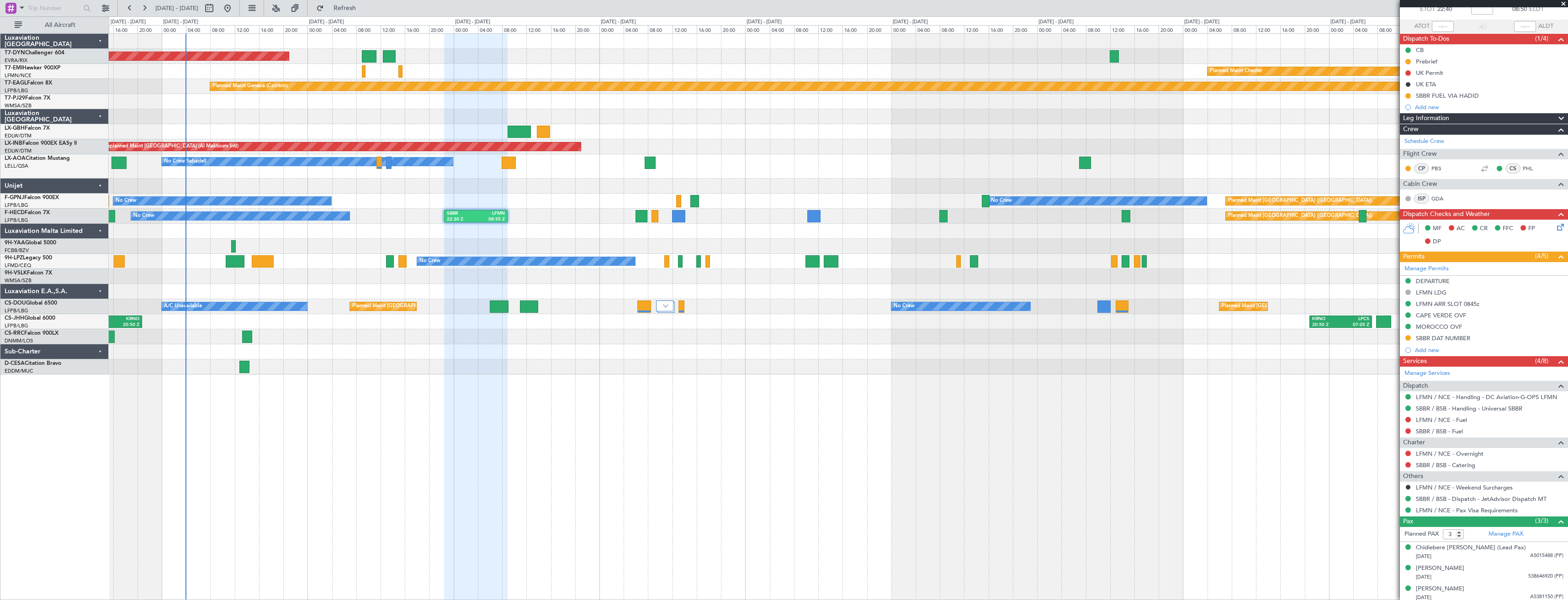
scroll to position [59, 0]
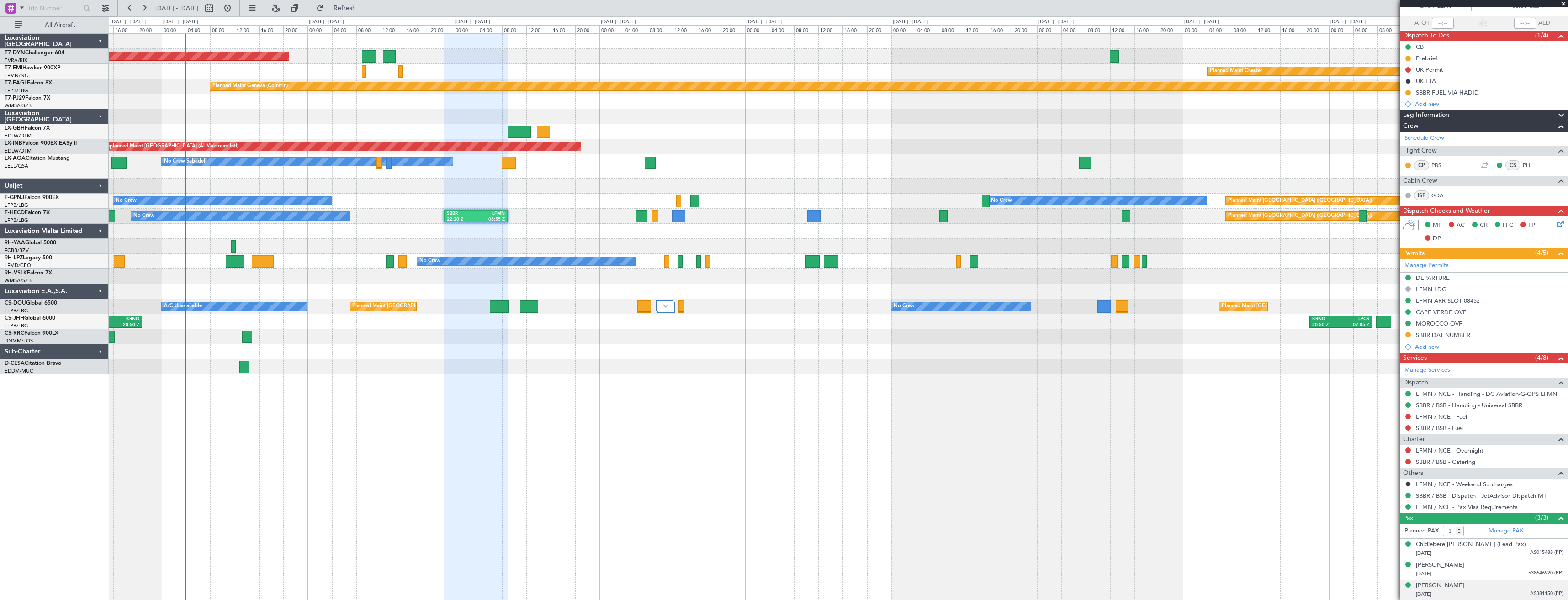
click at [1501, 585] on div "Chantelle Cleo Ajaere 17/04/1989 AS381150 (PP)" at bounding box center [1489, 590] width 147 height 18
click at [1492, 563] on div "Adebayo Olawale Edun 20/04/1956 538646920 (PP)" at bounding box center [1489, 570] width 147 height 18
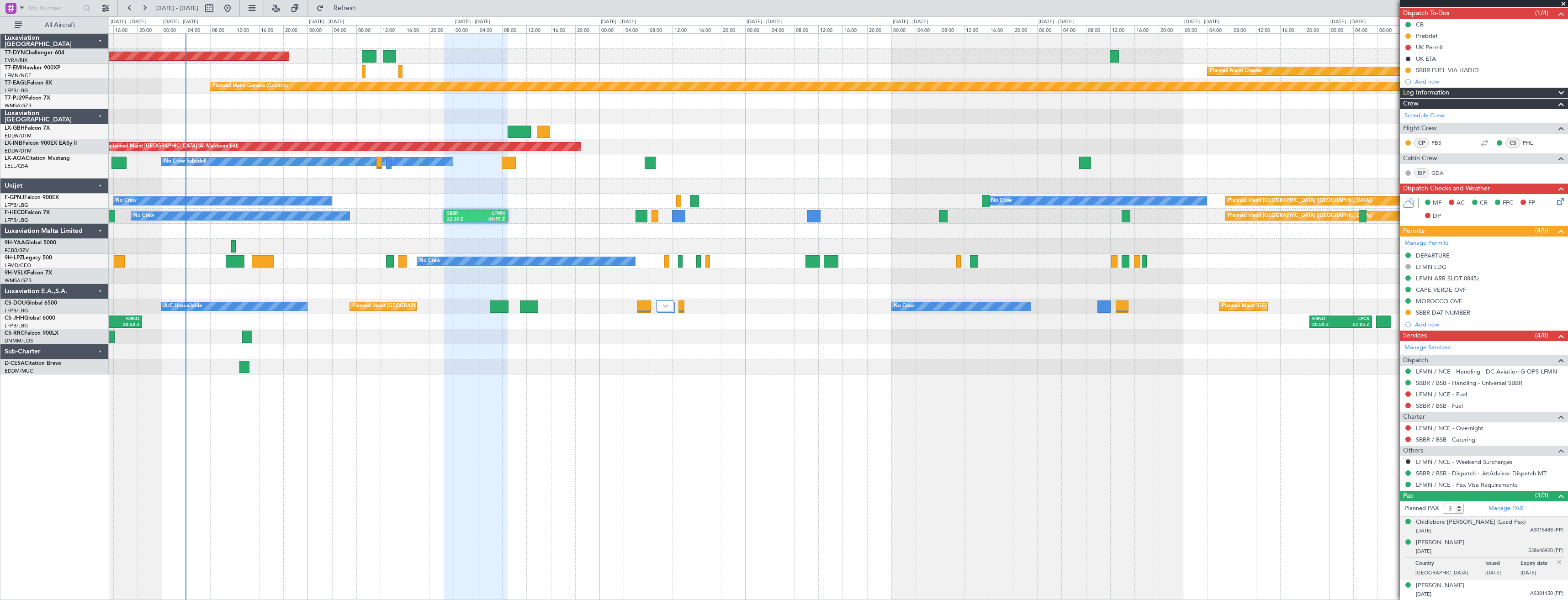
click at [1493, 528] on div "28/06/1987 AS015488 (PP)" at bounding box center [1489, 531] width 147 height 9
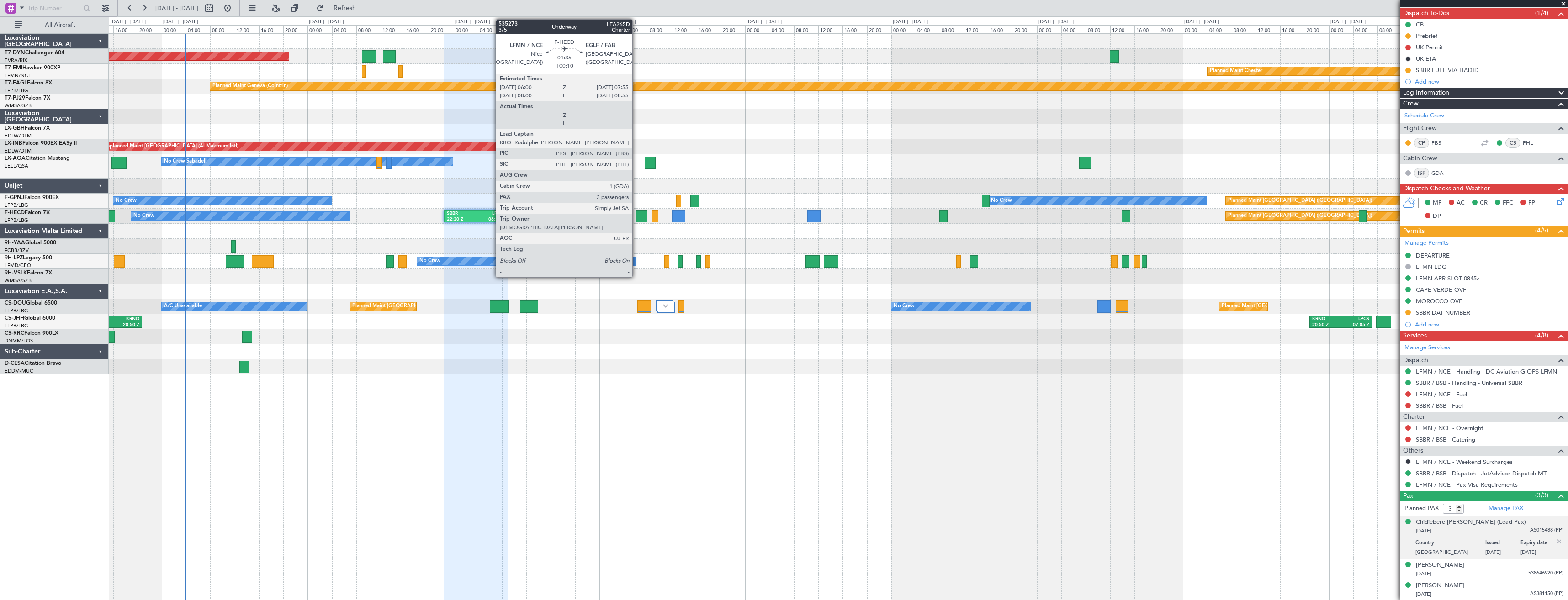
click at [637, 218] on div at bounding box center [642, 216] width 12 height 12
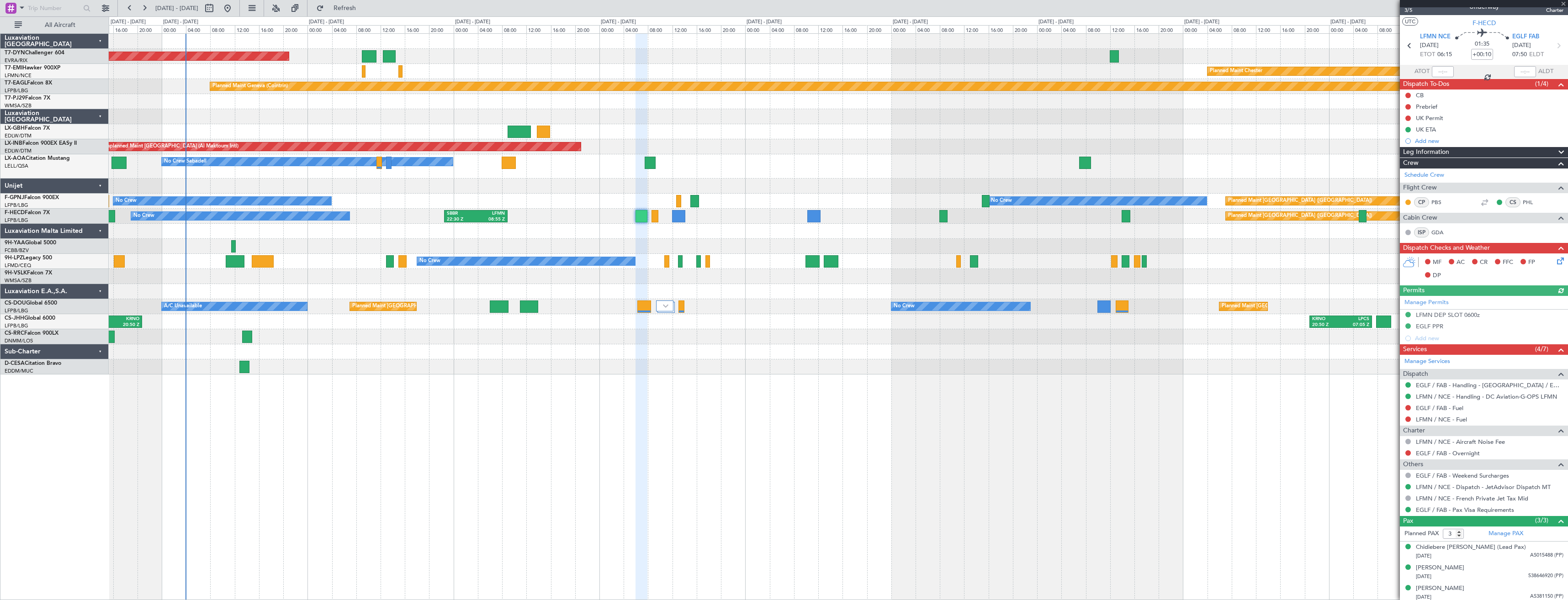
scroll to position [13, 0]
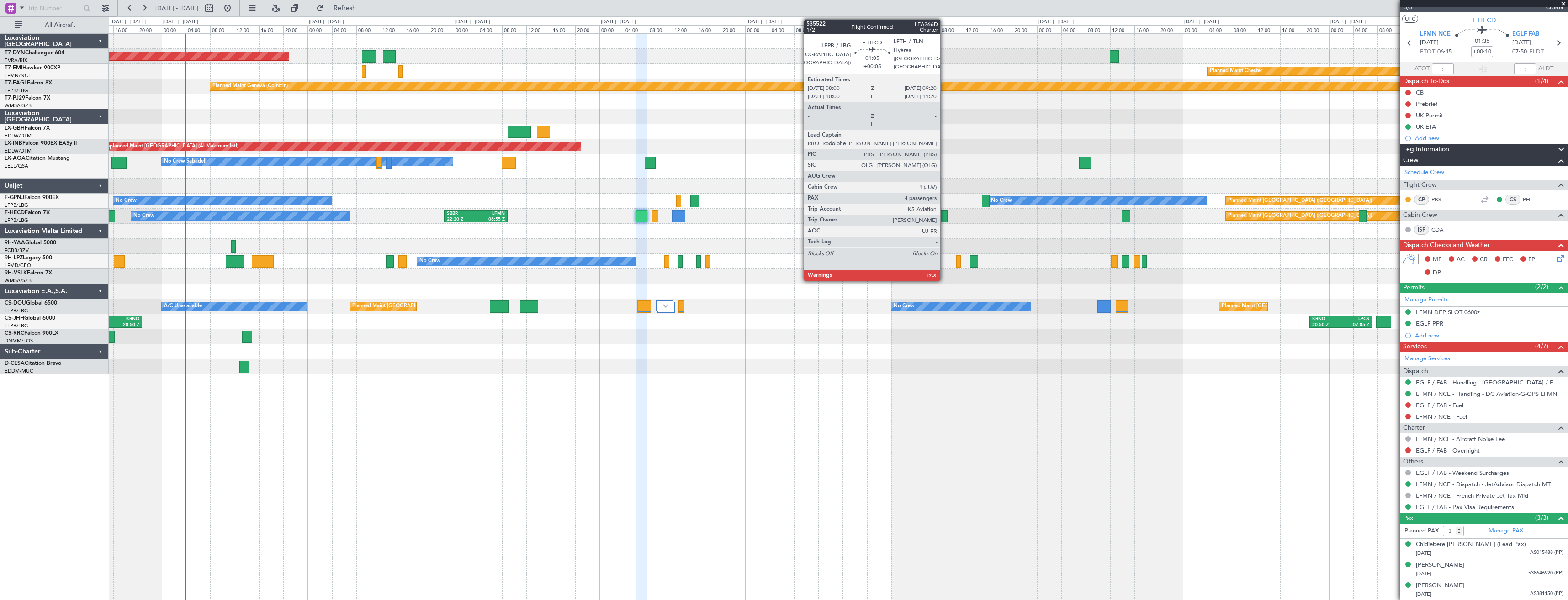
click at [945, 217] on div at bounding box center [943, 216] width 9 height 12
type input "+00:05"
type input "5"
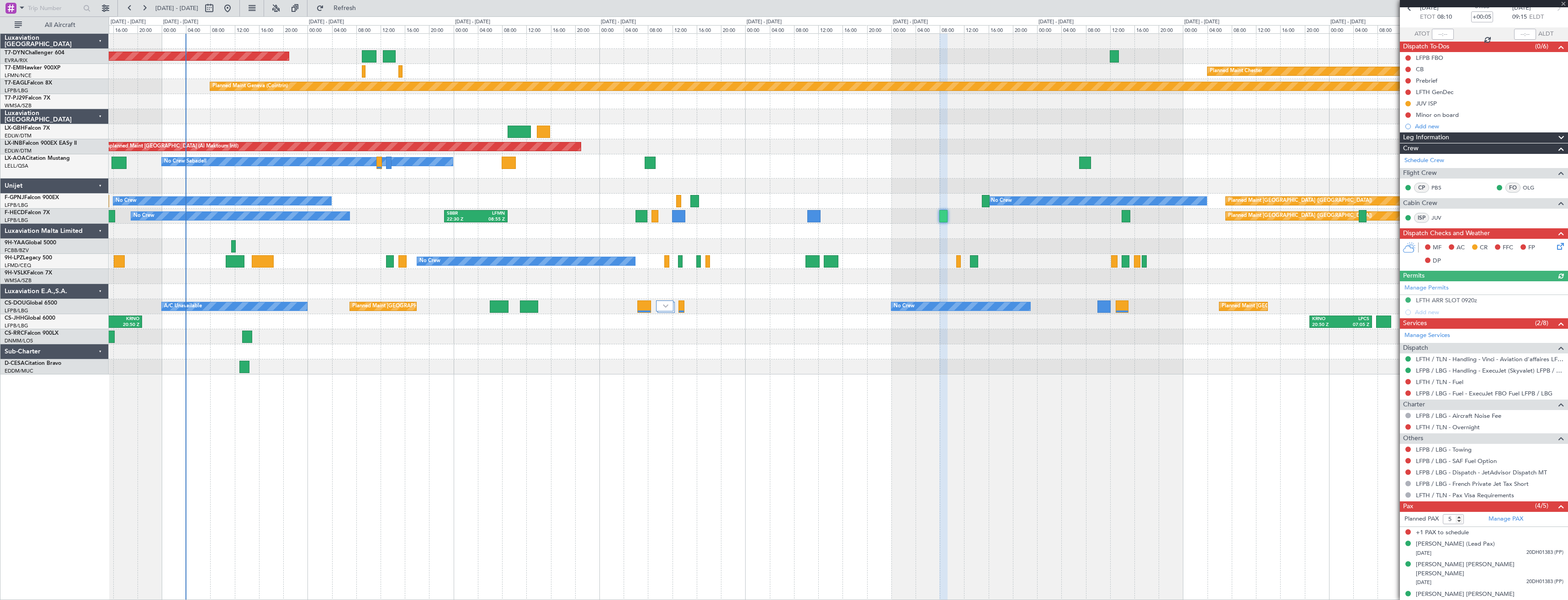
scroll to position [68, 0]
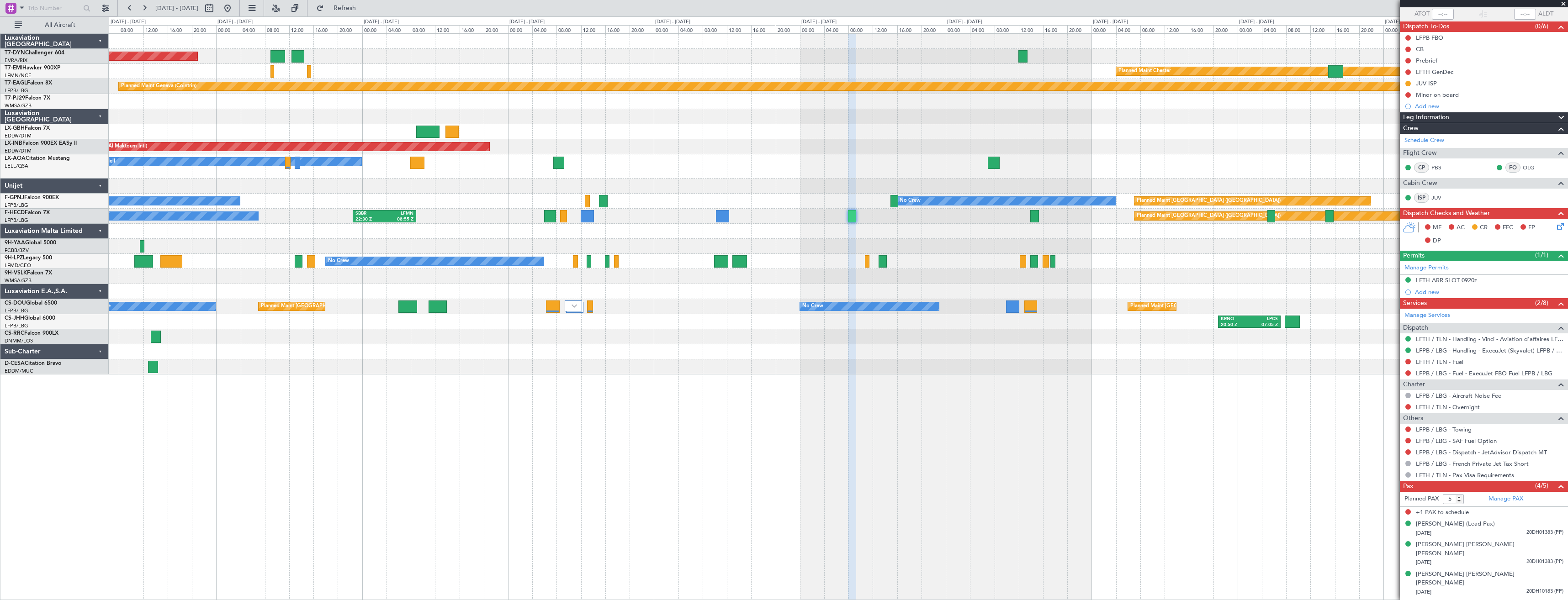
click at [914, 222] on div "AOG Maint Riga (Riga Intl) Planned Maint Chester Planned Maint Geneva (Cointrin…" at bounding box center [838, 204] width 1459 height 341
click at [1486, 598] on li "Yingli Wei 25/02/1977 144524867 (PP)" at bounding box center [1484, 609] width 168 height 21
click at [1475, 588] on div "20/09/2016 20DH10183 (PP)" at bounding box center [1489, 592] width 147 height 9
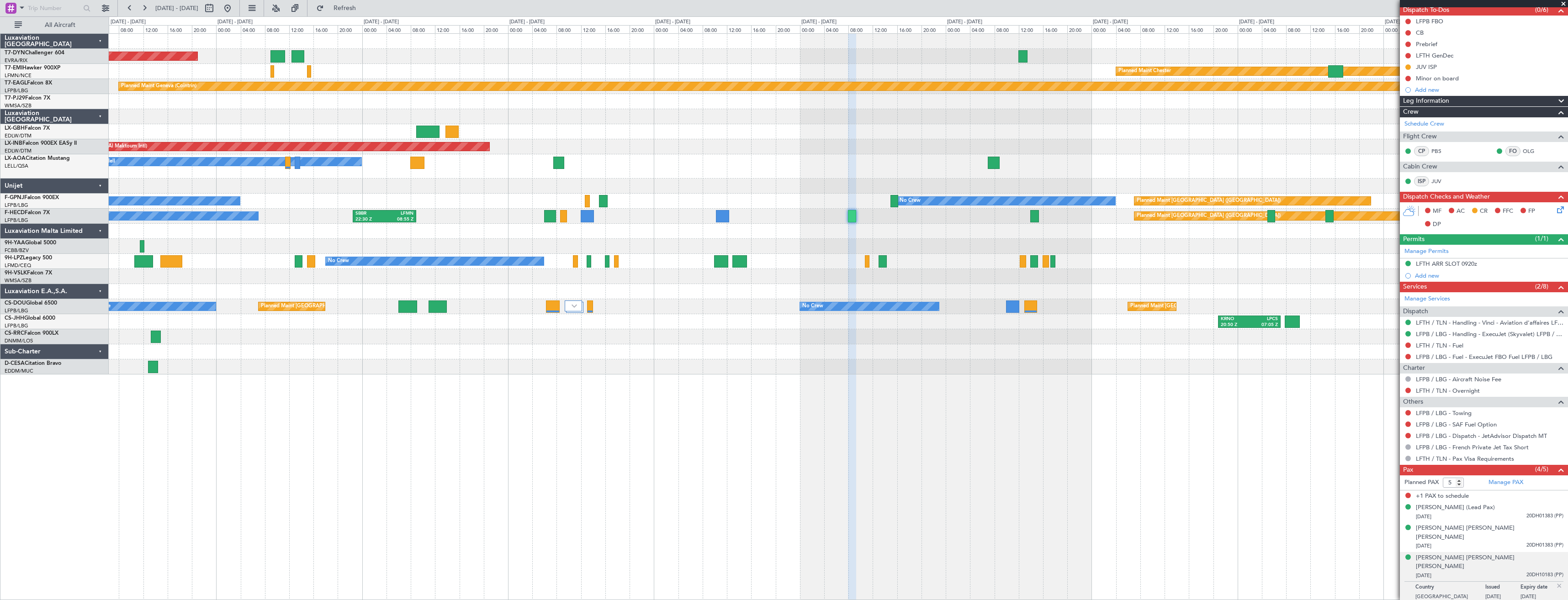
scroll to position [91, 0]
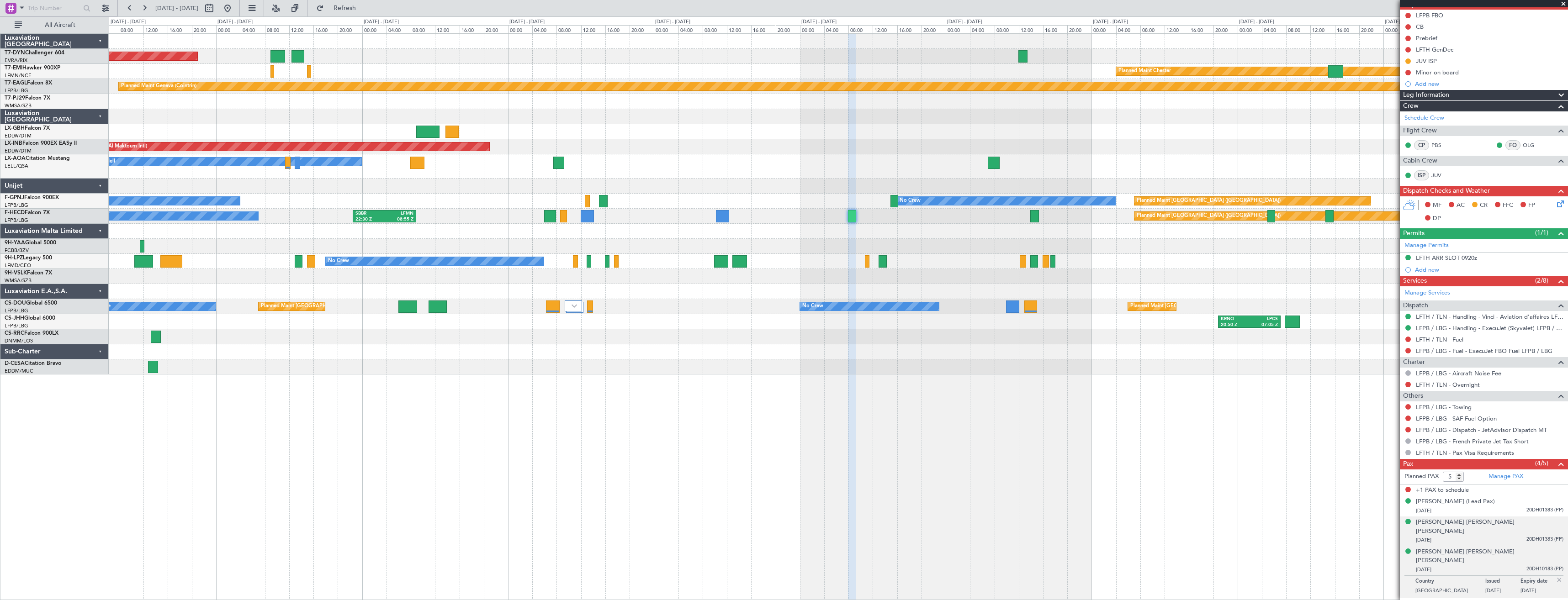
click at [1464, 535] on div "17/08/2012 20DH01383 (PP)" at bounding box center [1489, 540] width 147 height 9
click at [1462, 508] on div "04/04/1975 20DH01383 (PP)" at bounding box center [1489, 511] width 147 height 9
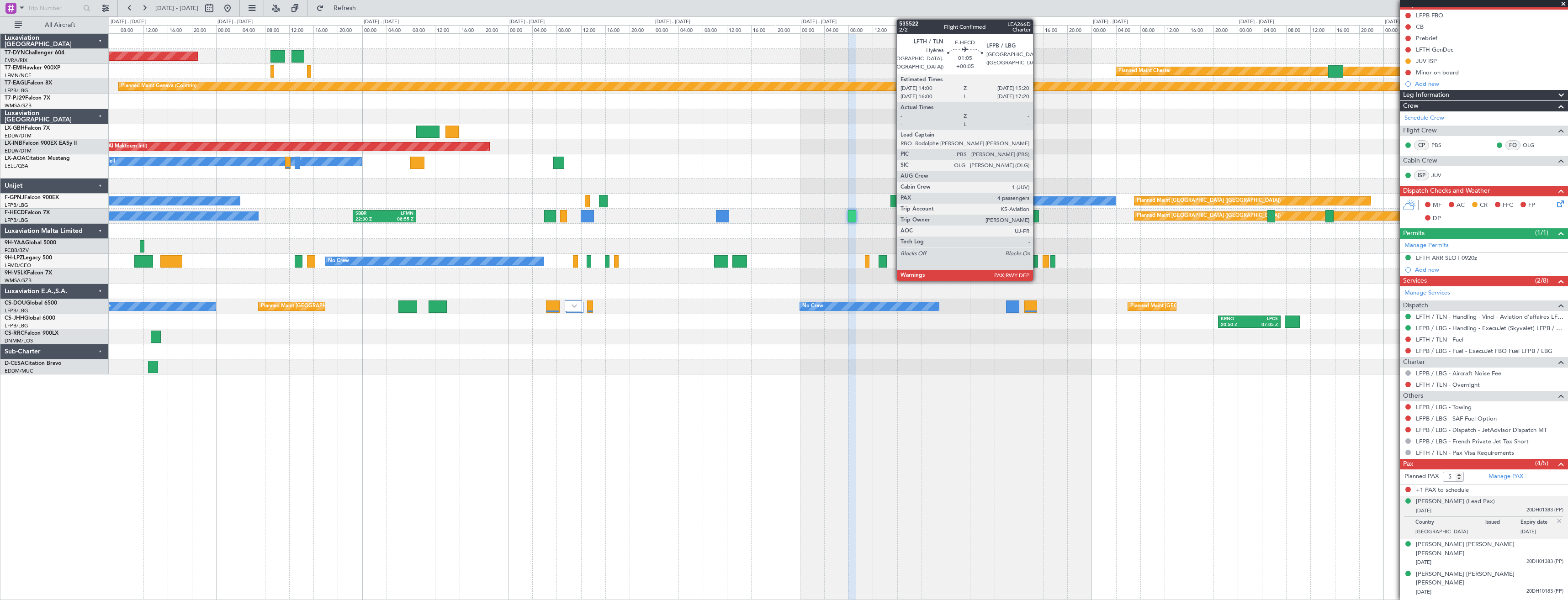
click at [1037, 215] on div at bounding box center [1035, 216] width 9 height 12
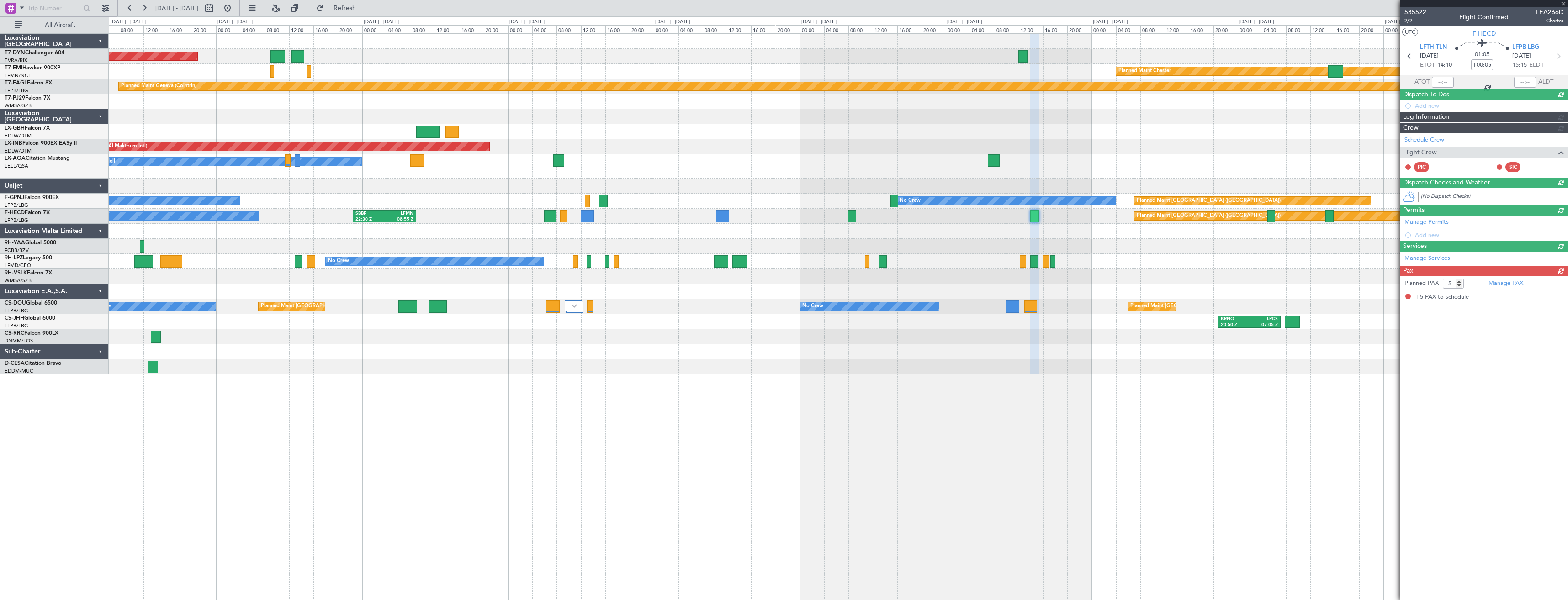
scroll to position [0, 0]
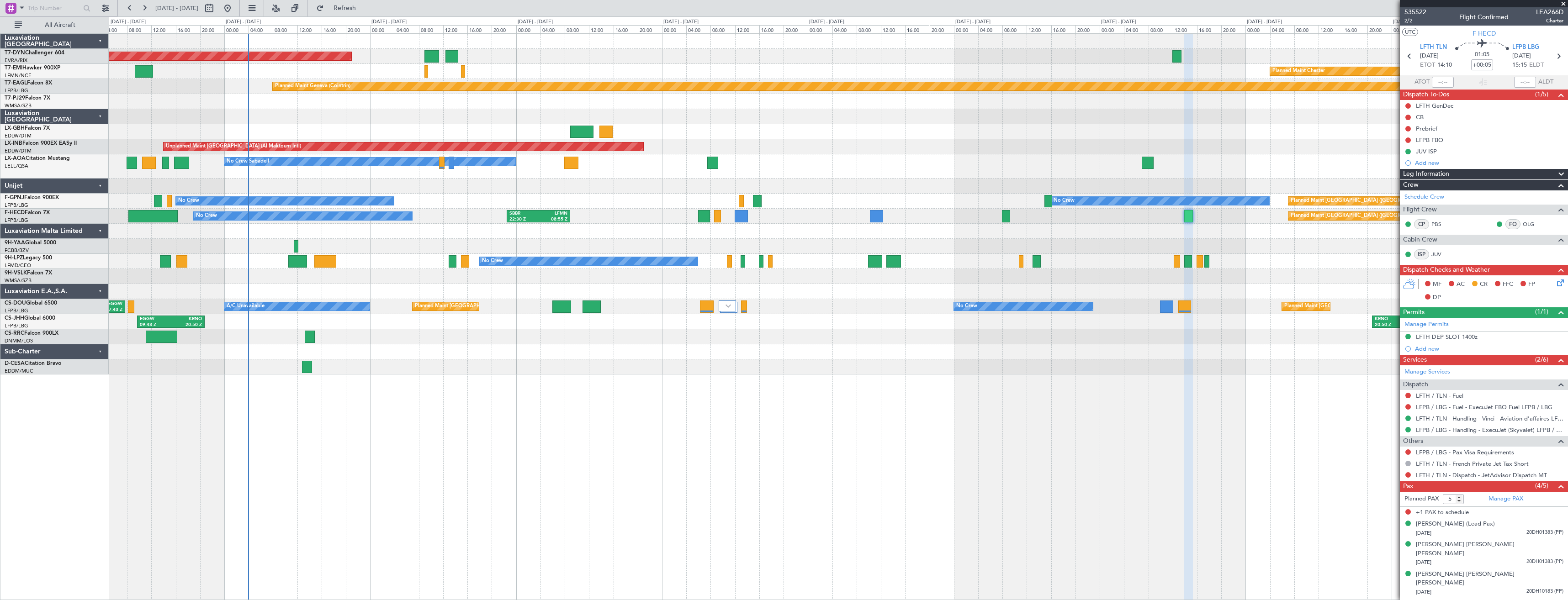
click at [757, 253] on div at bounding box center [838, 246] width 1459 height 15
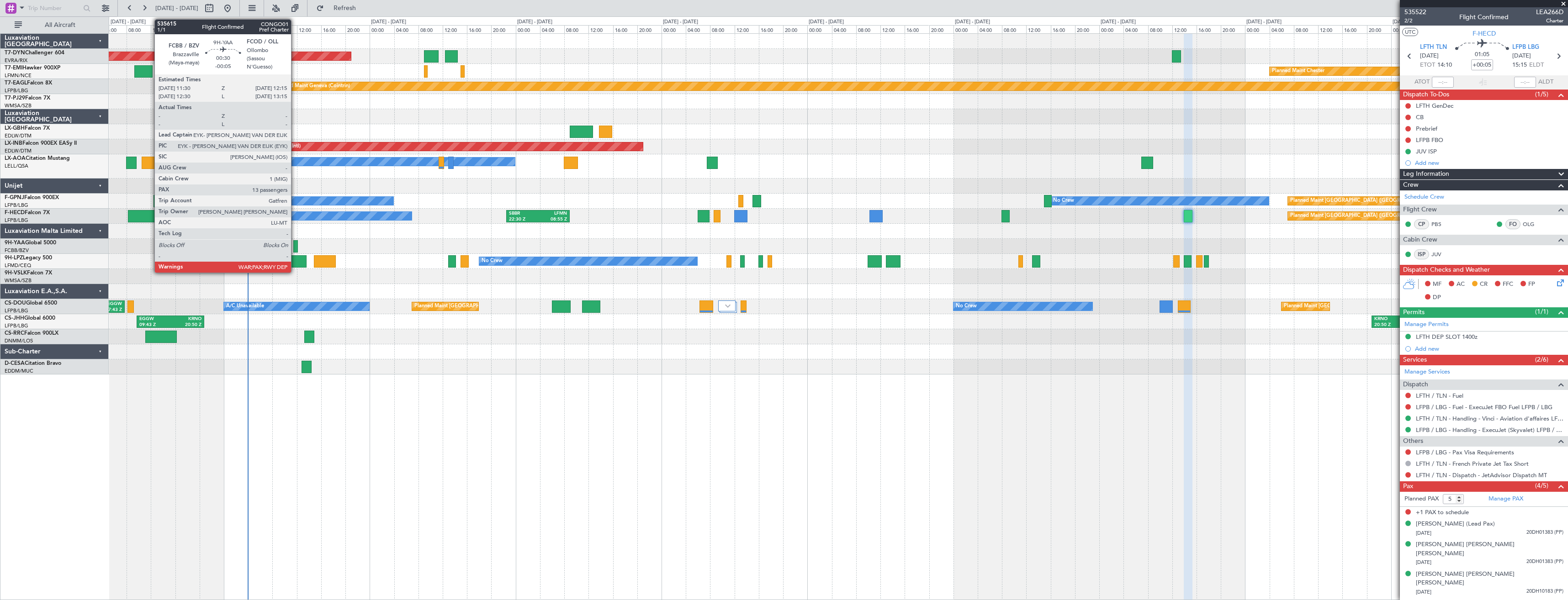
click at [295, 245] on div at bounding box center [296, 246] width 5 height 12
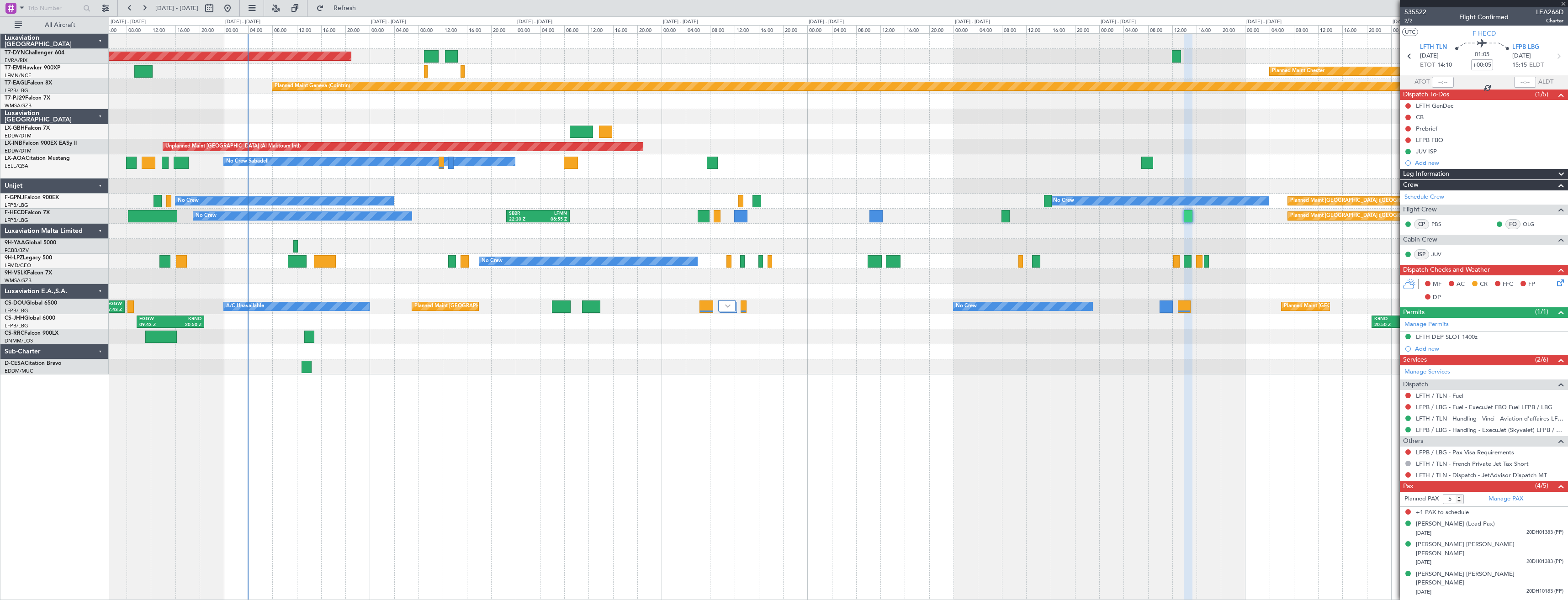
type input "-00:05"
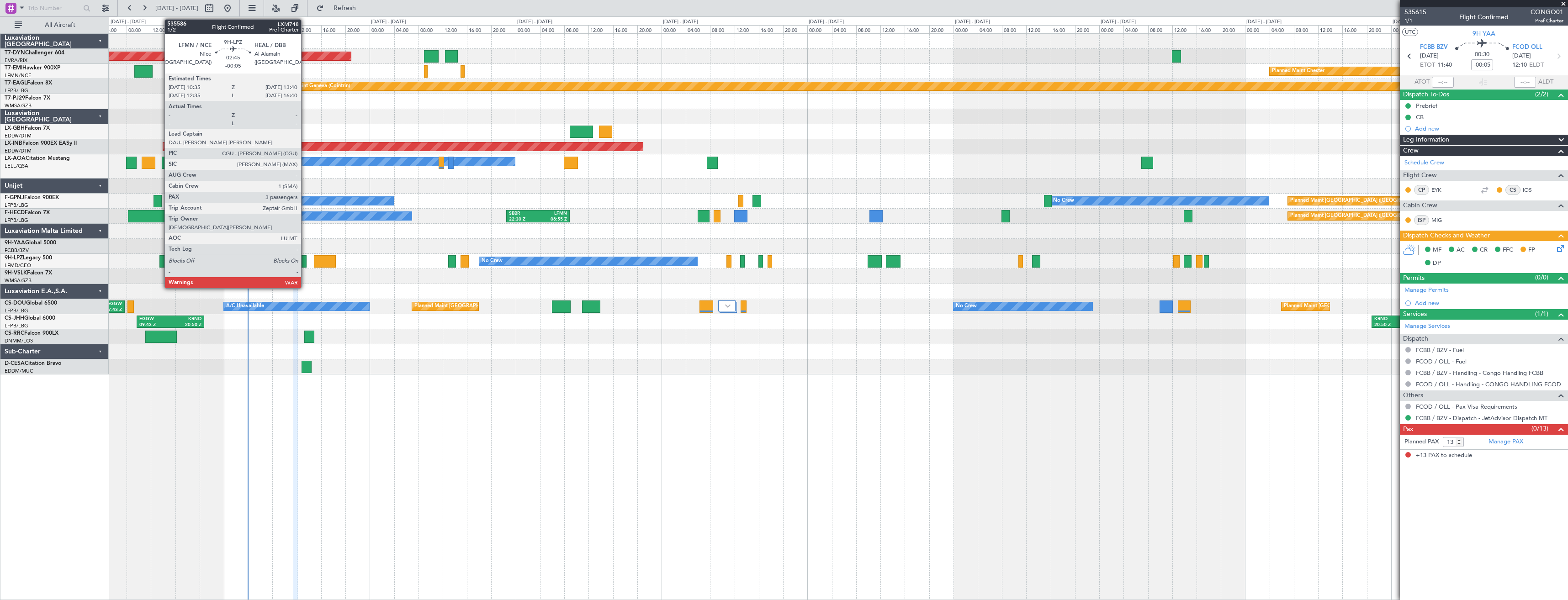
click at [305, 265] on div at bounding box center [298, 262] width 19 height 12
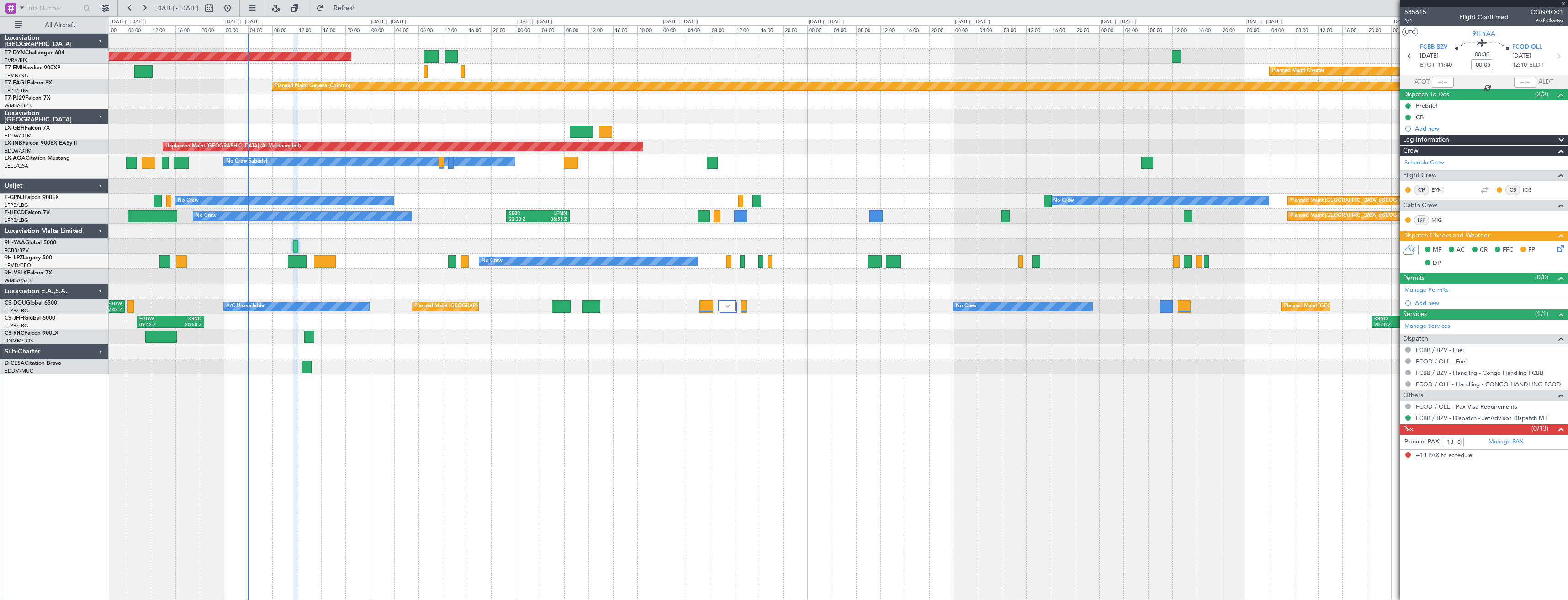
type input "3"
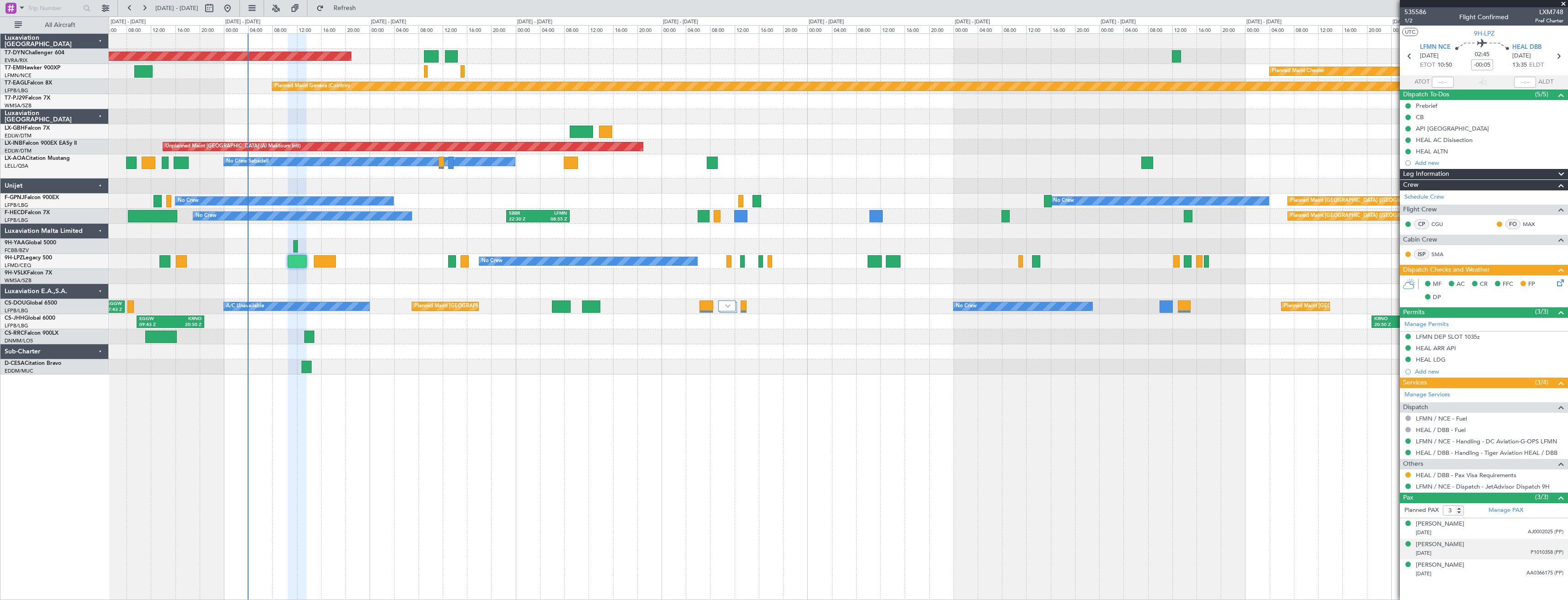
click at [1471, 550] on div "13/02/1989 P1010358 (PP)" at bounding box center [1489, 553] width 147 height 9
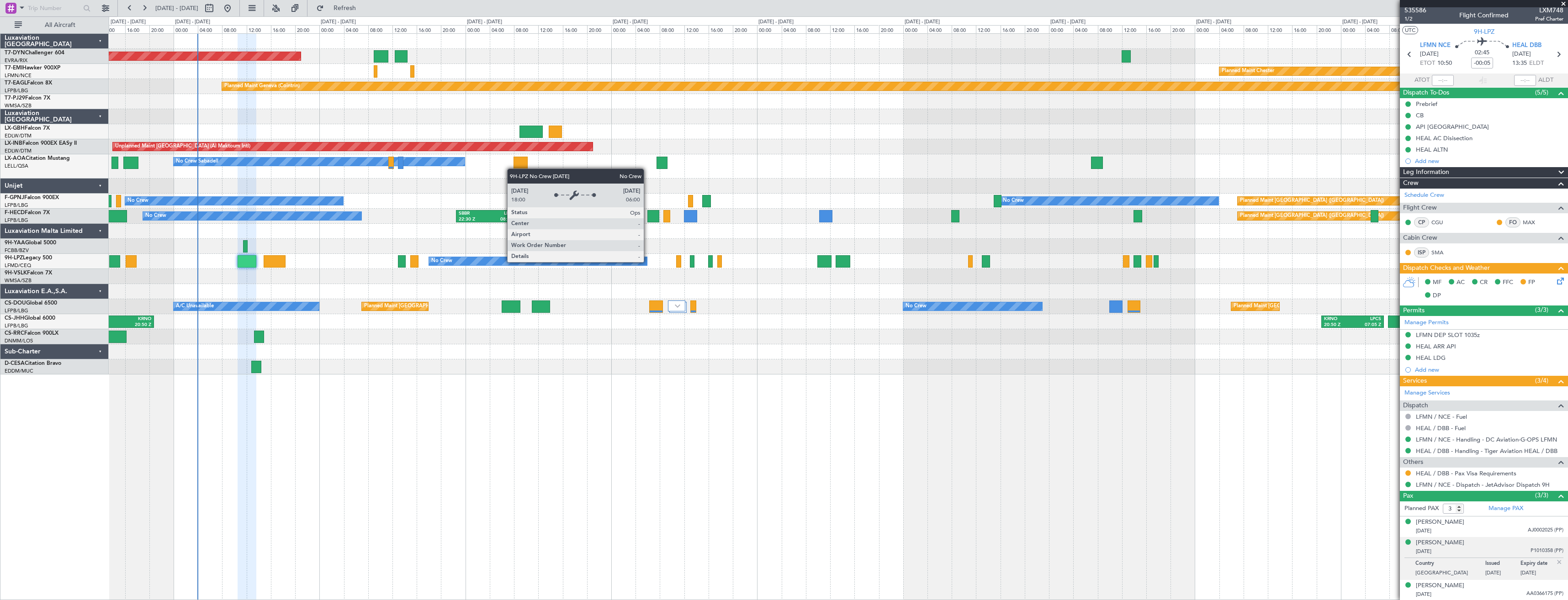
click at [598, 257] on div "No Crew" at bounding box center [538, 262] width 219 height 9
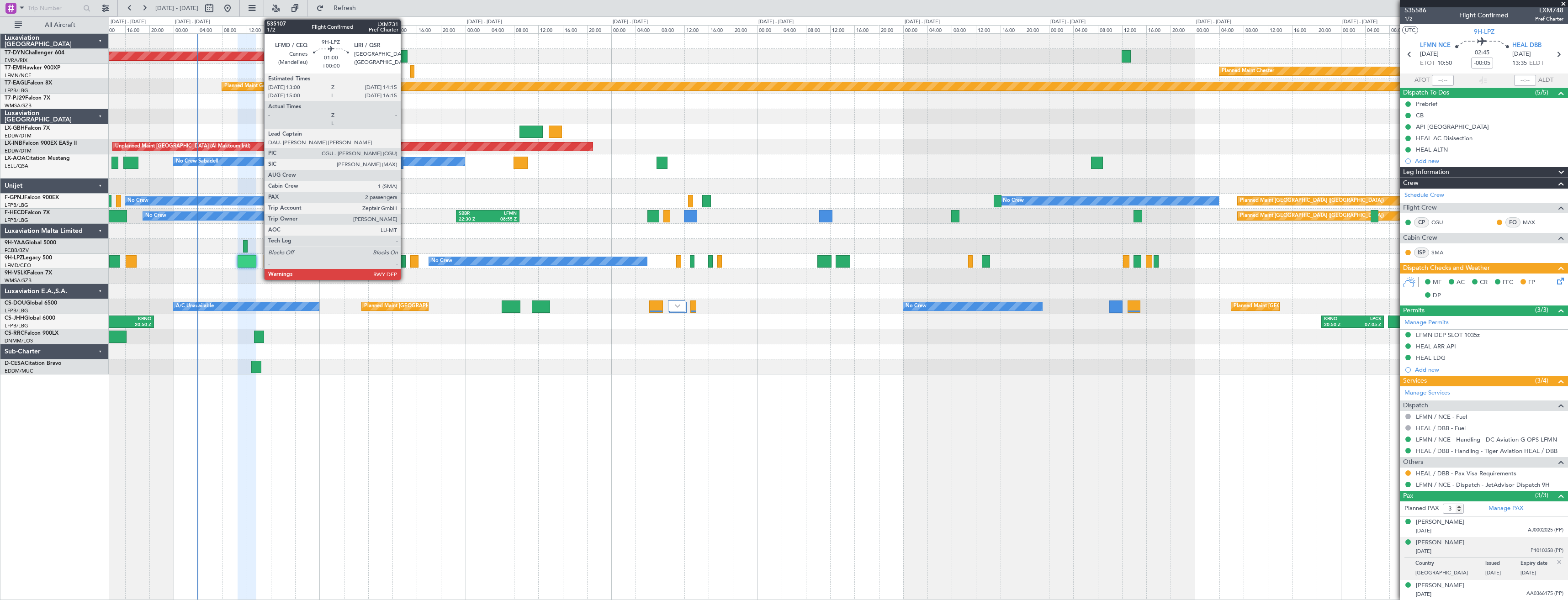
click at [405, 261] on div at bounding box center [402, 262] width 8 height 12
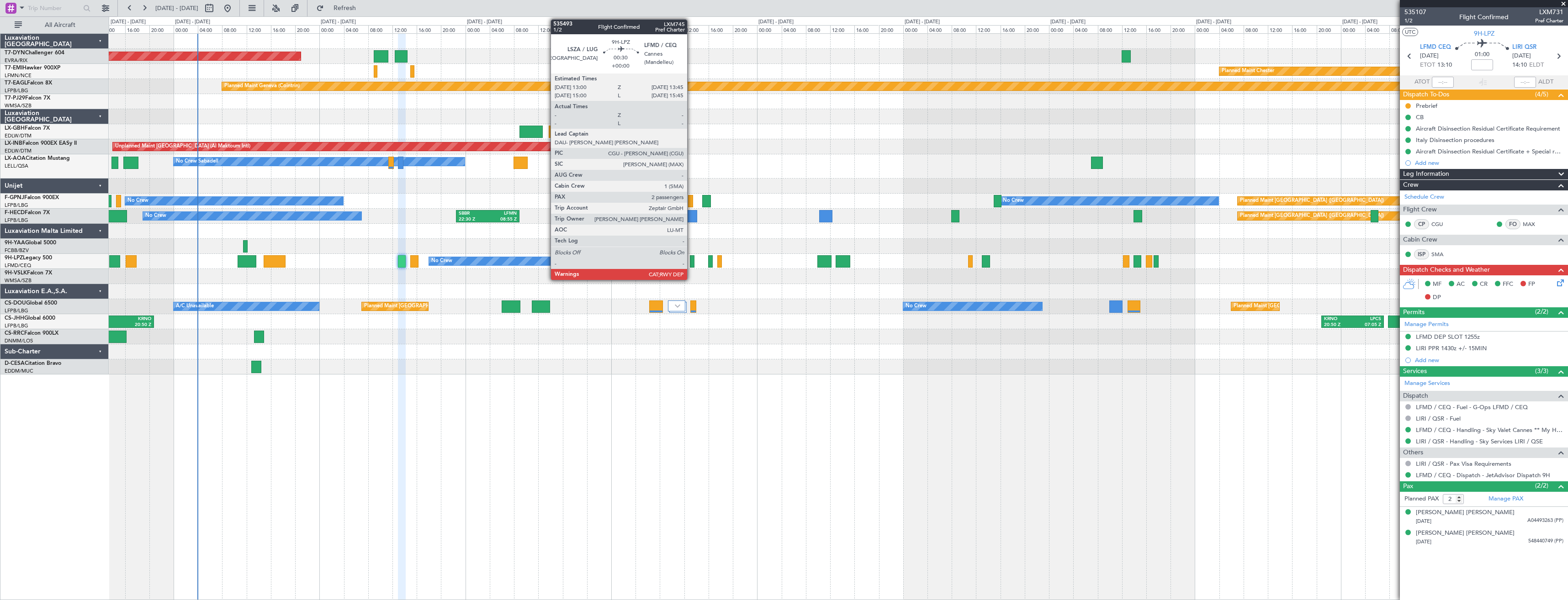
click at [691, 262] on div at bounding box center [692, 262] width 5 height 12
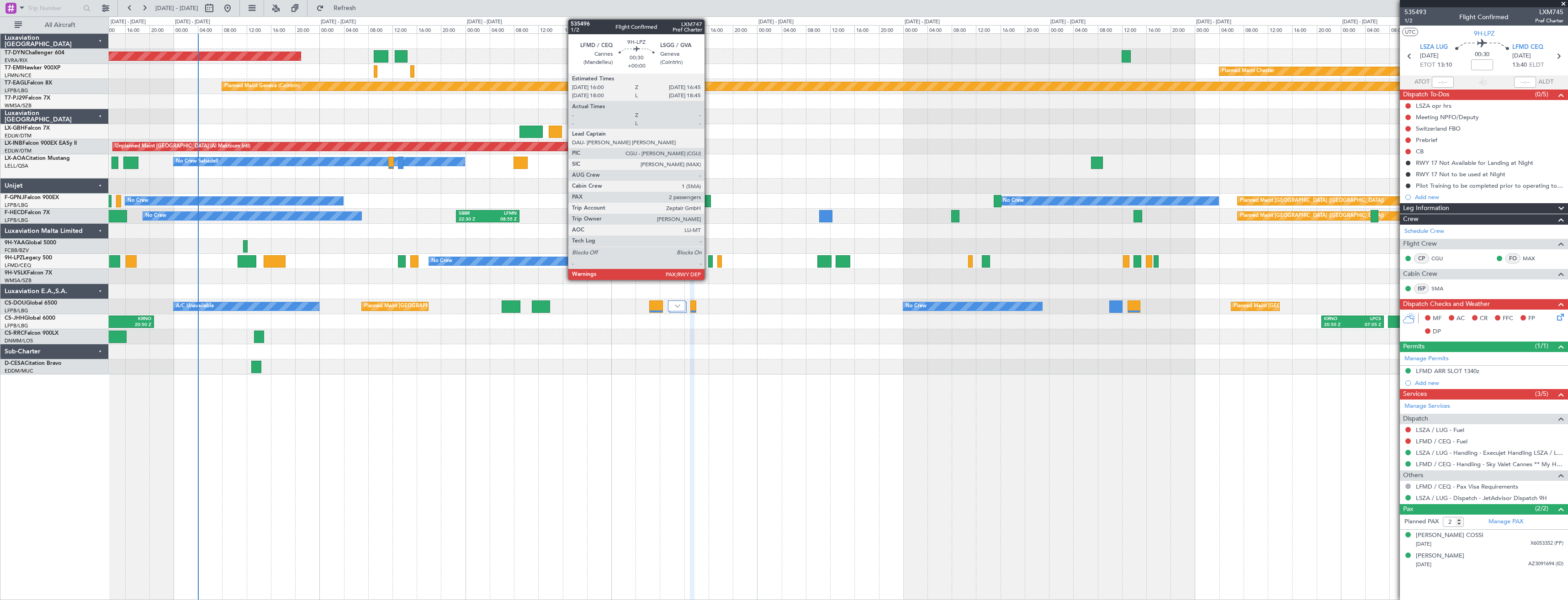
click at [709, 259] on div at bounding box center [710, 262] width 5 height 12
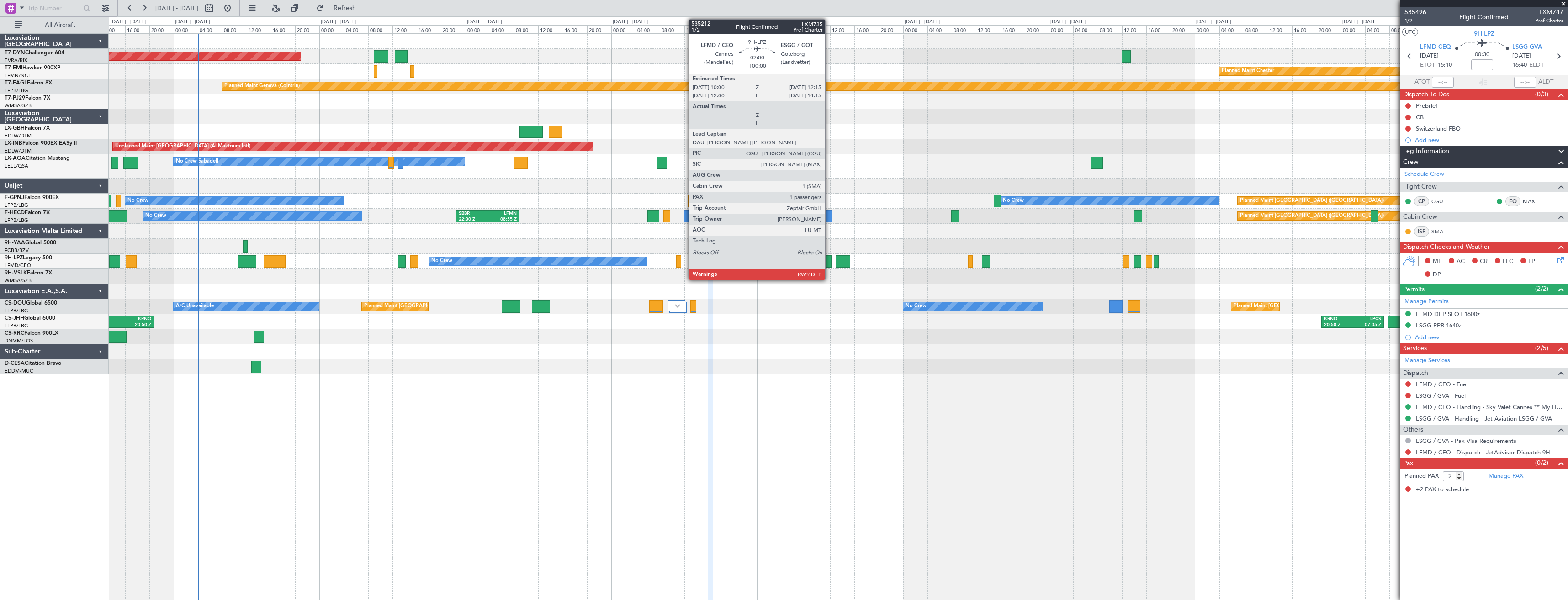
click at [829, 260] on div at bounding box center [824, 262] width 14 height 12
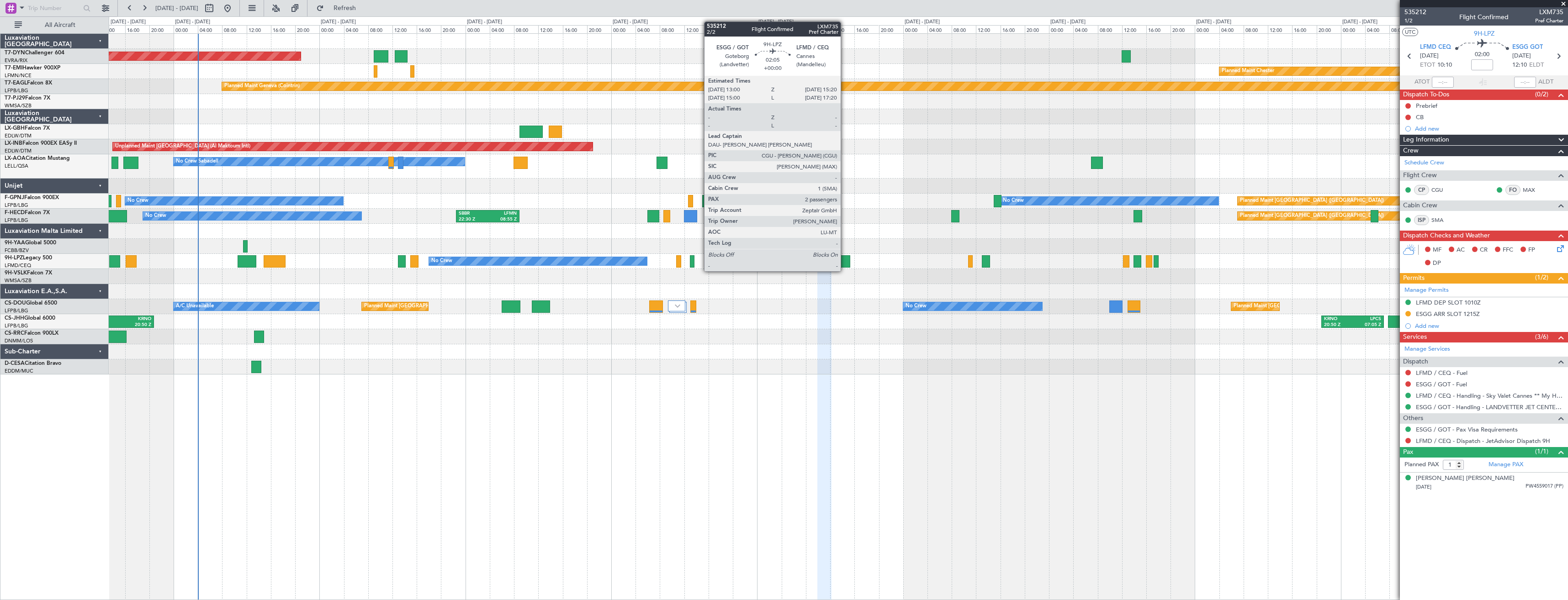
click at [845, 262] on div at bounding box center [843, 262] width 15 height 12
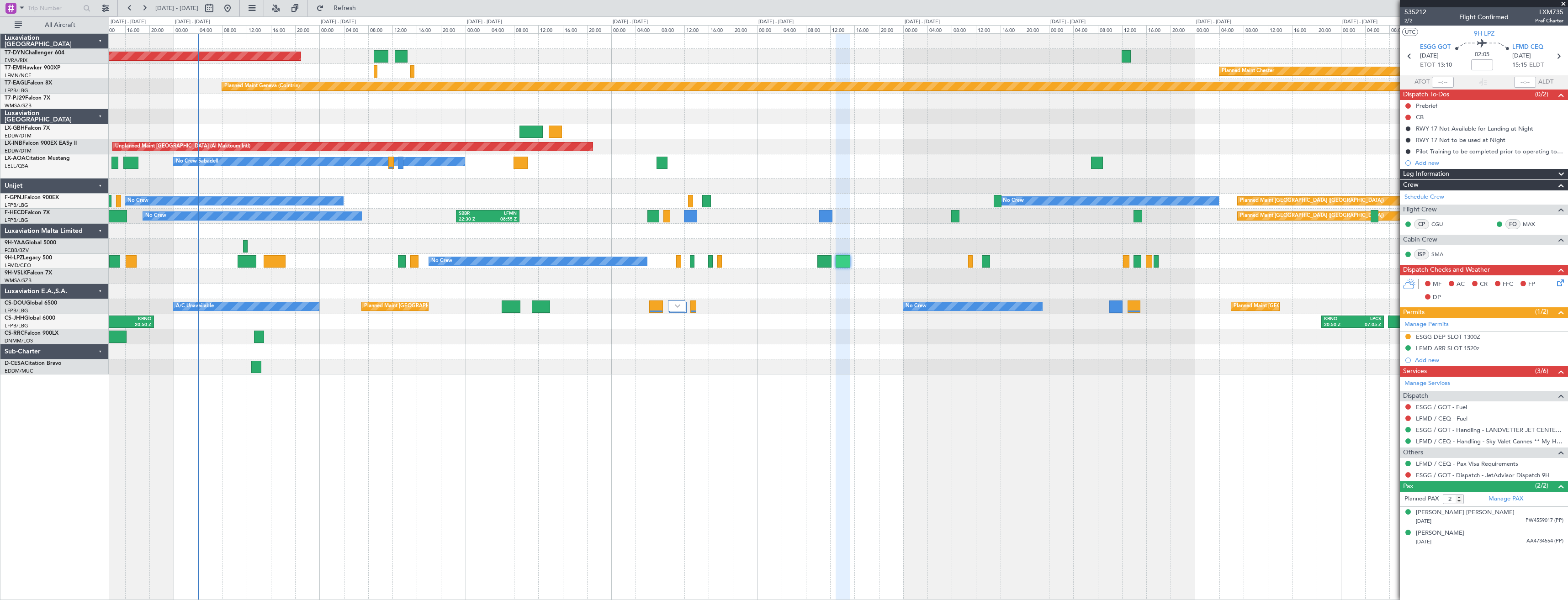
click at [904, 254] on div "No Crew No Crew" at bounding box center [838, 261] width 1459 height 15
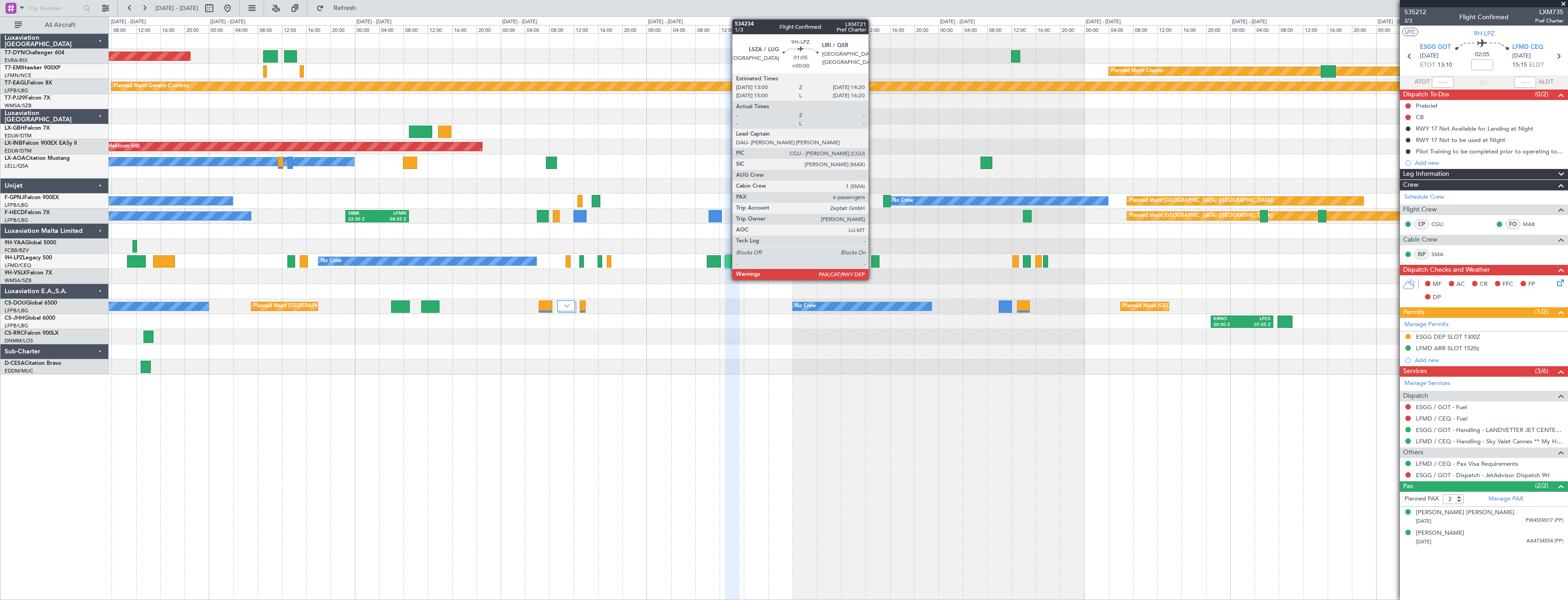
click at [873, 265] on div at bounding box center [875, 262] width 9 height 12
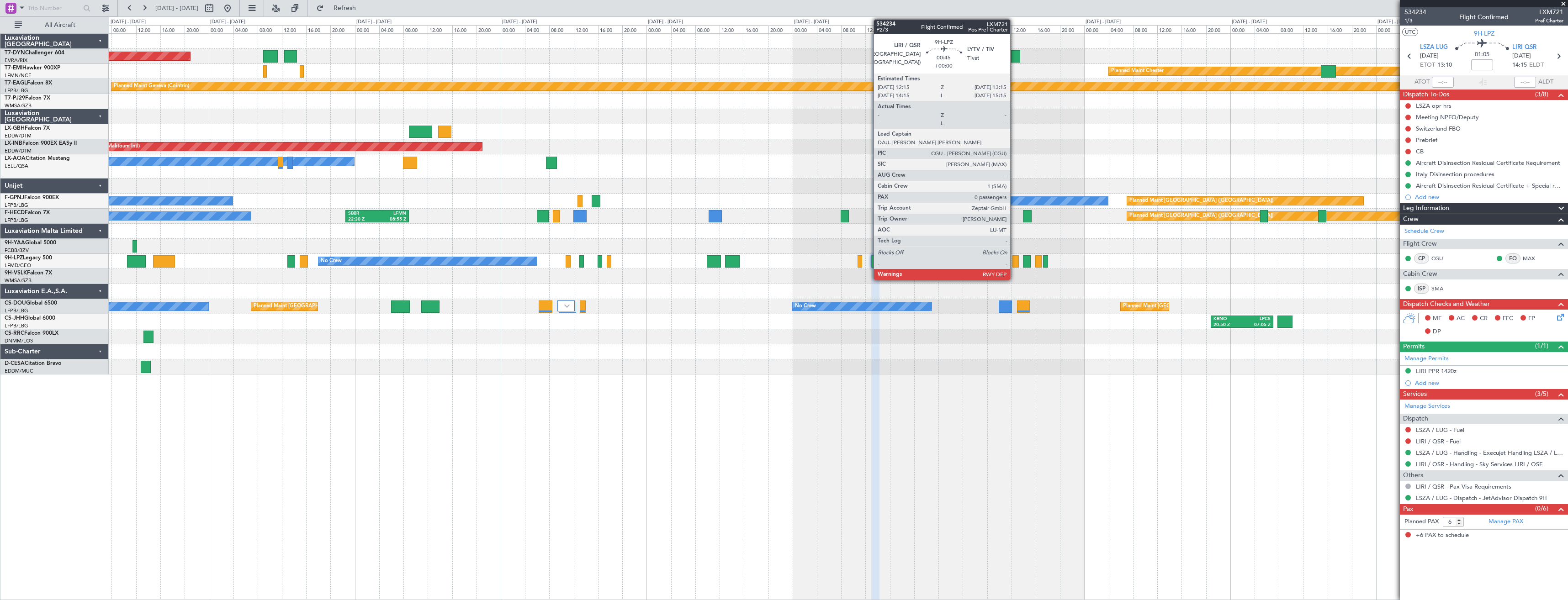
click at [1014, 259] on div at bounding box center [1015, 262] width 7 height 12
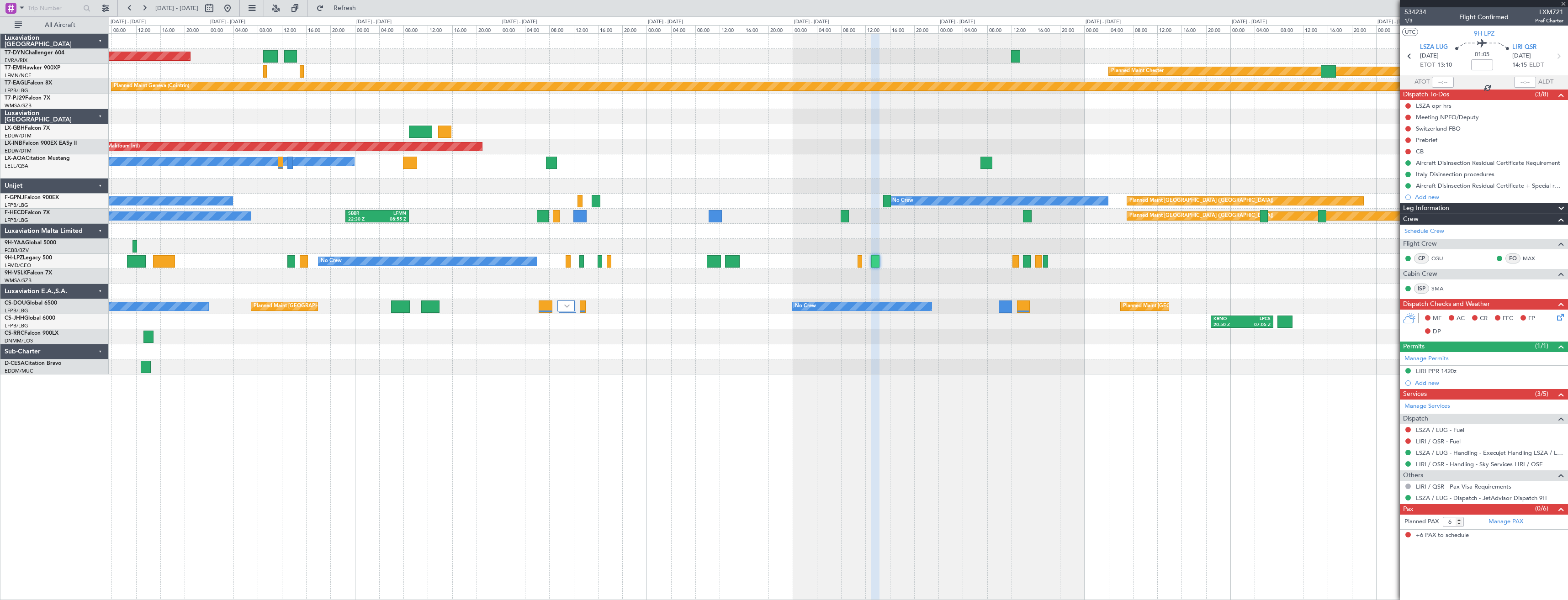
click at [1026, 260] on div at bounding box center [1027, 262] width 8 height 12
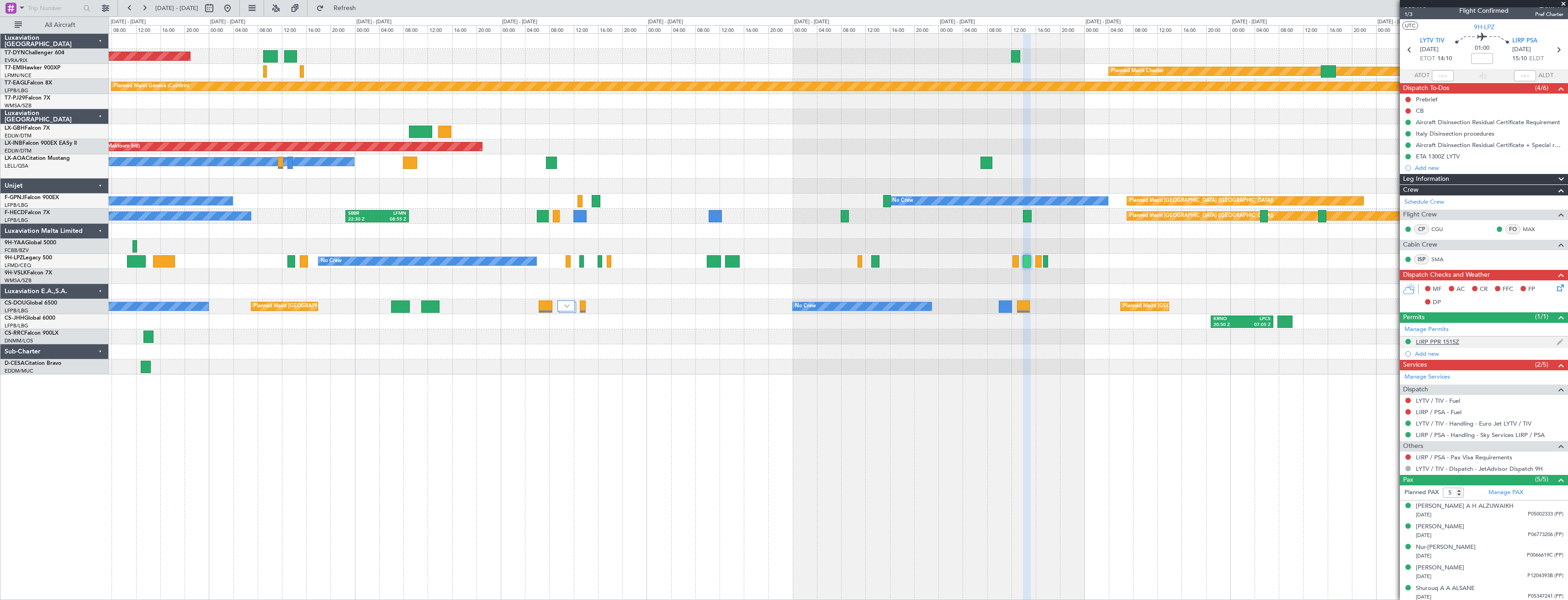
scroll to position [9, 0]
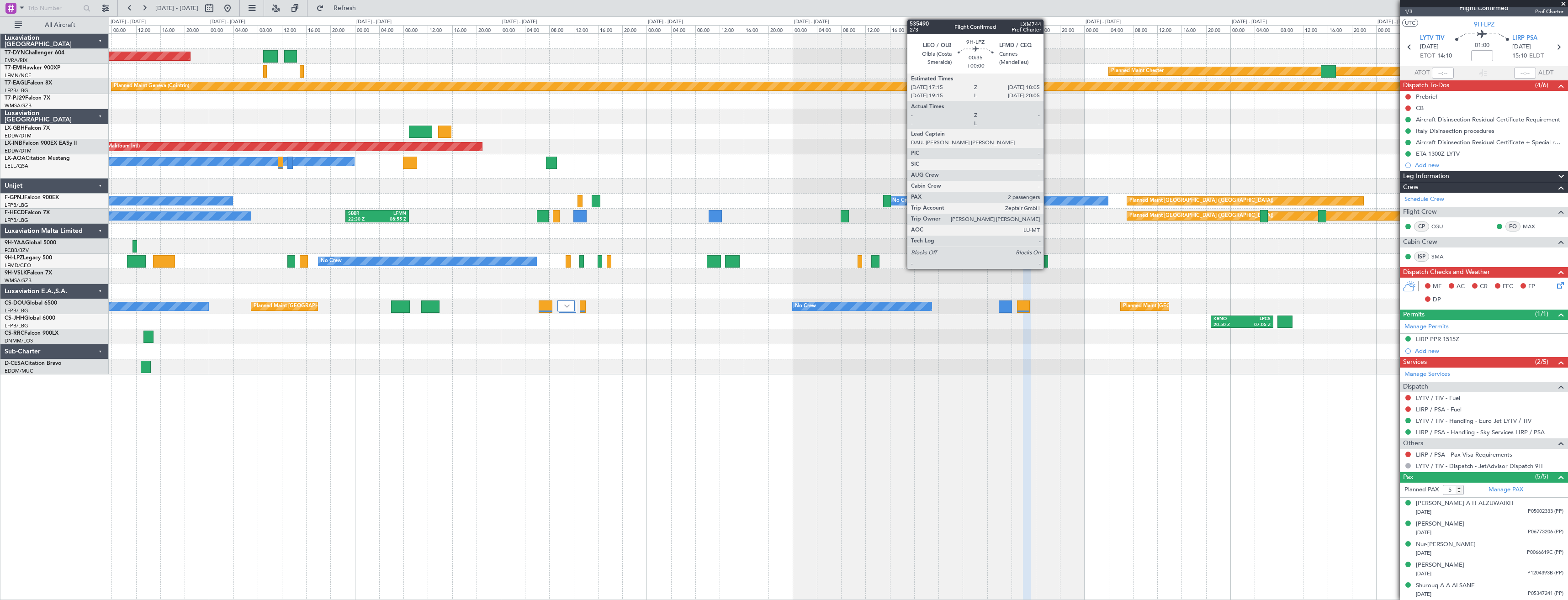
click at [1048, 259] on div at bounding box center [1046, 262] width 5 height 12
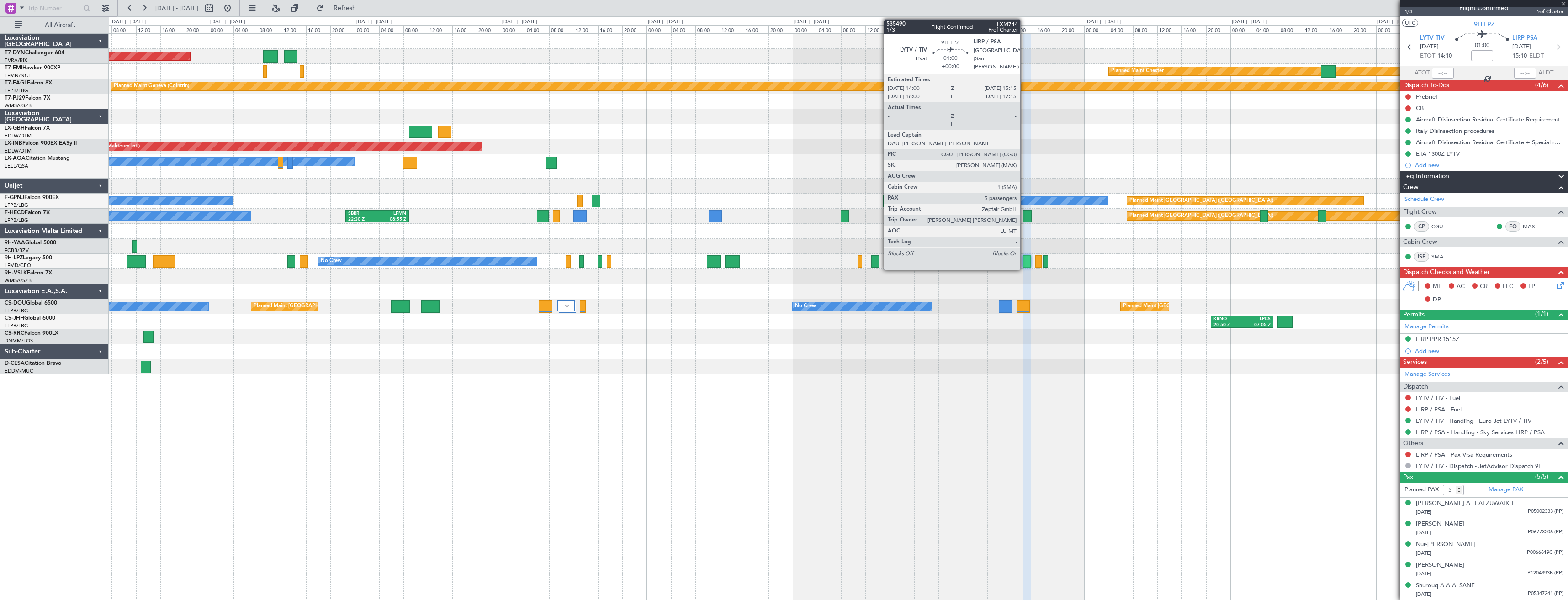
type input "2"
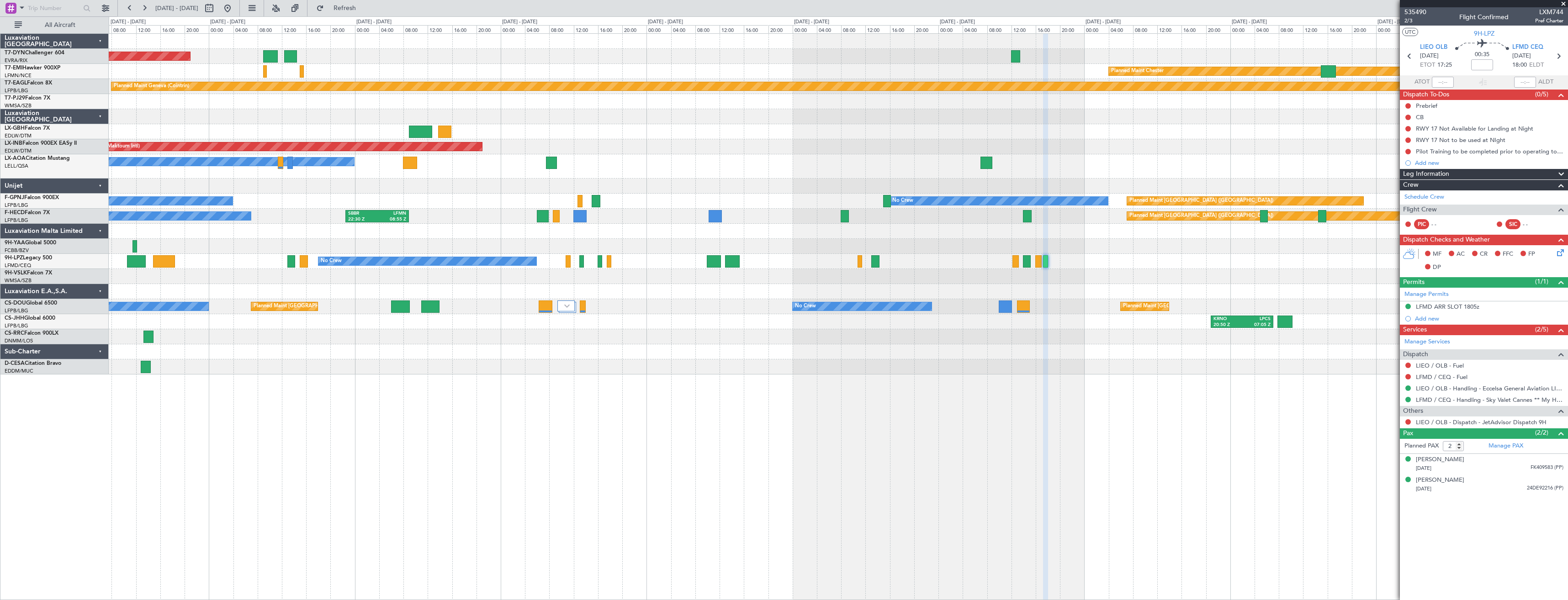
click at [978, 402] on div "AOG Maint Riga (Riga Intl) Planned Maint Chester Planned Maint Geneva (Cointrin…" at bounding box center [838, 316] width 1459 height 567
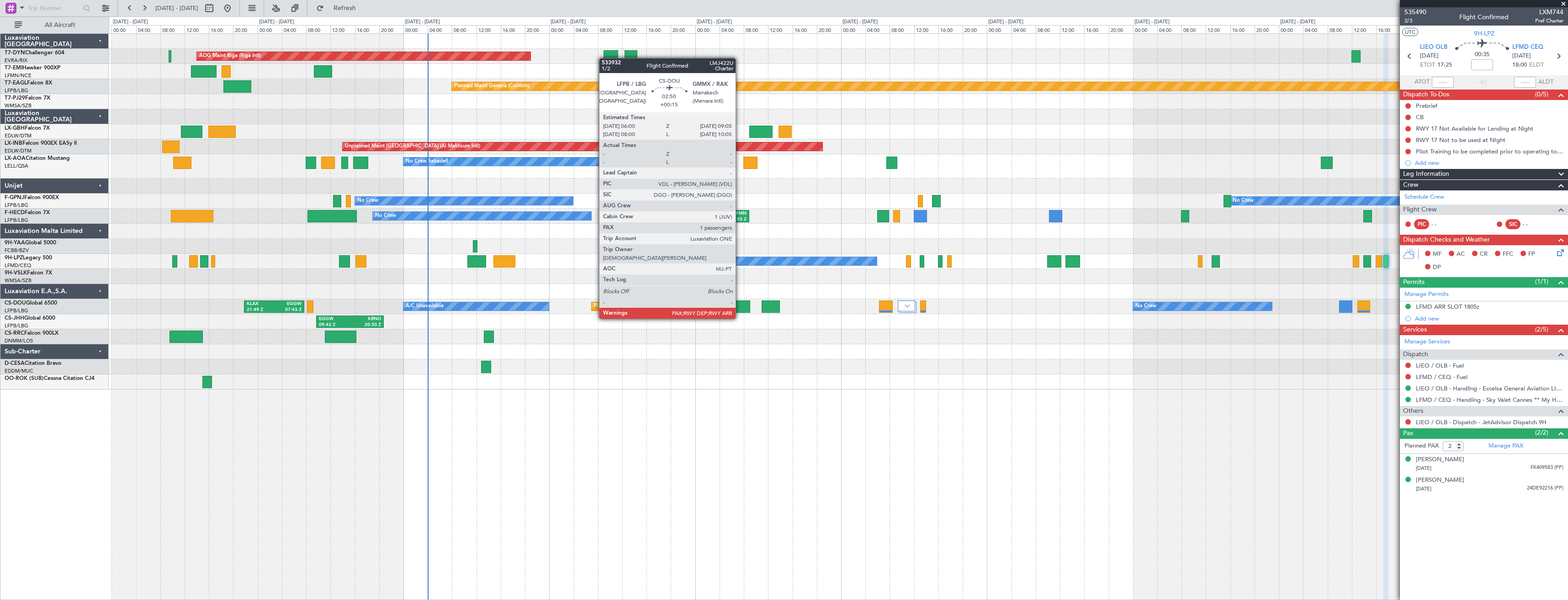
click at [740, 310] on div at bounding box center [741, 307] width 19 height 12
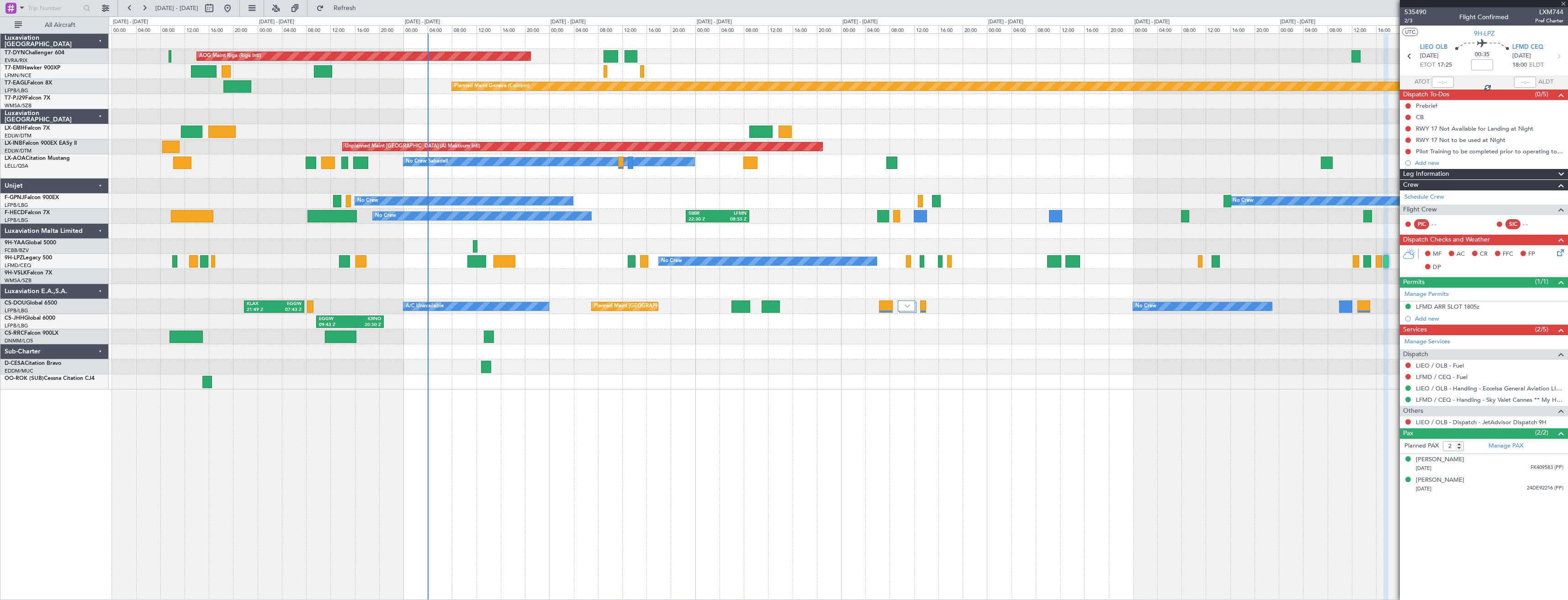
type input "+00:15"
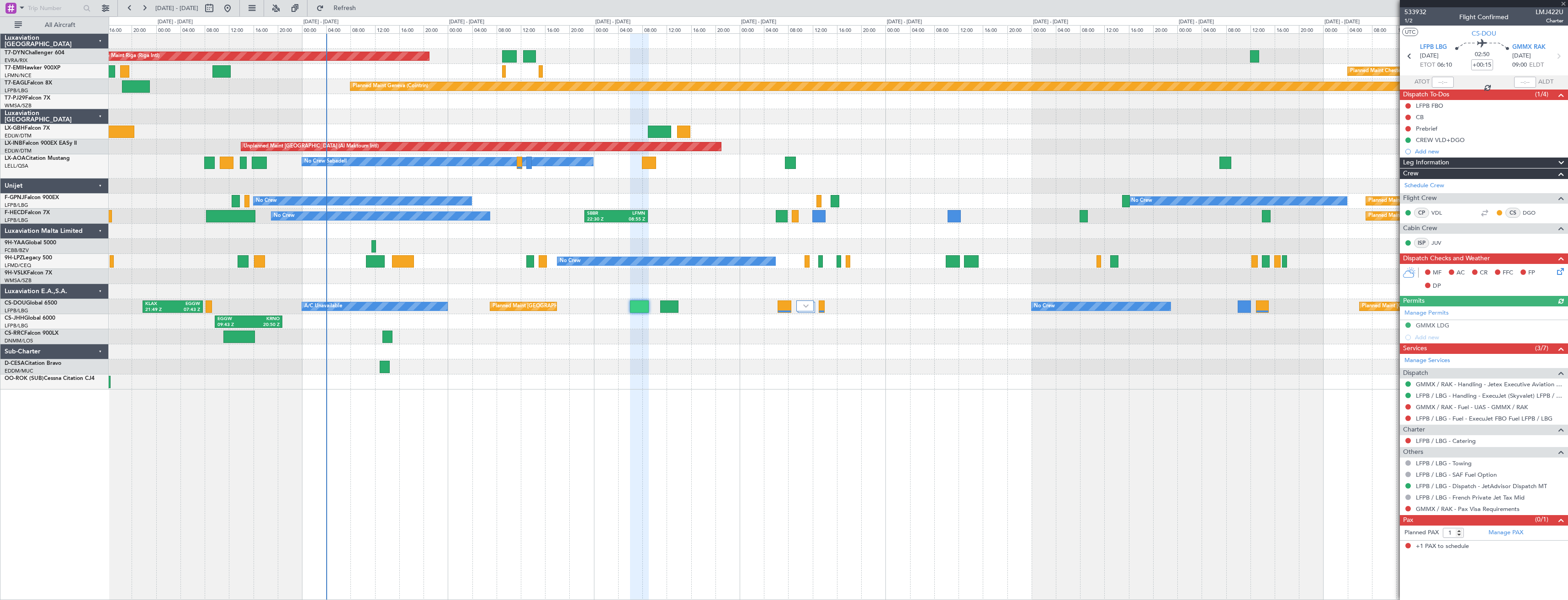
click at [654, 334] on div "Planned Maint [GEOGRAPHIC_DATA] ([GEOGRAPHIC_DATA])" at bounding box center [838, 337] width 1459 height 15
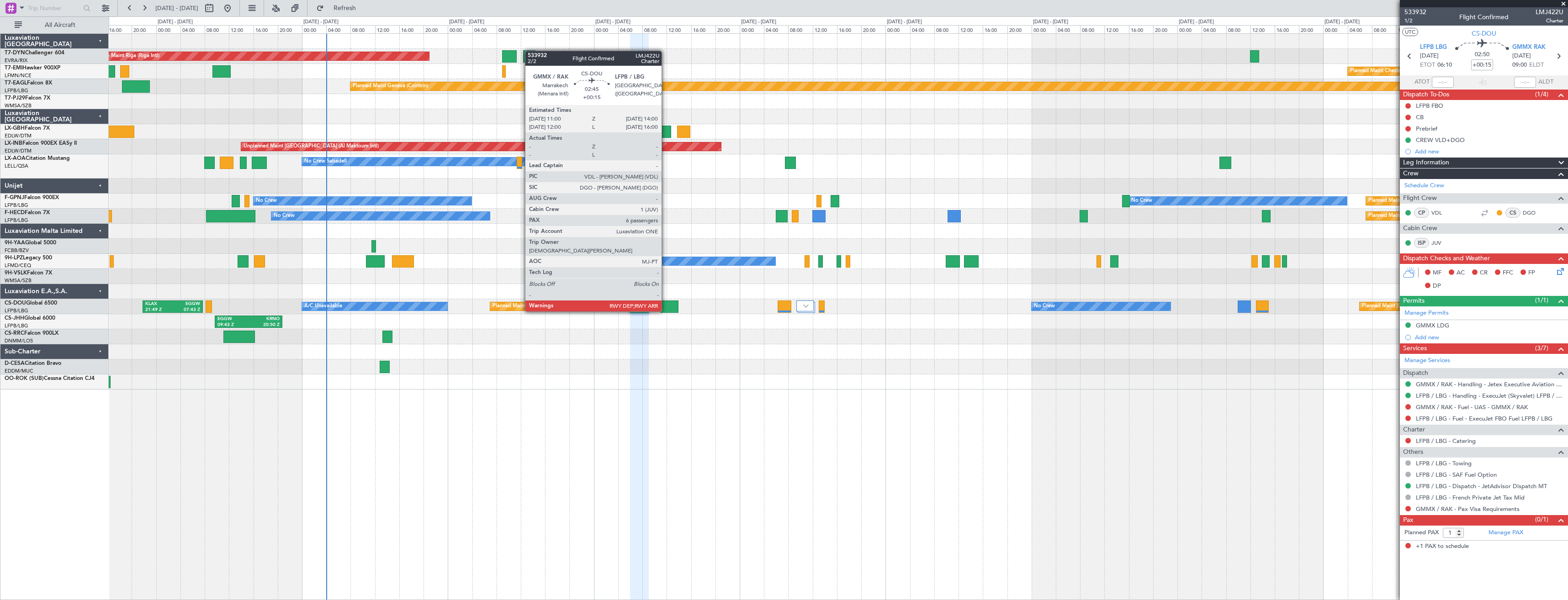
click at [666, 302] on div at bounding box center [670, 307] width 18 height 12
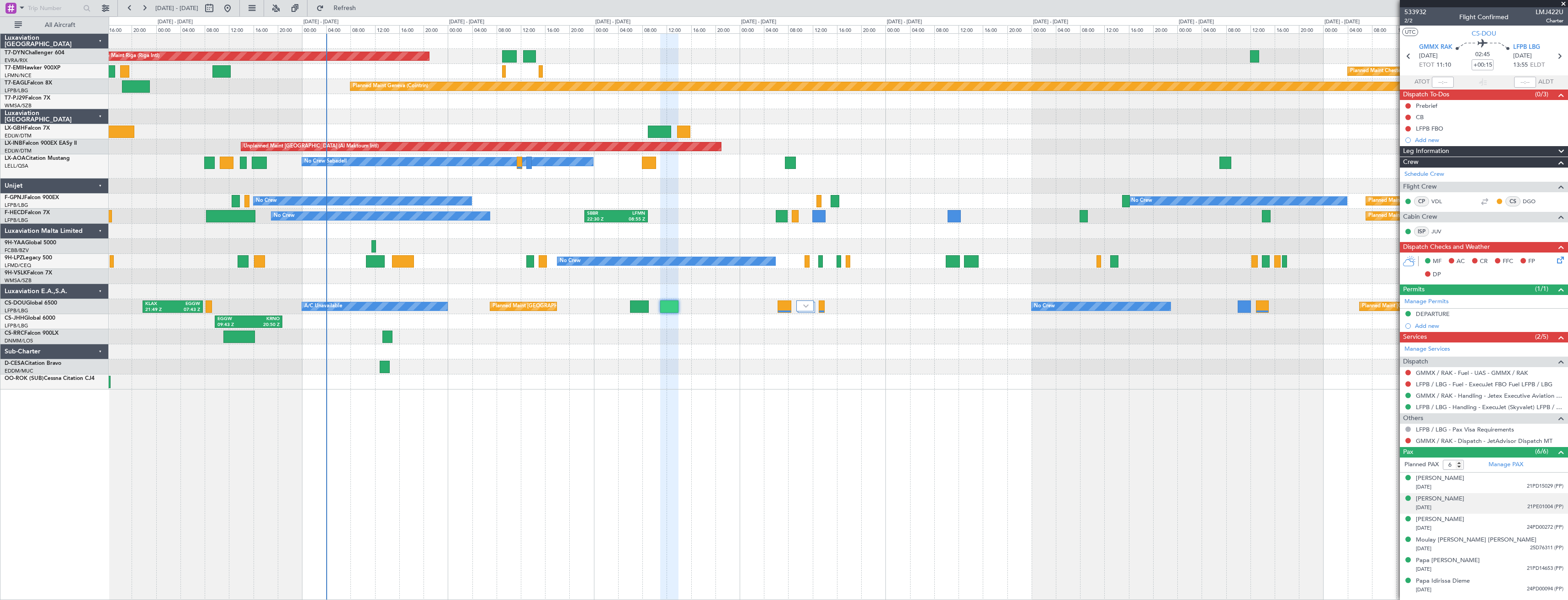
click at [1492, 499] on div "Macky Sall 11/12/1961 21PE01004 (PP)" at bounding box center [1489, 503] width 147 height 18
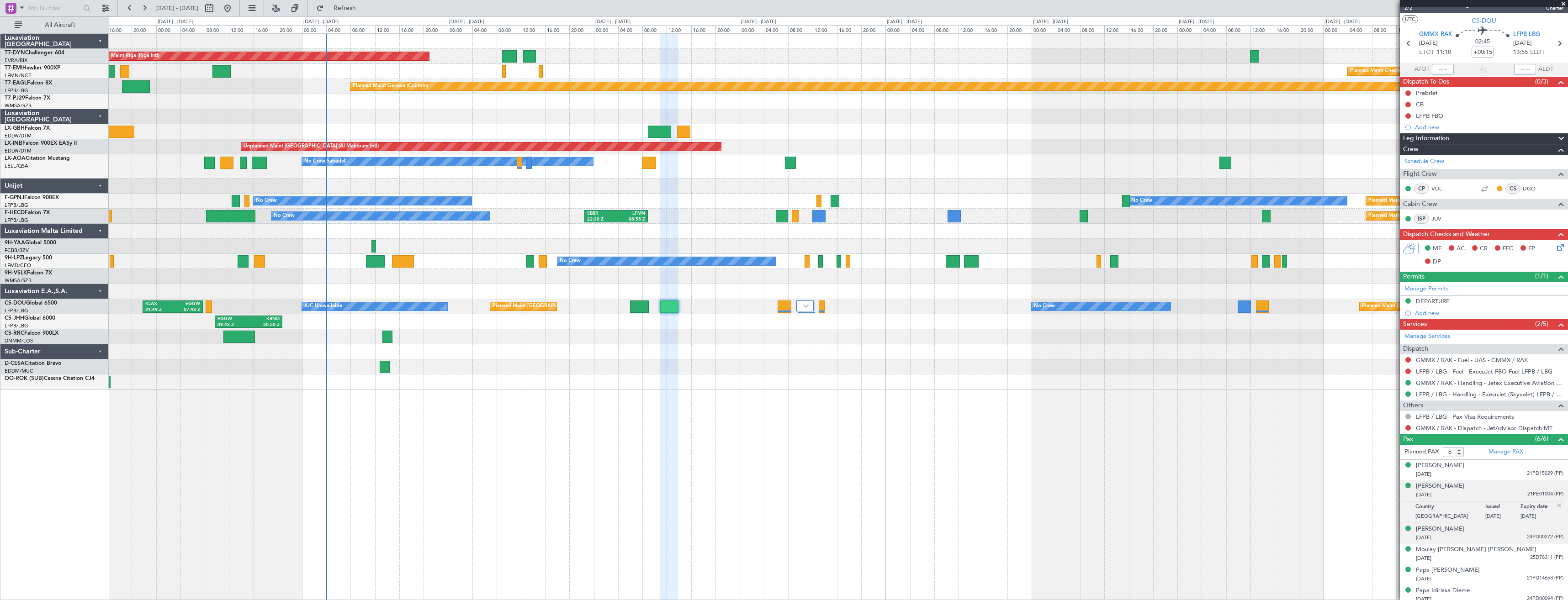
scroll to position [18, 0]
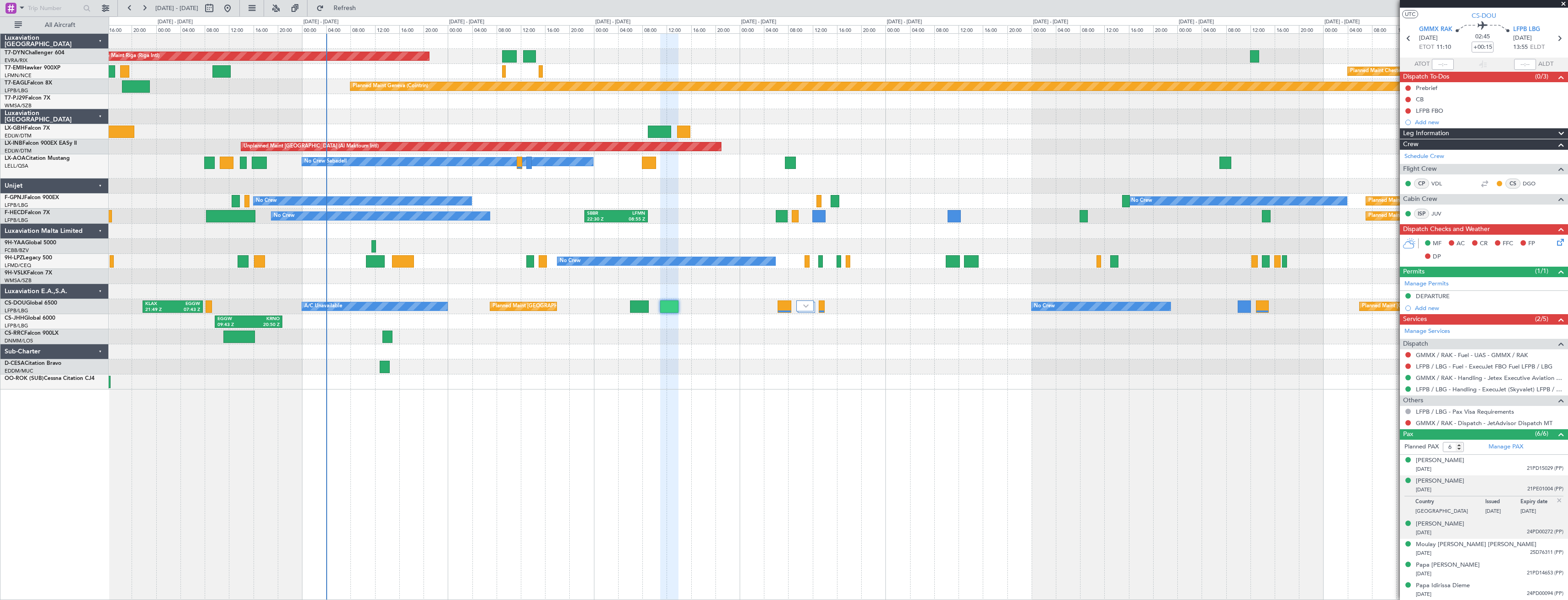
click at [1486, 532] on div "17/03/1972 24PD00272 (PP)" at bounding box center [1489, 532] width 147 height 9
click at [1485, 557] on li "Moulay Rachid Tahiri Joutti 14/07/1976 25D76311 (PP)" at bounding box center [1484, 549] width 168 height 21
click at [1486, 570] on div "18/03/1982 21PD14653 (PP)" at bounding box center [1489, 574] width 147 height 9
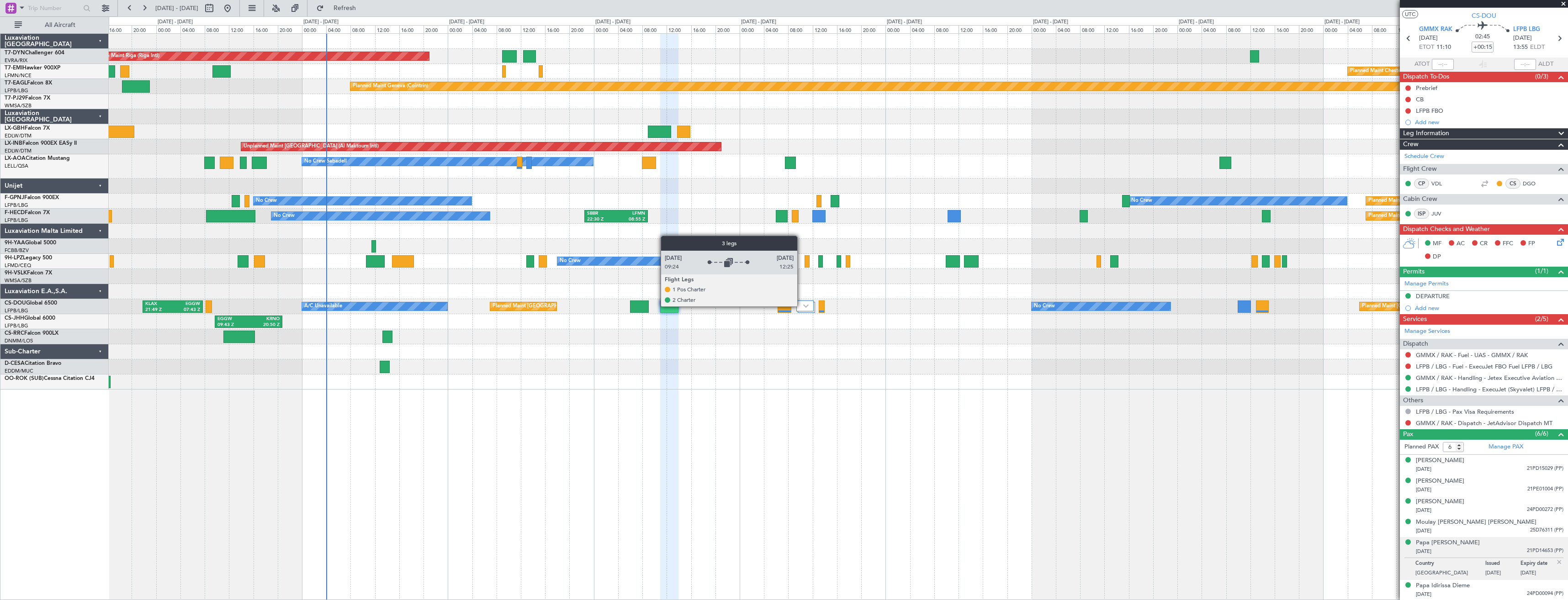
click at [802, 306] on div at bounding box center [805, 306] width 18 height 11
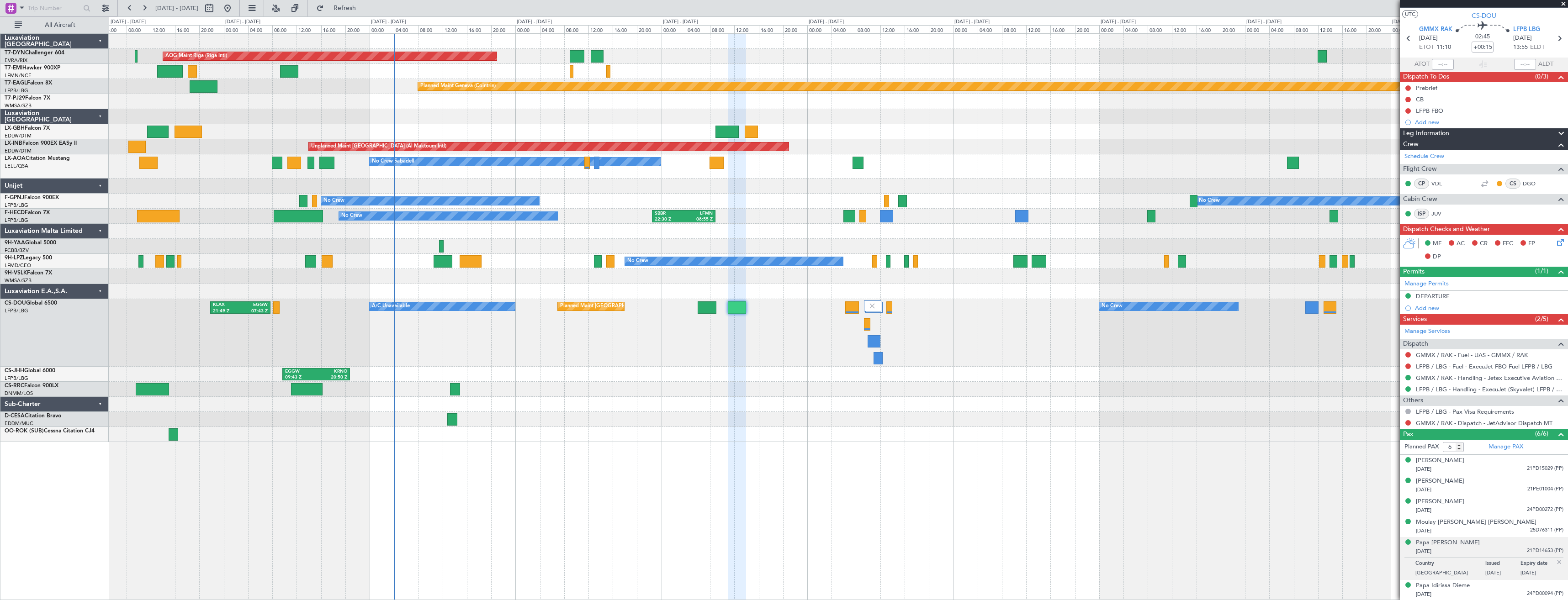
click at [541, 385] on div "Planned Maint [GEOGRAPHIC_DATA] ([GEOGRAPHIC_DATA])" at bounding box center [838, 389] width 1459 height 15
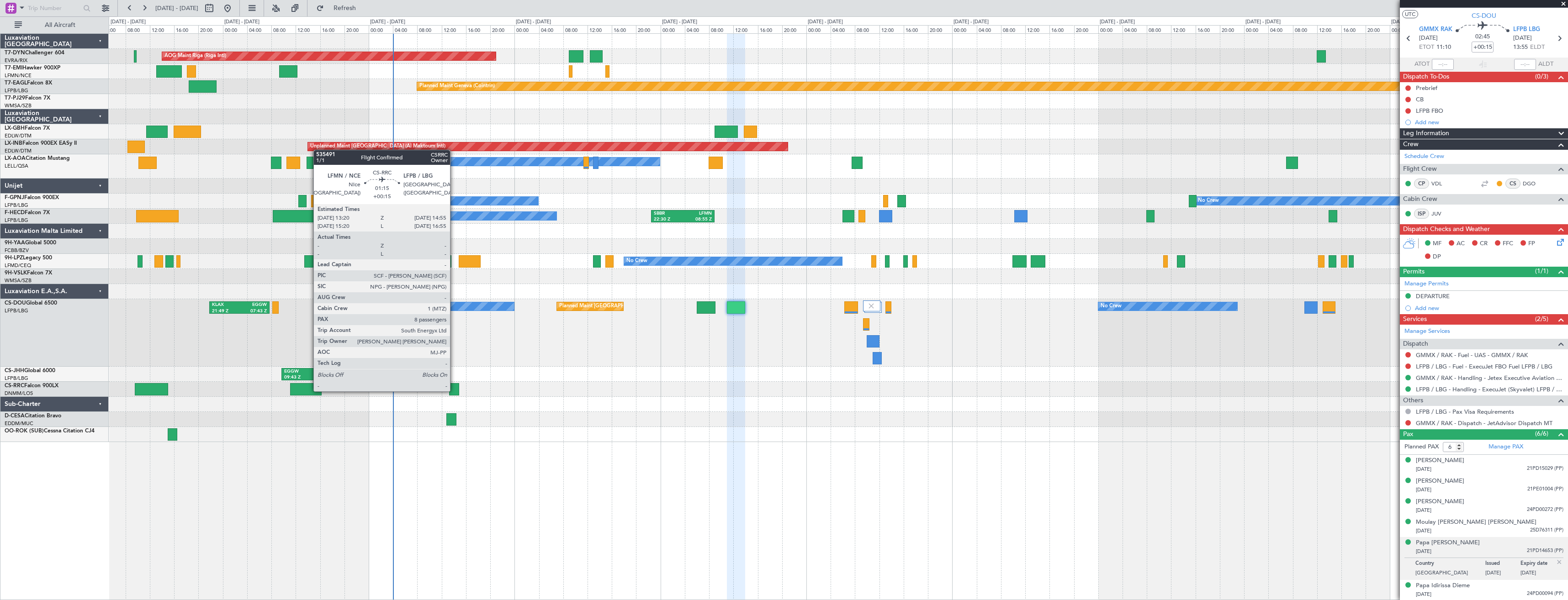
click at [454, 391] on div at bounding box center [454, 389] width 10 height 12
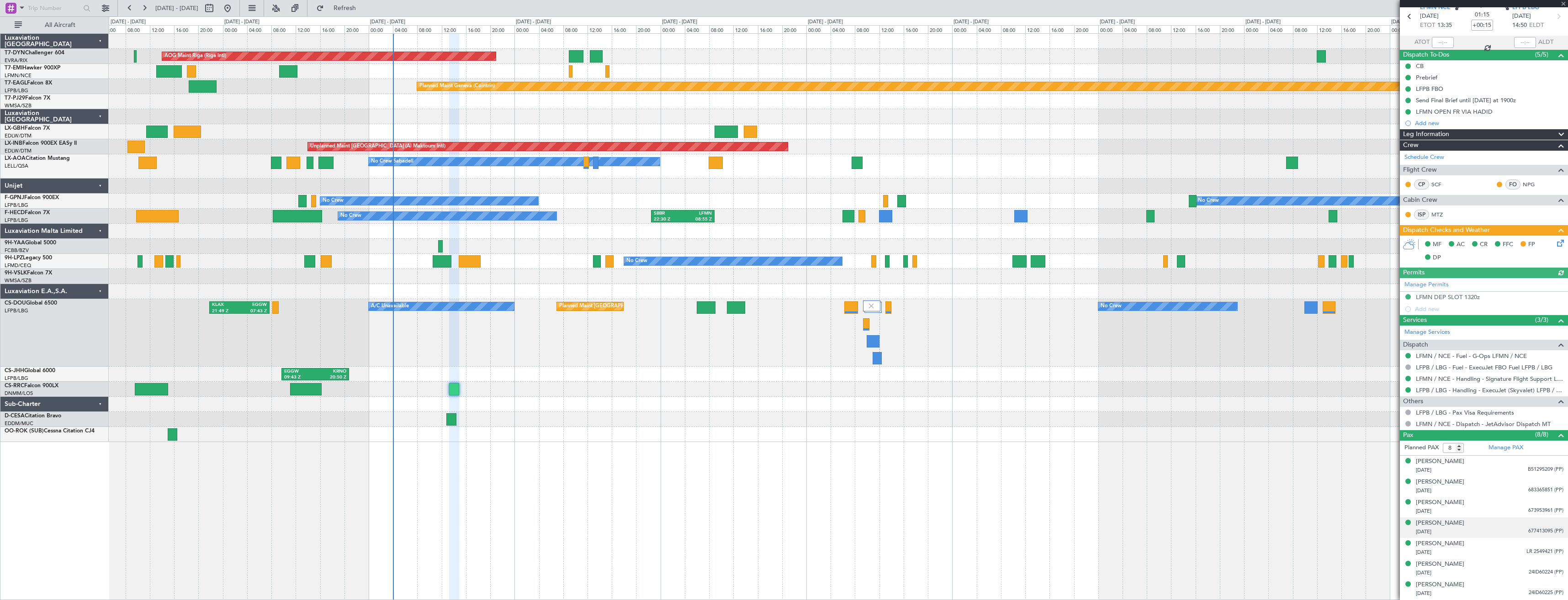
scroll to position [60, 0]
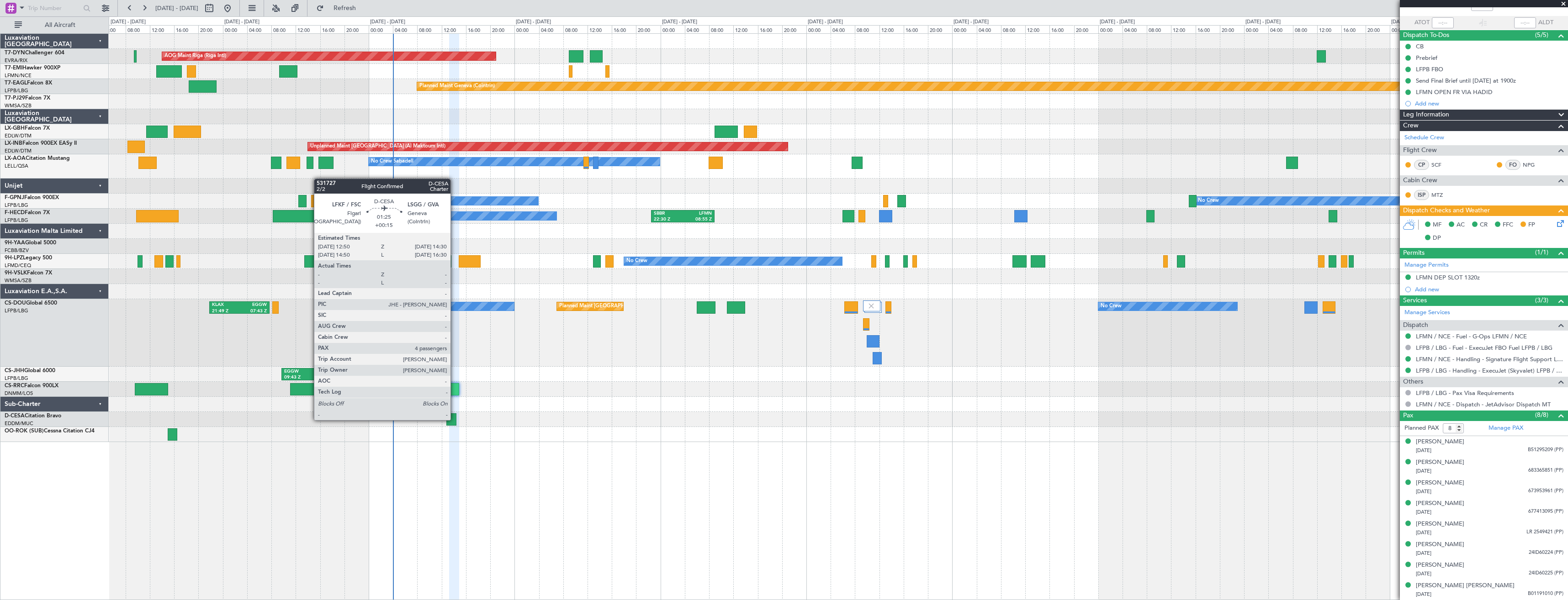
click at [455, 419] on div at bounding box center [451, 419] width 10 height 12
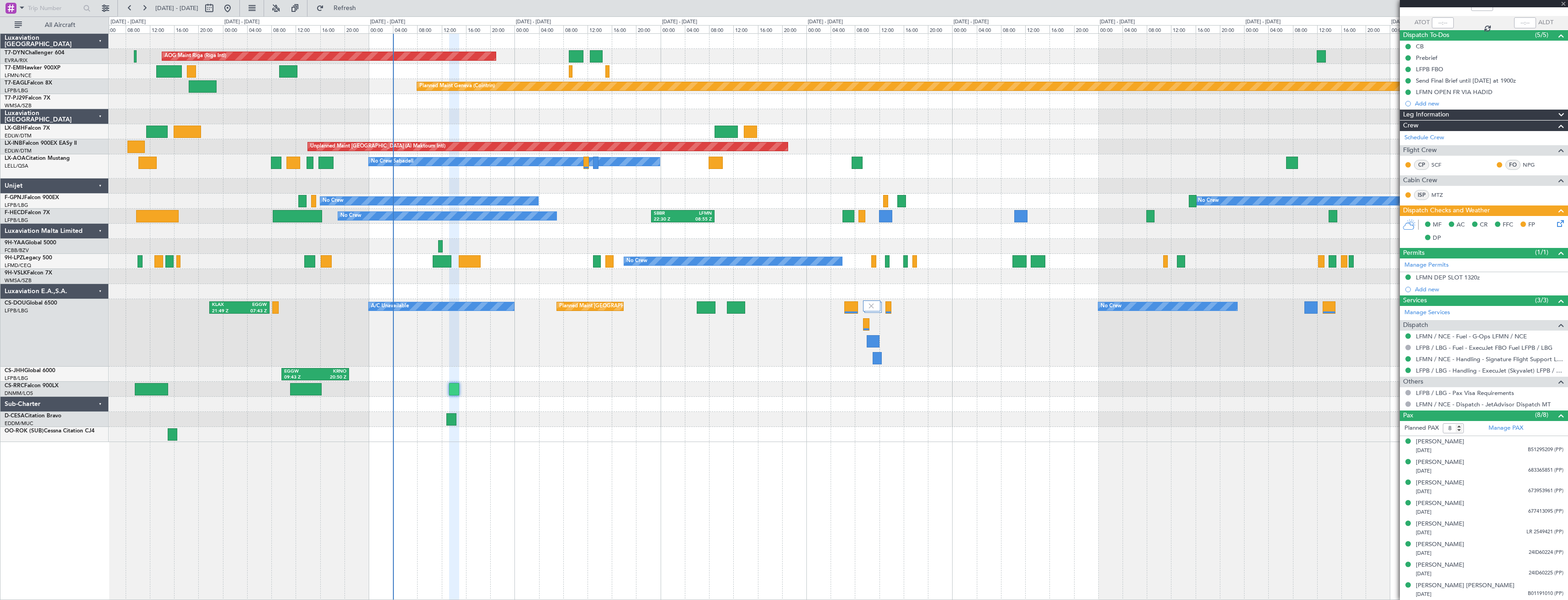
type input "4"
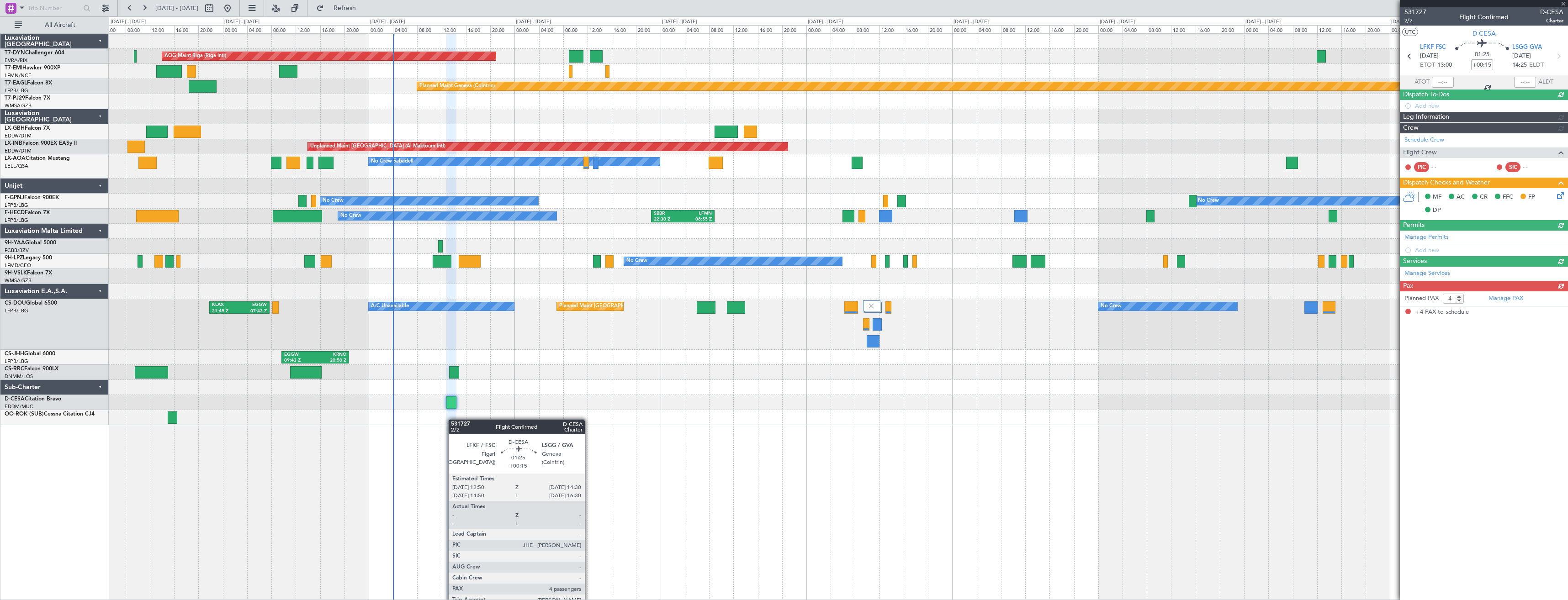
scroll to position [0, 0]
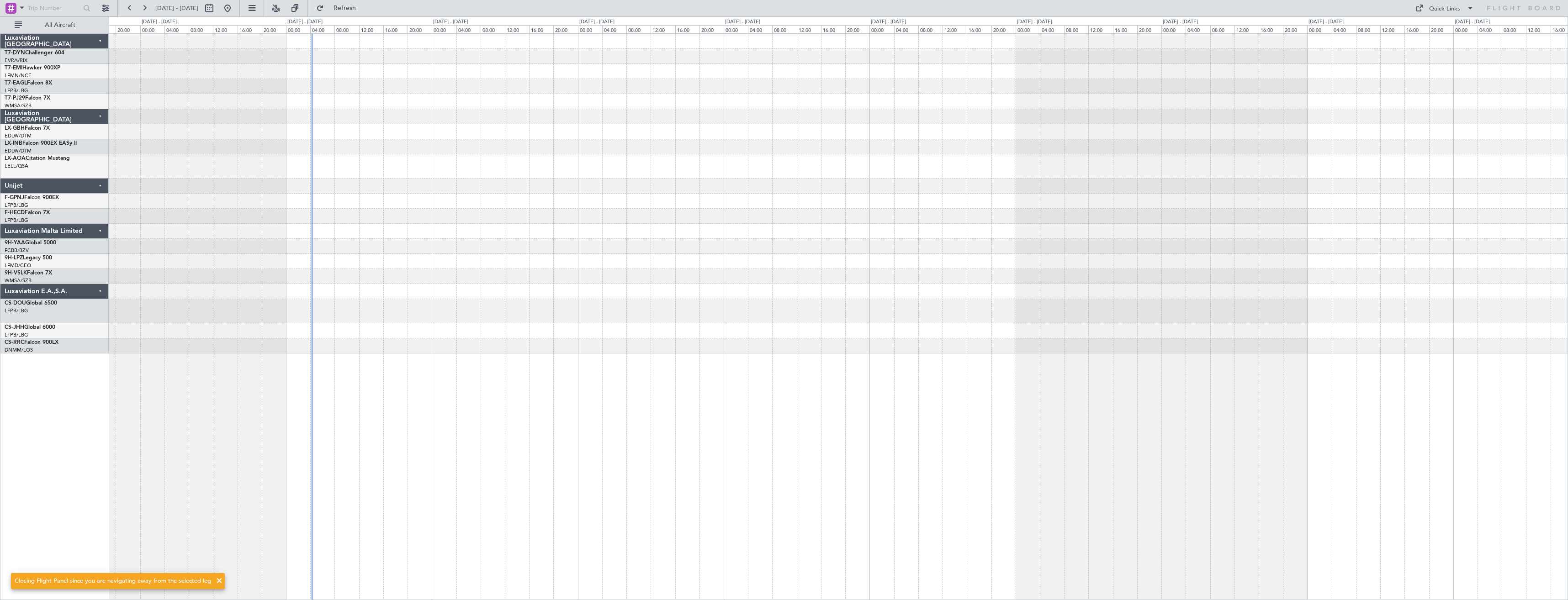
click at [420, 190] on div at bounding box center [838, 186] width 1459 height 15
click at [358, 10] on span "Refresh" at bounding box center [345, 8] width 38 height 7
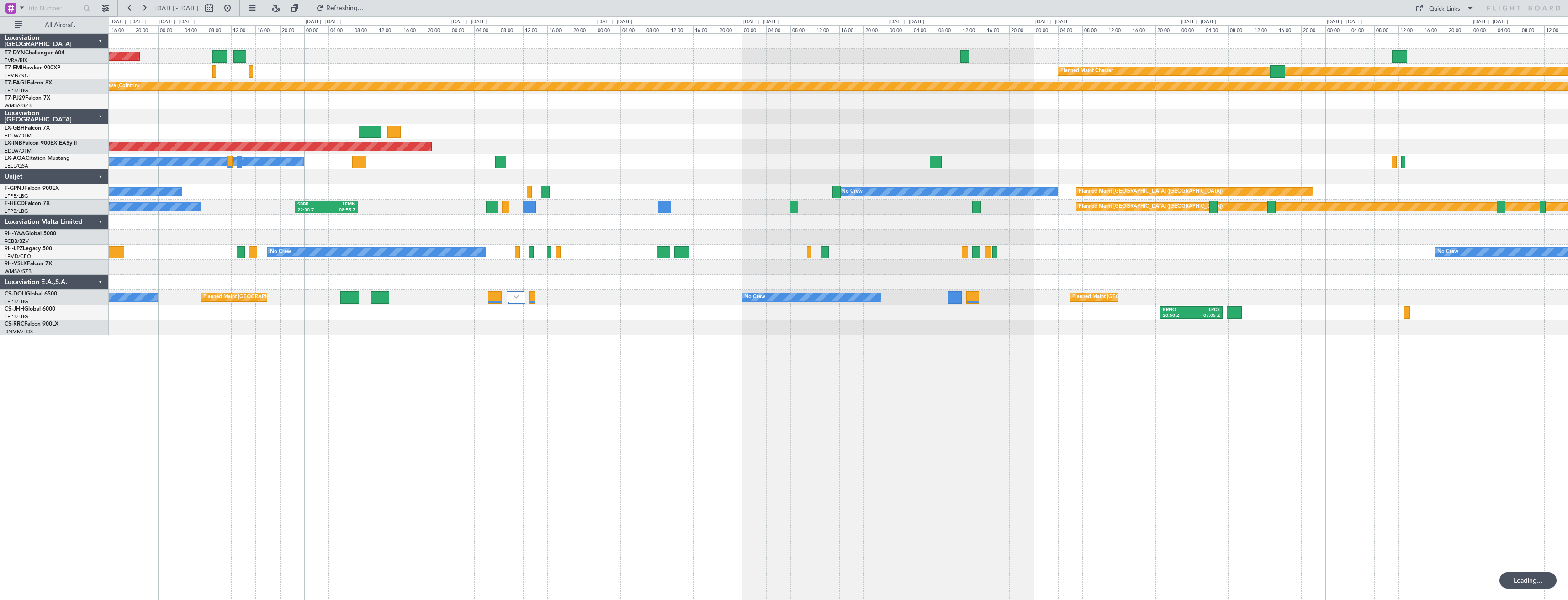
click at [712, 164] on div "AOG Maint Riga (Riga Intl) Planned Maint [PERSON_NAME] Planned Maint Geneva ([G…" at bounding box center [838, 184] width 1459 height 301
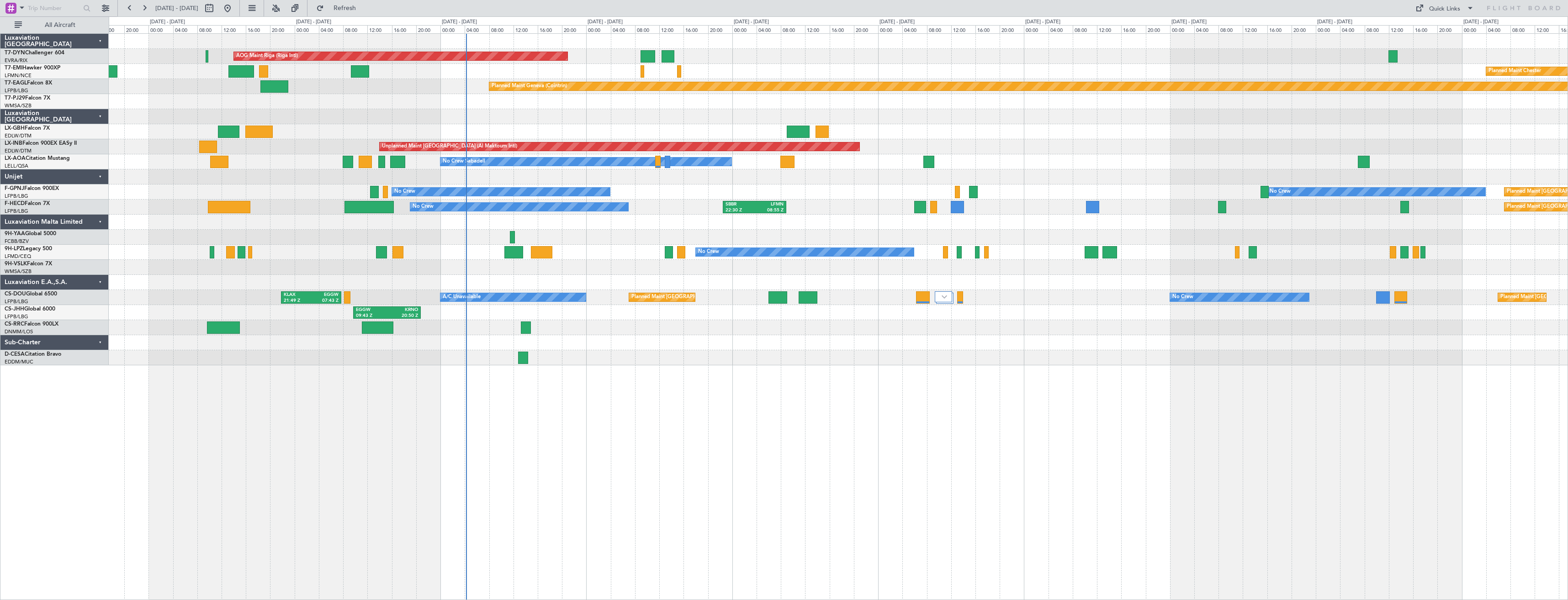
click at [743, 196] on div "Planned Maint Paris (Le Bourget) No Crew No Crew AOG Maint Hyères (Toulon-Hyère…" at bounding box center [838, 192] width 1459 height 15
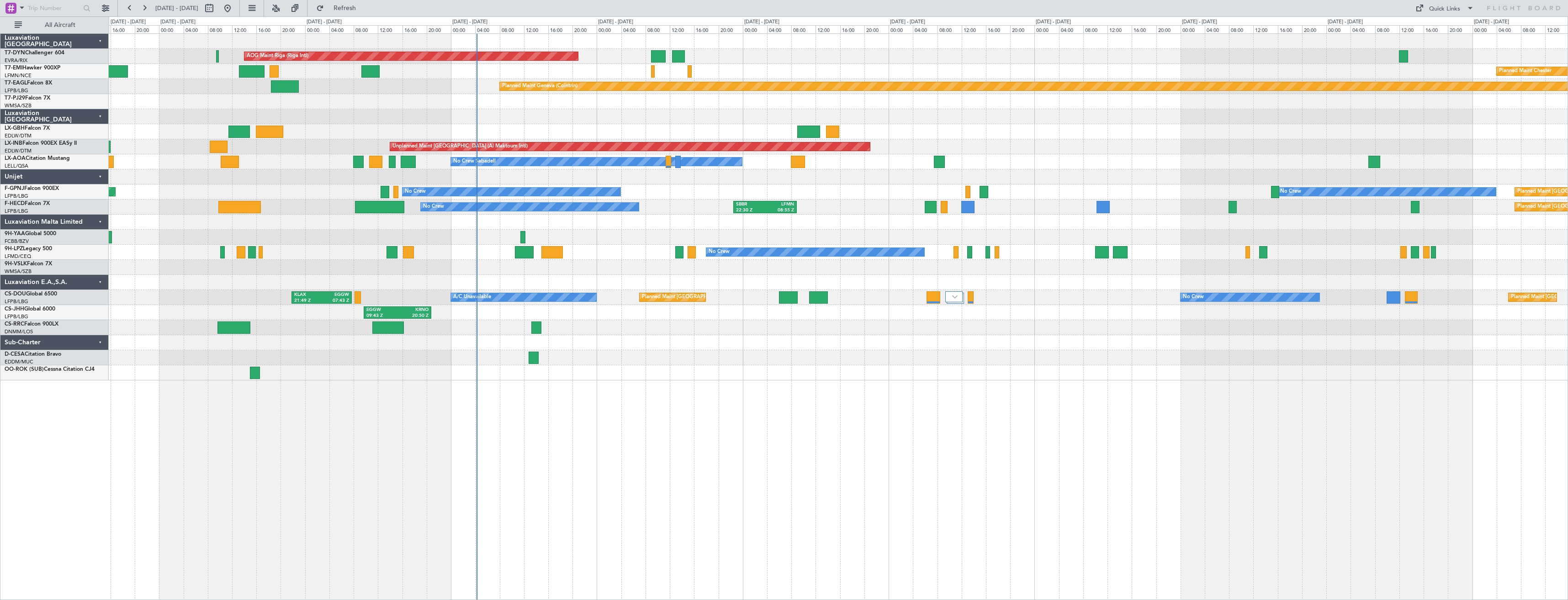
click at [419, 182] on div at bounding box center [838, 176] width 1459 height 15
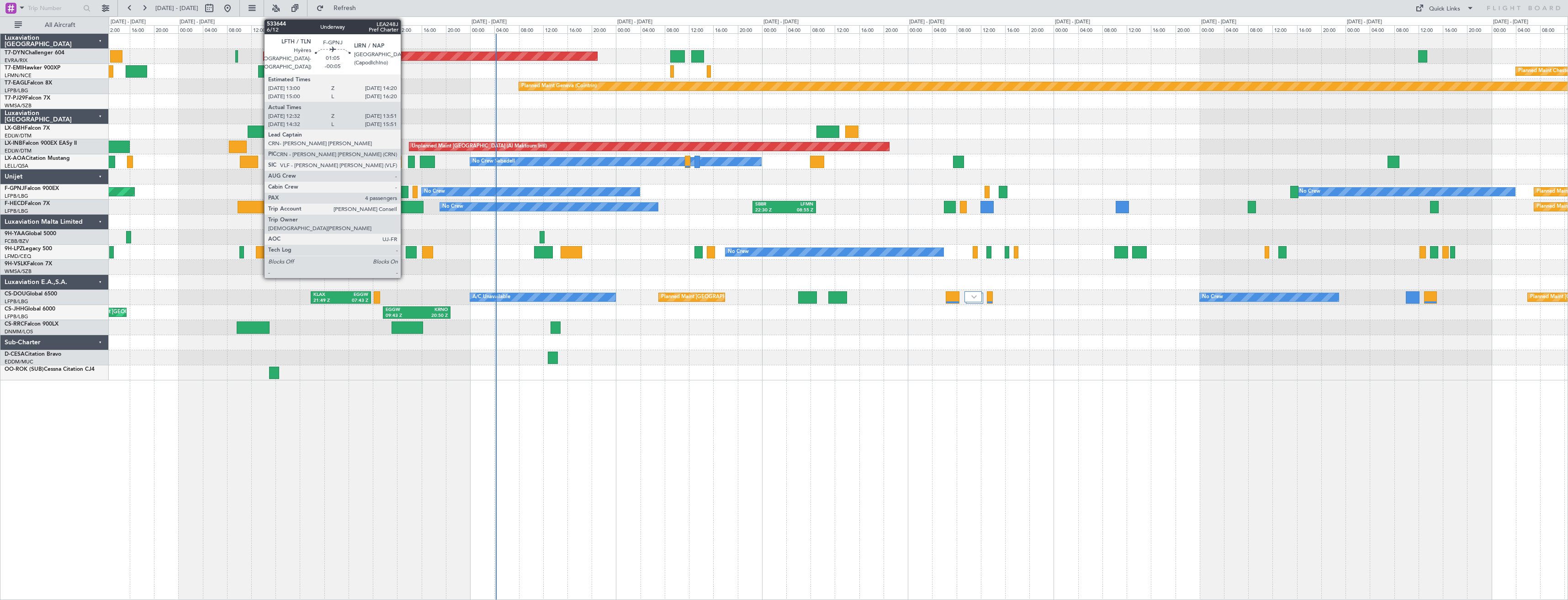
click at [405, 191] on div at bounding box center [404, 192] width 9 height 12
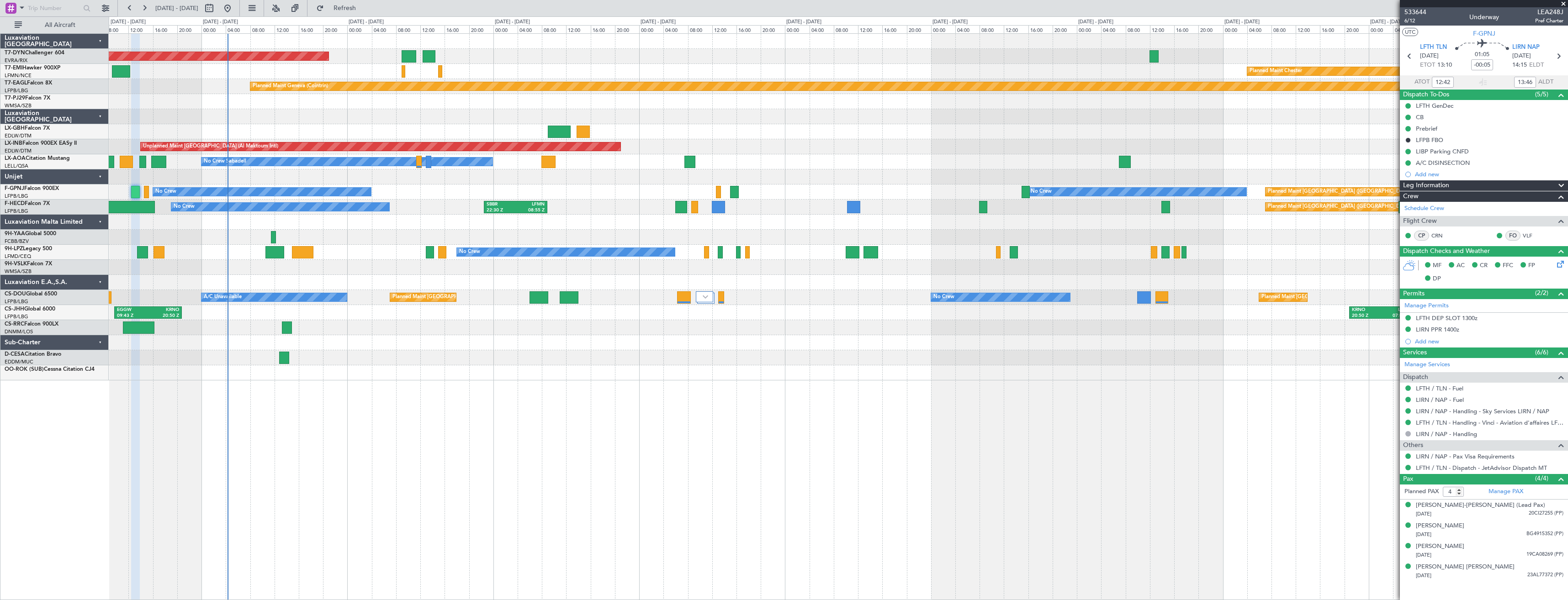
click at [481, 195] on div "Planned Maint Paris (Le Bourget) No Crew No Crew No Crew AOG Maint Hyères (Toul…" at bounding box center [838, 192] width 1459 height 15
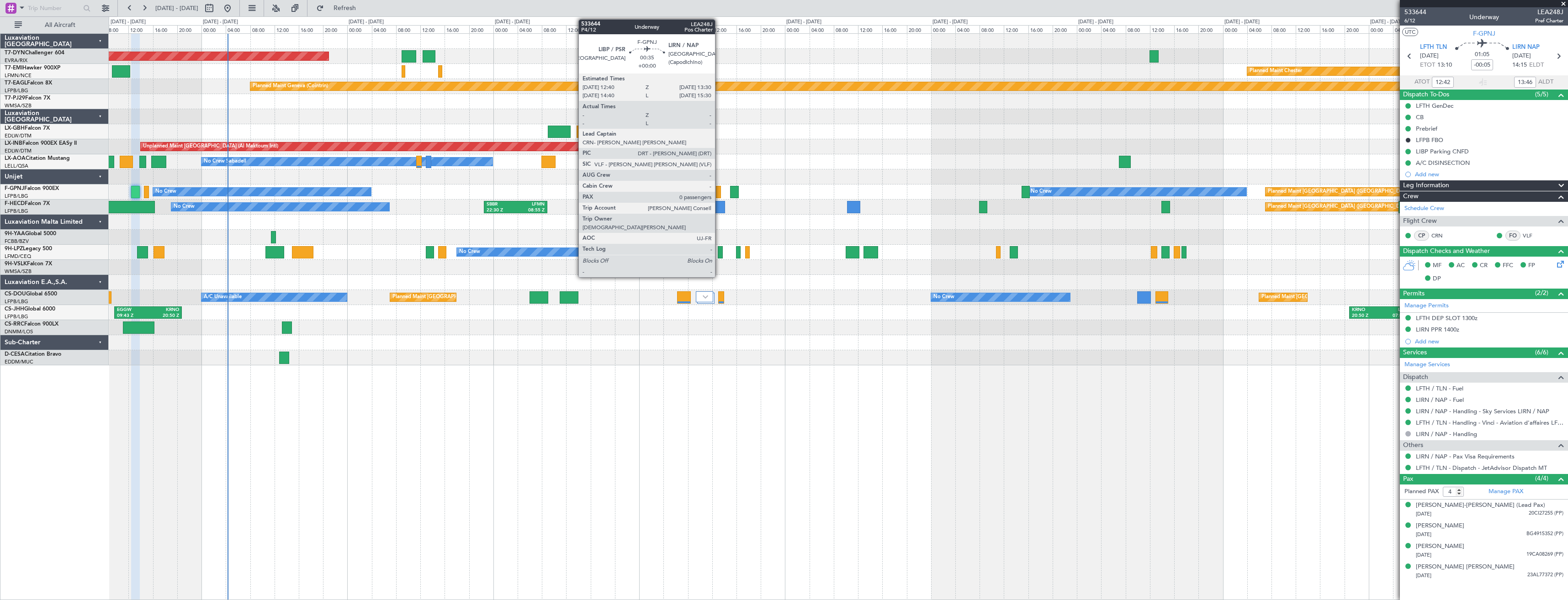
click at [719, 193] on div at bounding box center [718, 192] width 5 height 12
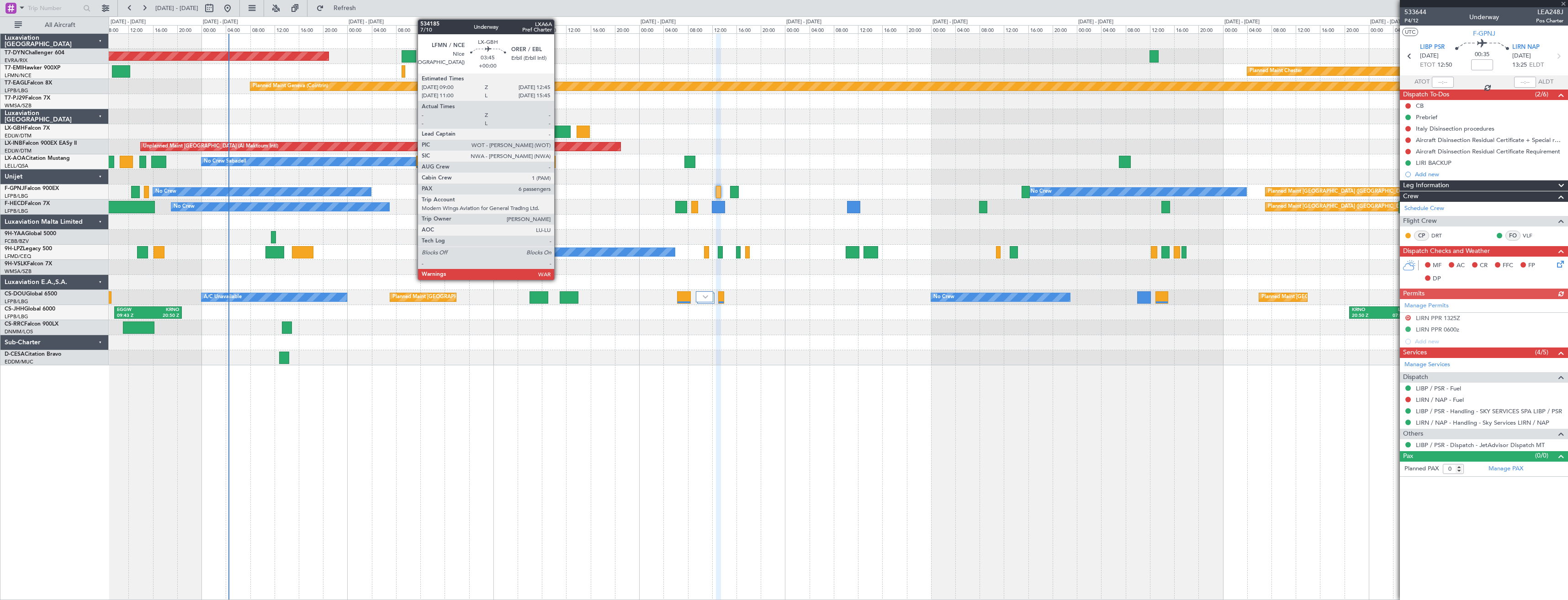
click at [558, 130] on div at bounding box center [559, 131] width 23 height 12
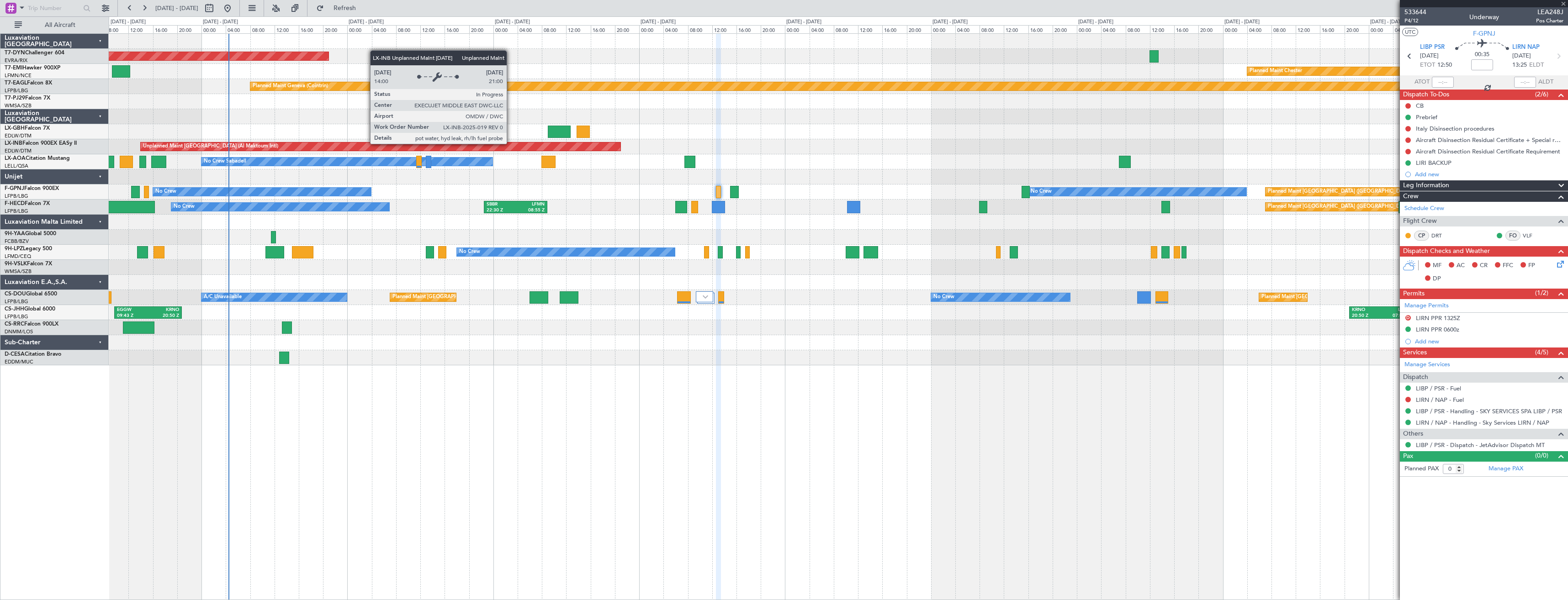
type input "6"
